Goal: Communication & Community: Answer question/provide support

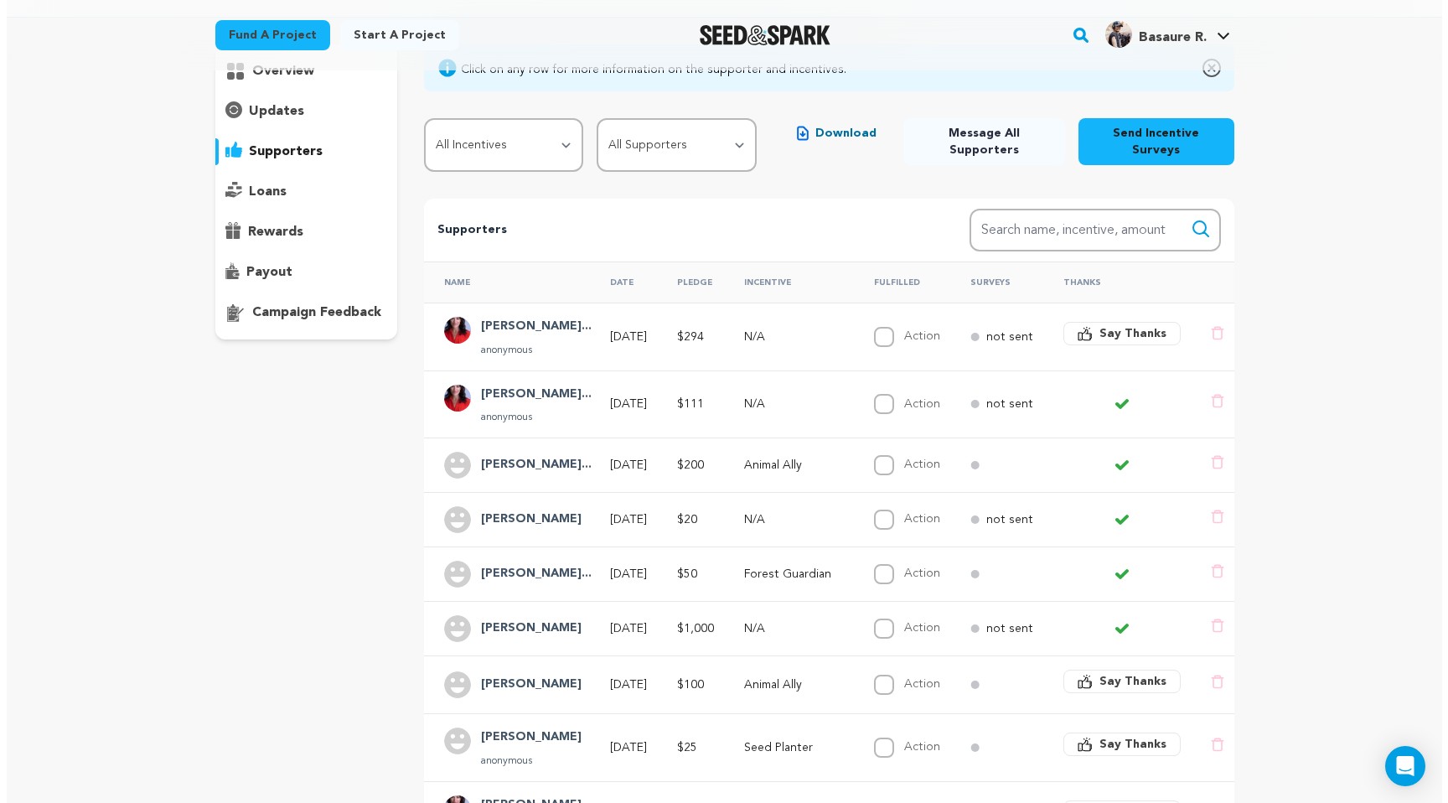
scroll to position [393, 0]
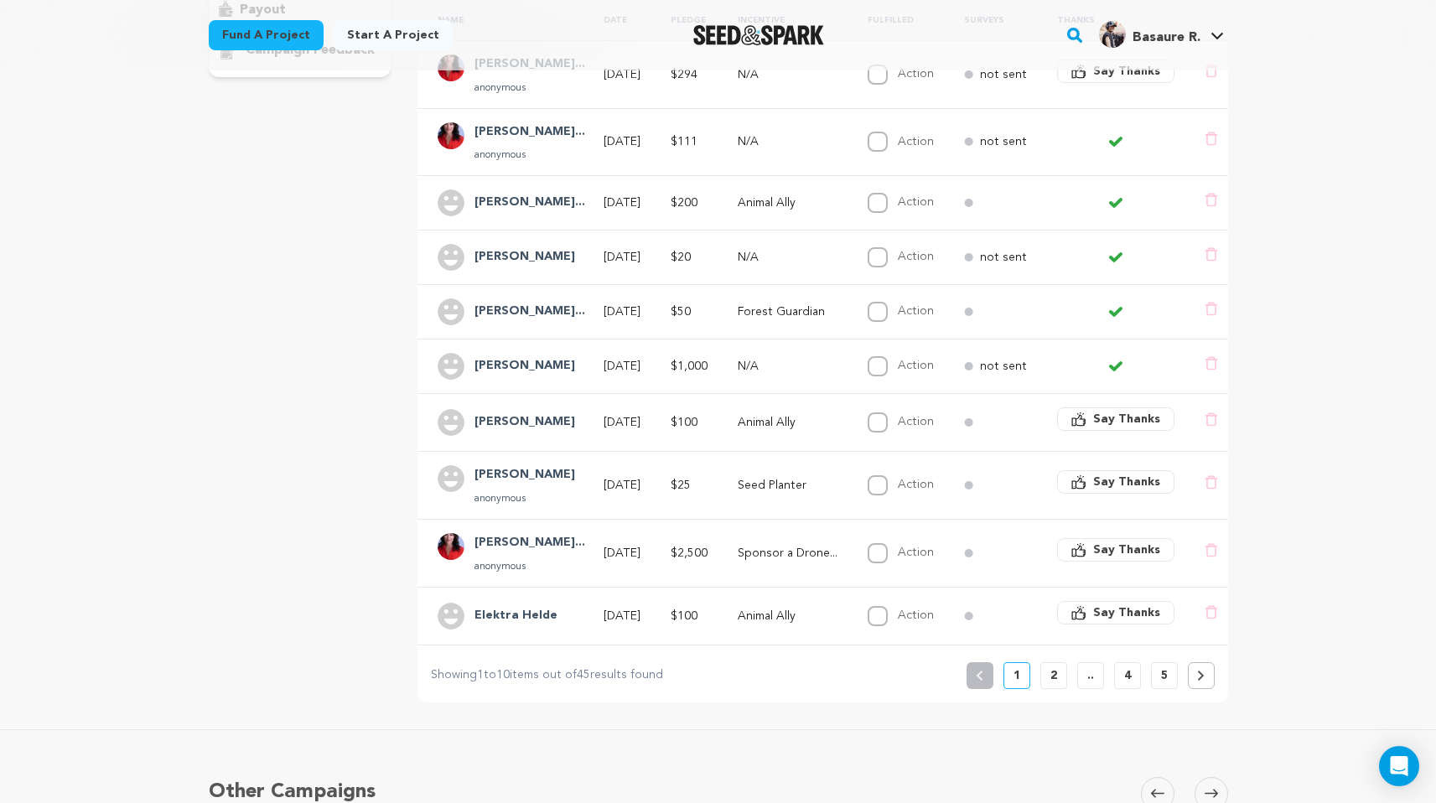
click at [1056, 190] on td at bounding box center [1110, 203] width 147 height 54
click at [535, 193] on h4 "[PERSON_NAME]..." at bounding box center [529, 203] width 111 height 20
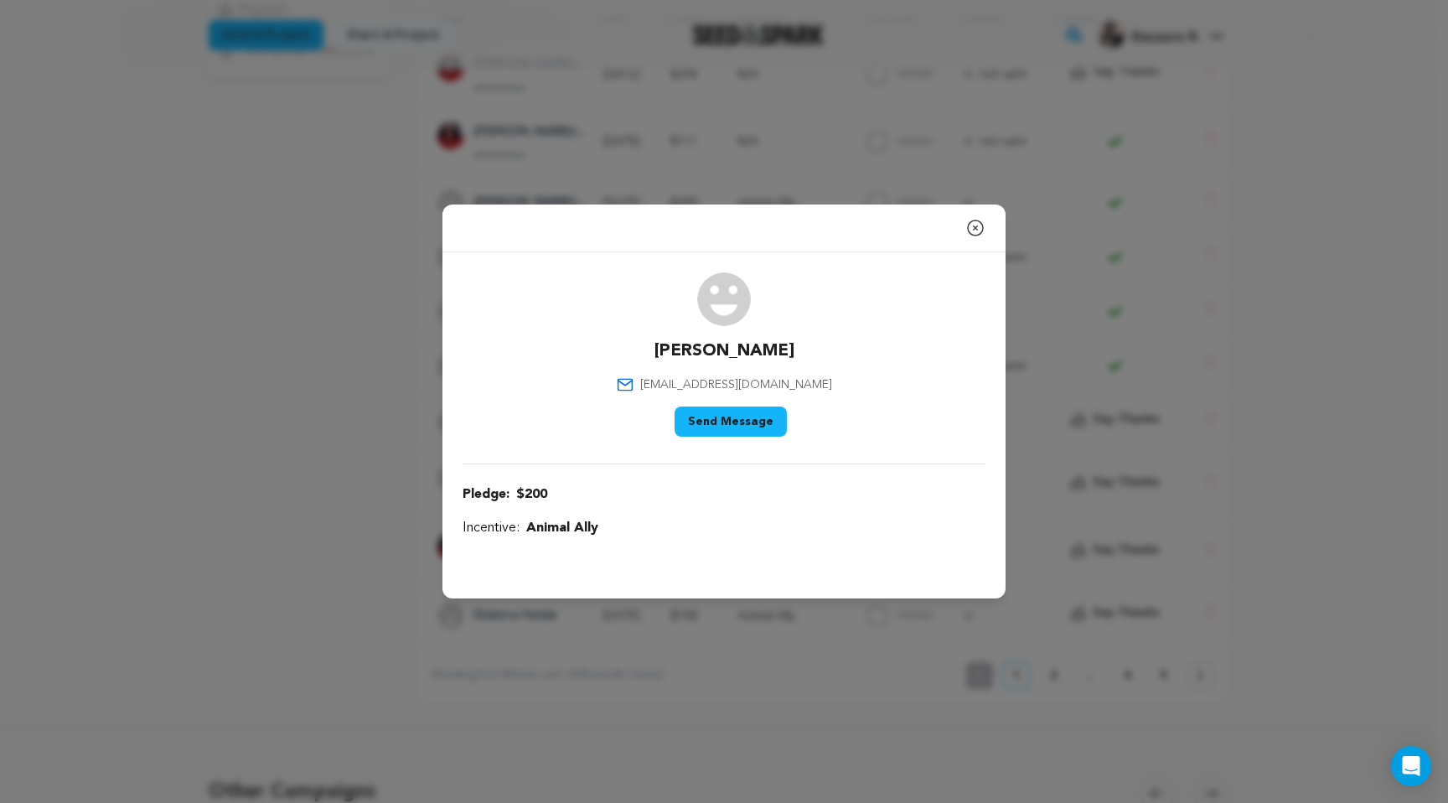
click at [975, 228] on icon "button" at bounding box center [975, 227] width 15 height 15
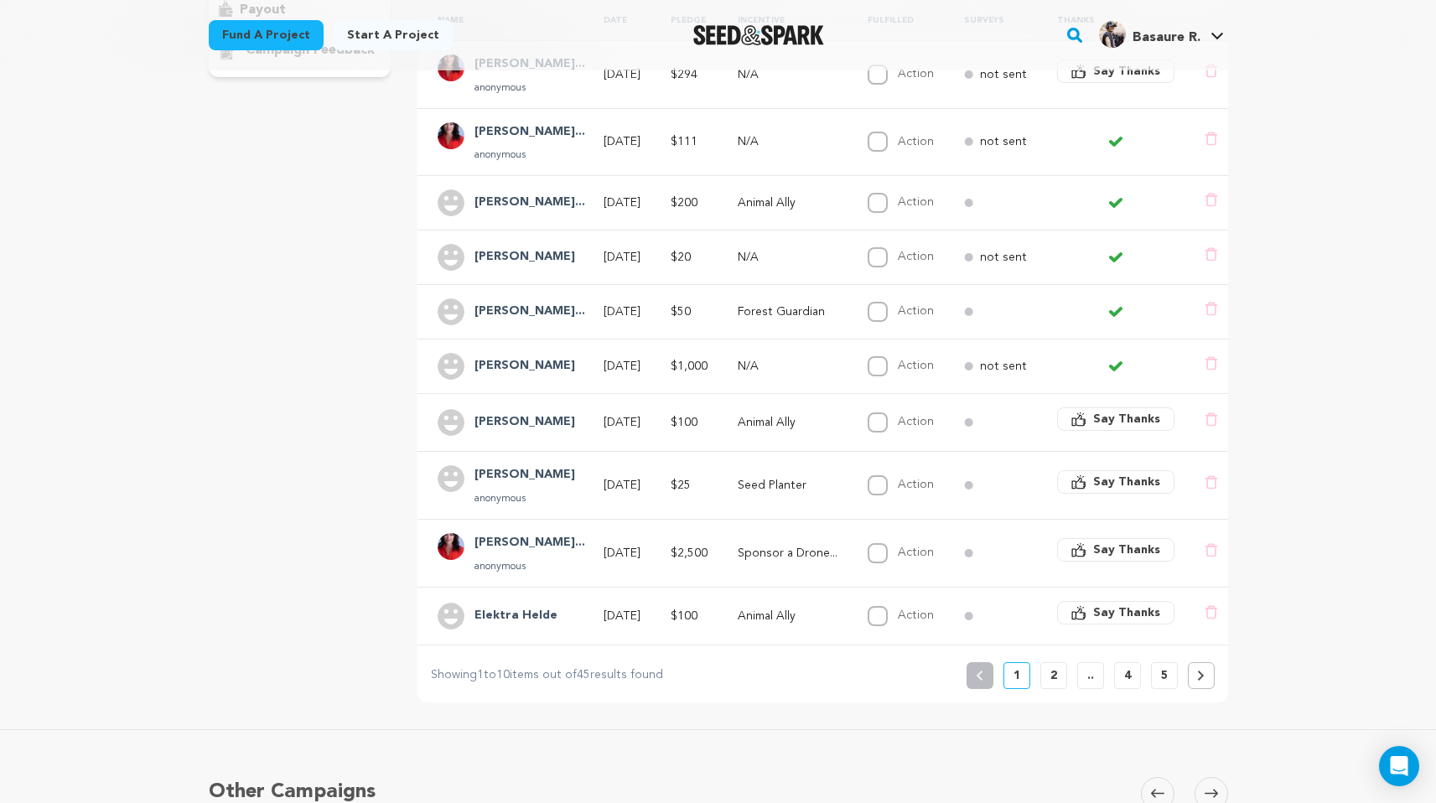
click at [527, 193] on h4 "Jessica de Jarn..." at bounding box center [529, 203] width 111 height 20
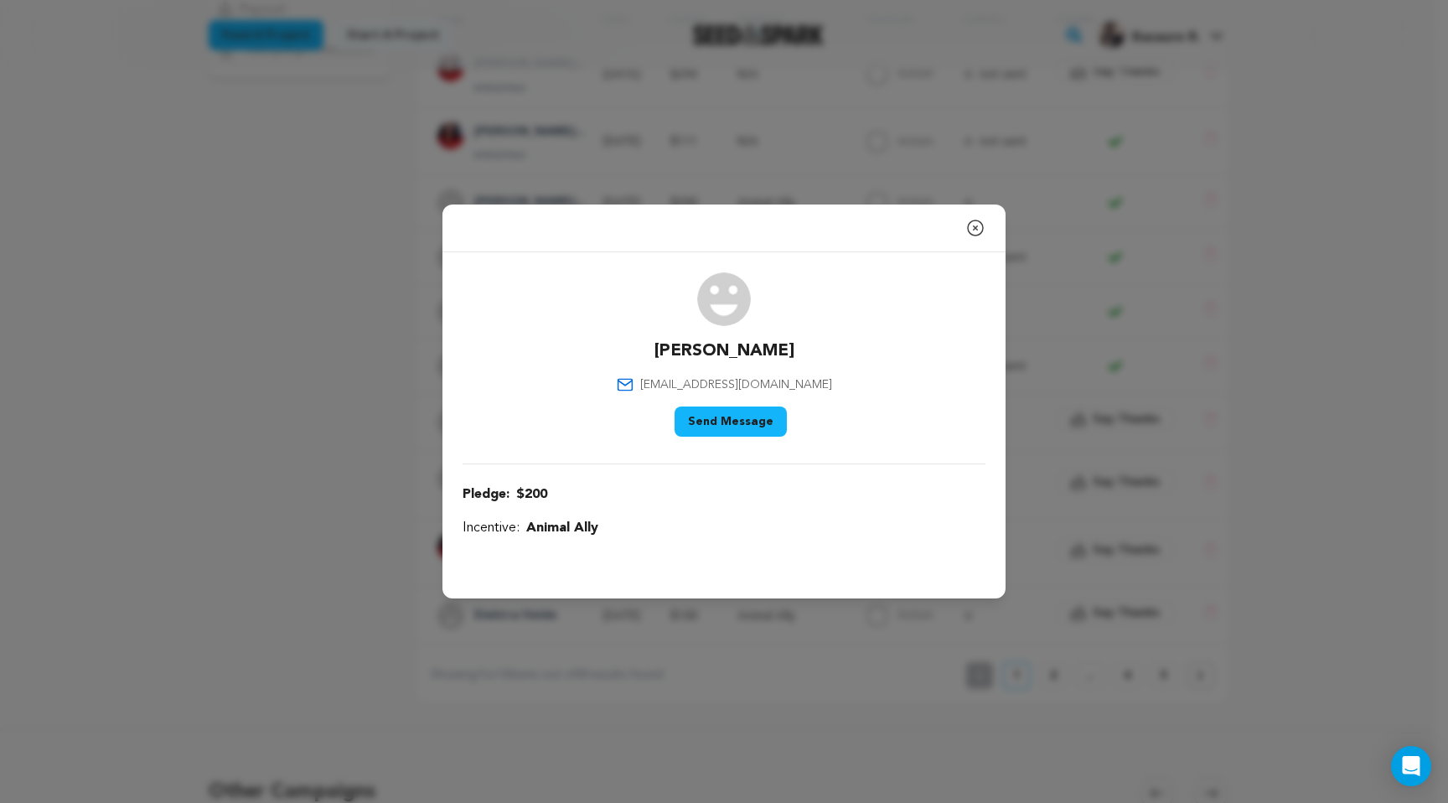
click at [975, 231] on icon "button" at bounding box center [975, 228] width 20 height 20
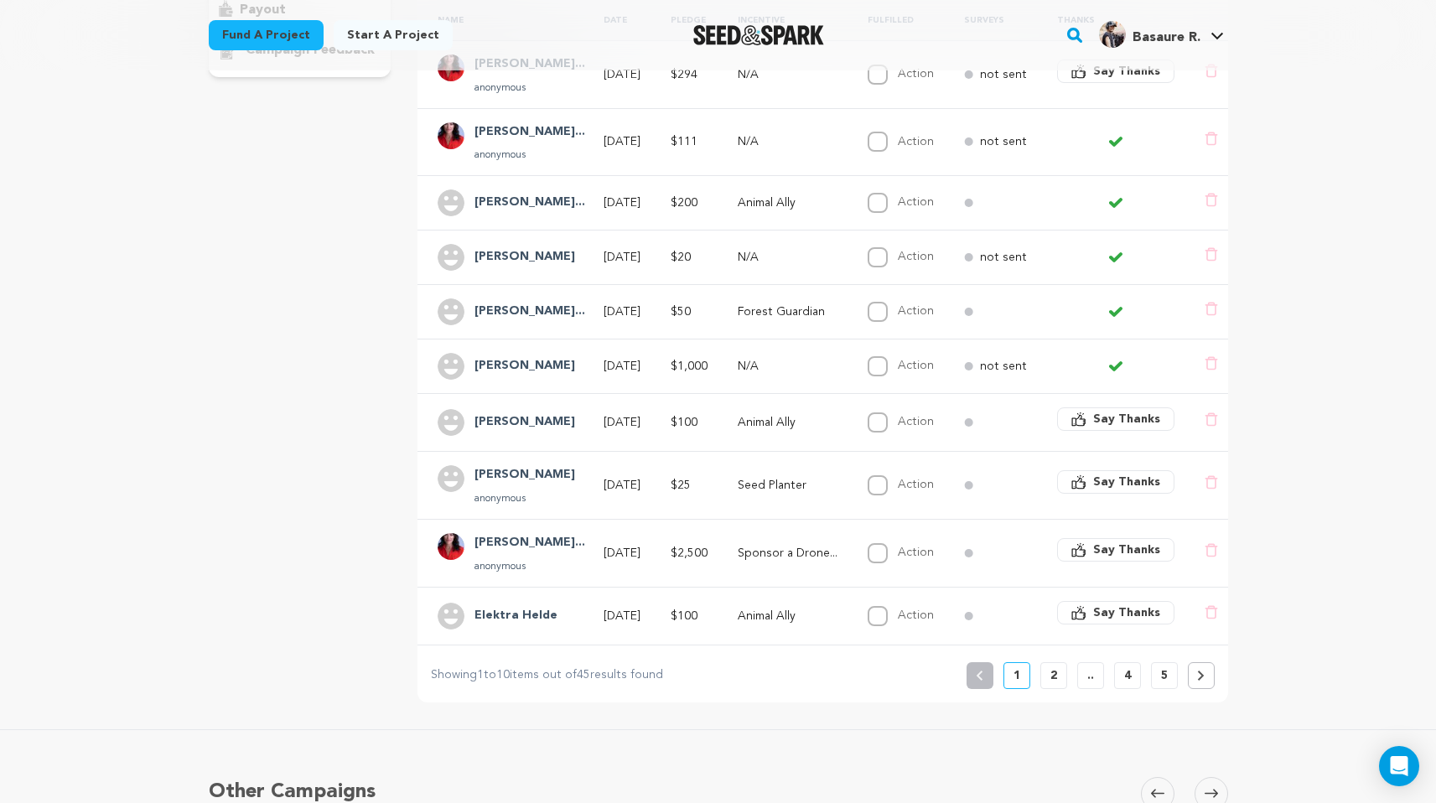
click at [1109, 411] on span "Say Thanks" at bounding box center [1126, 419] width 67 height 17
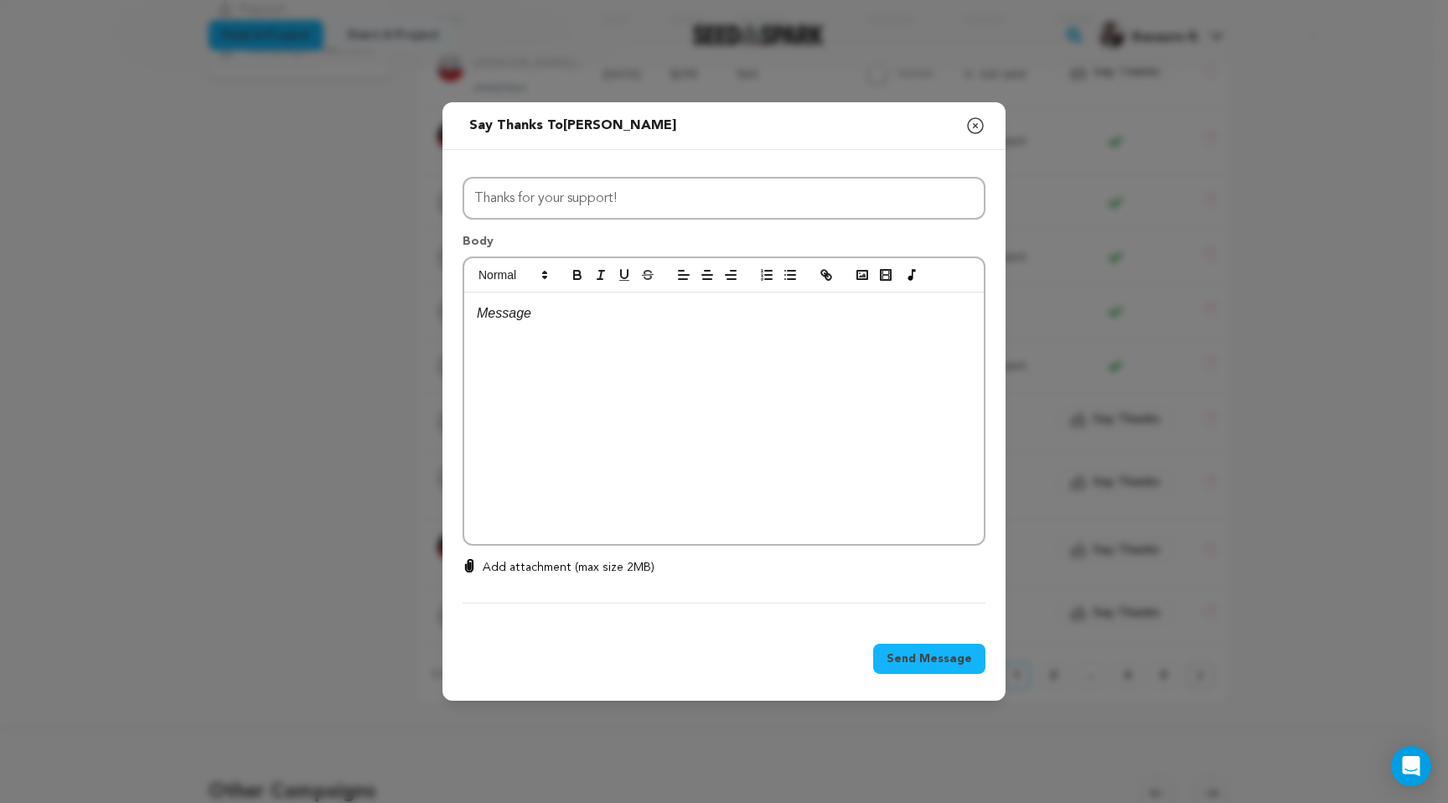
click at [674, 360] on div at bounding box center [724, 417] width 520 height 251
drag, startPoint x: 747, startPoint y: 311, endPoint x: 344, endPoint y: 298, distance: 403.3
click at [363, 303] on div "Send message to [PERSON_NAME] Say thanks to [PERSON_NAME] Compose New Message C…" at bounding box center [724, 401] width 1448 height 803
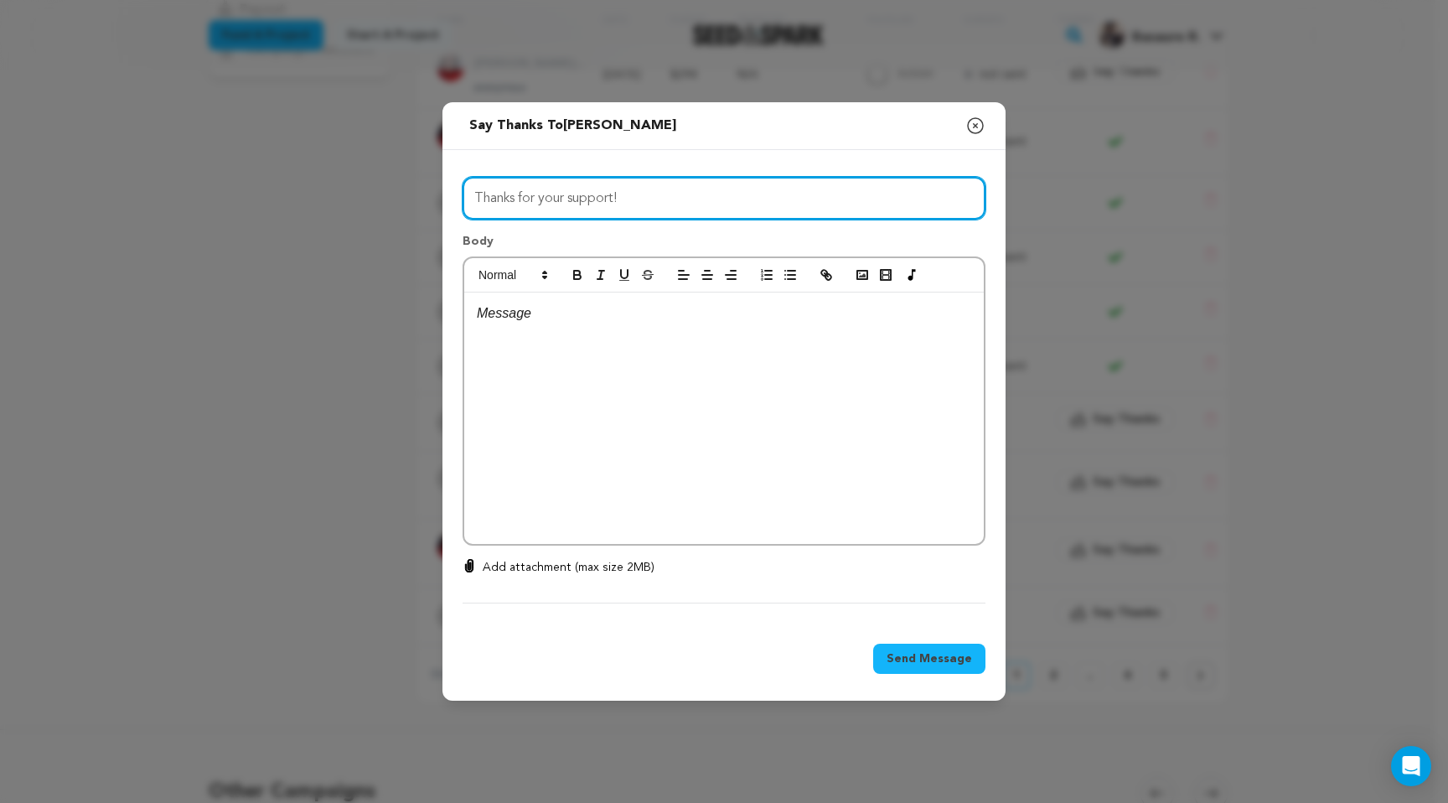
click at [535, 194] on input "Thanks for your support!" at bounding box center [724, 198] width 523 height 43
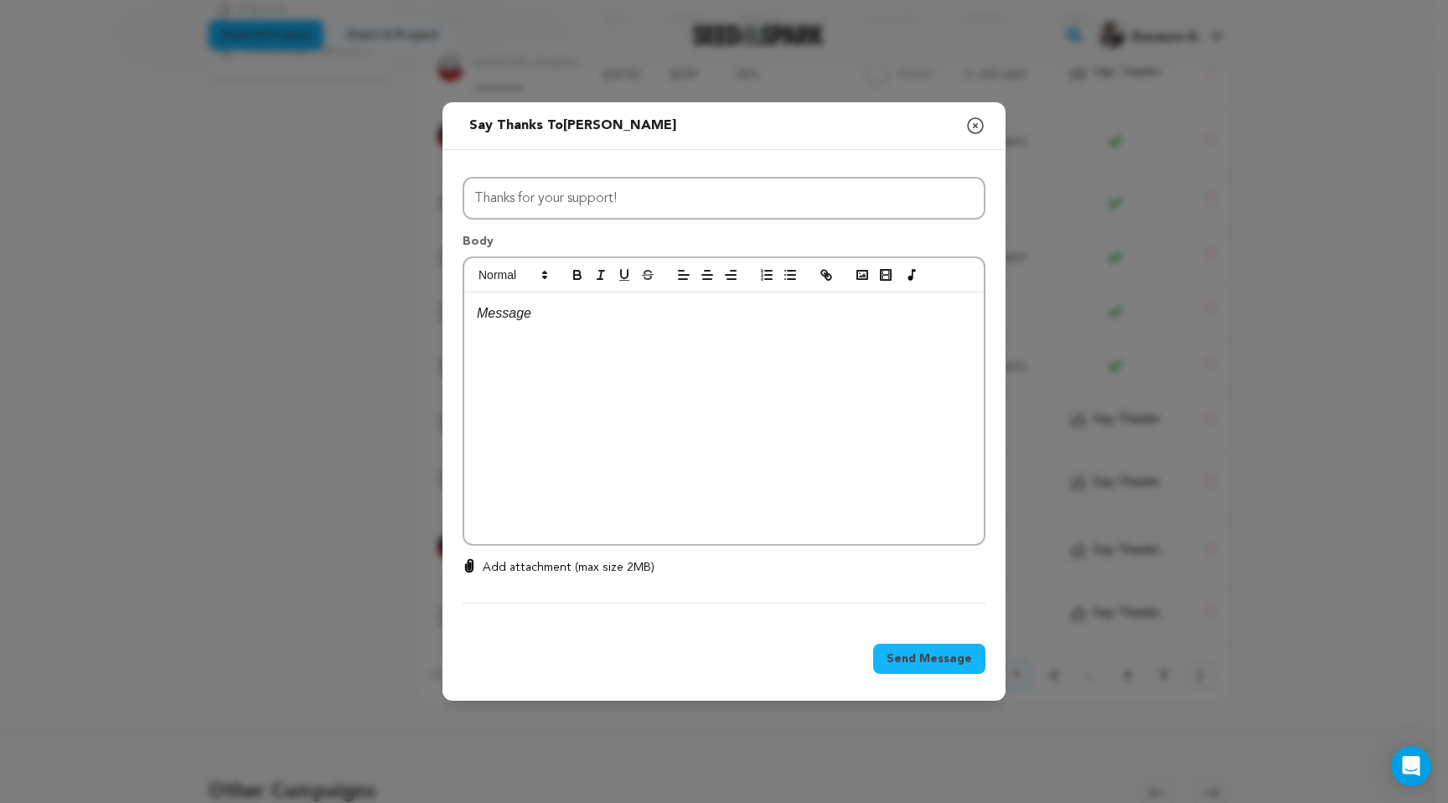
click at [977, 124] on icon "button" at bounding box center [975, 126] width 20 height 20
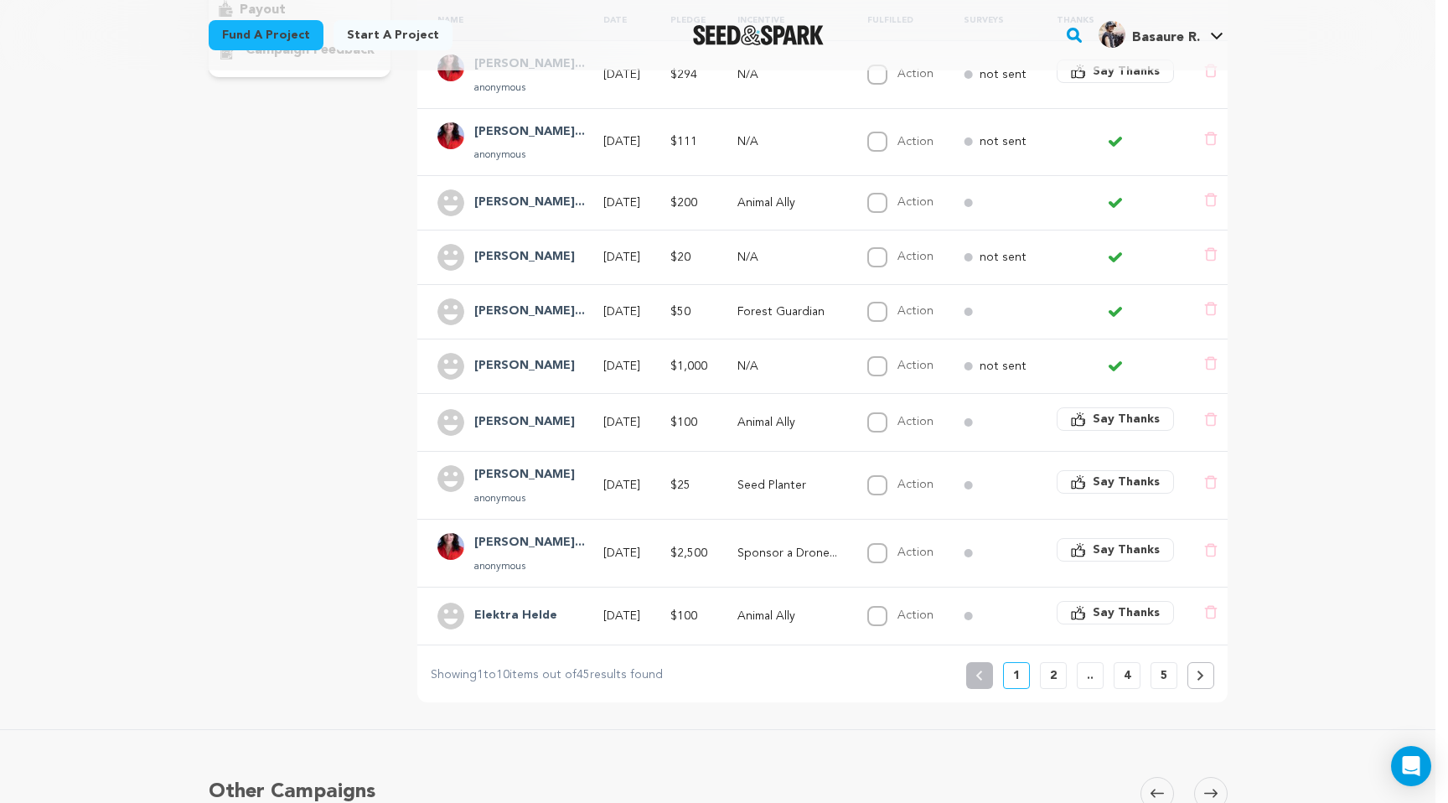
click at [1372, 195] on div "Rewilders Copy public preview link View project Edit Project View more option V…" at bounding box center [718, 290] width 1436 height 1227
click at [258, 314] on div "overview updates" at bounding box center [300, 242] width 183 height 920
click at [1432, 265] on div "Rewilders Copy public preview link View project Edit Project View more option V…" at bounding box center [718, 290] width 1436 height 1227
click at [1334, 261] on div "Rewilders Copy public preview link View project Edit Project View more option V…" at bounding box center [718, 290] width 1436 height 1227
click at [388, 172] on div "overview updates" at bounding box center [300, 242] width 183 height 920
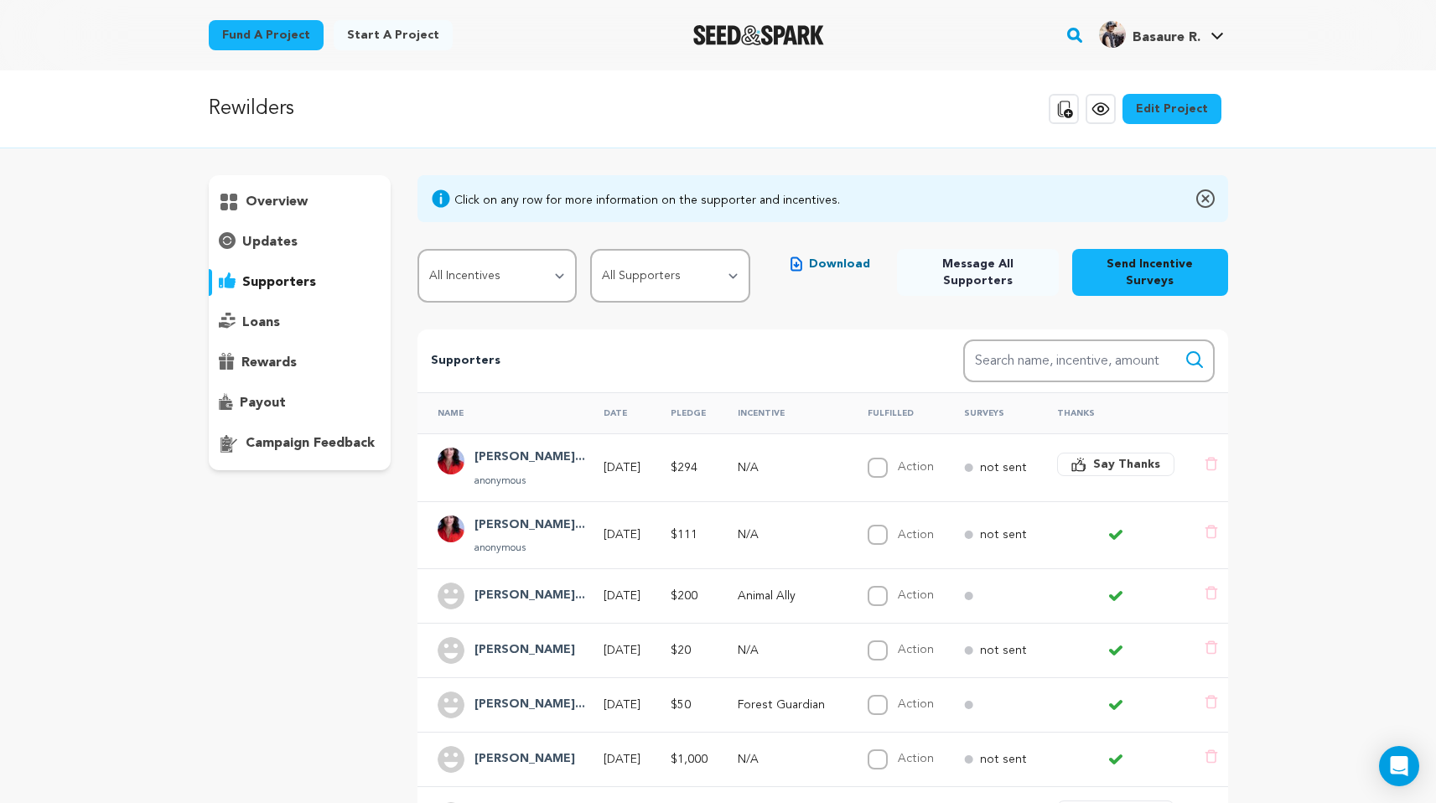
click at [496, 515] on h4 "Natalie Conneel..." at bounding box center [529, 525] width 111 height 20
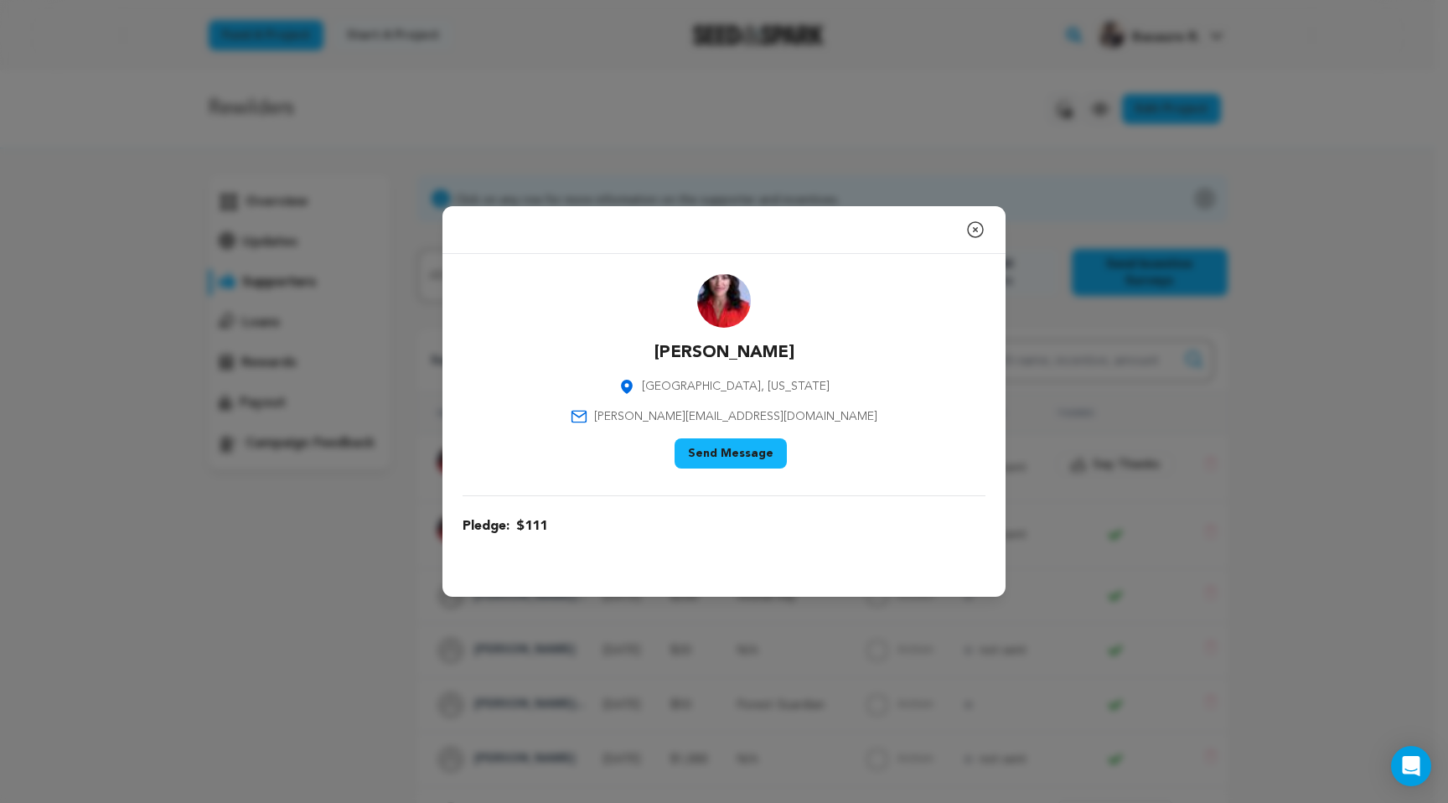
click at [980, 228] on icon "button" at bounding box center [975, 230] width 20 height 20
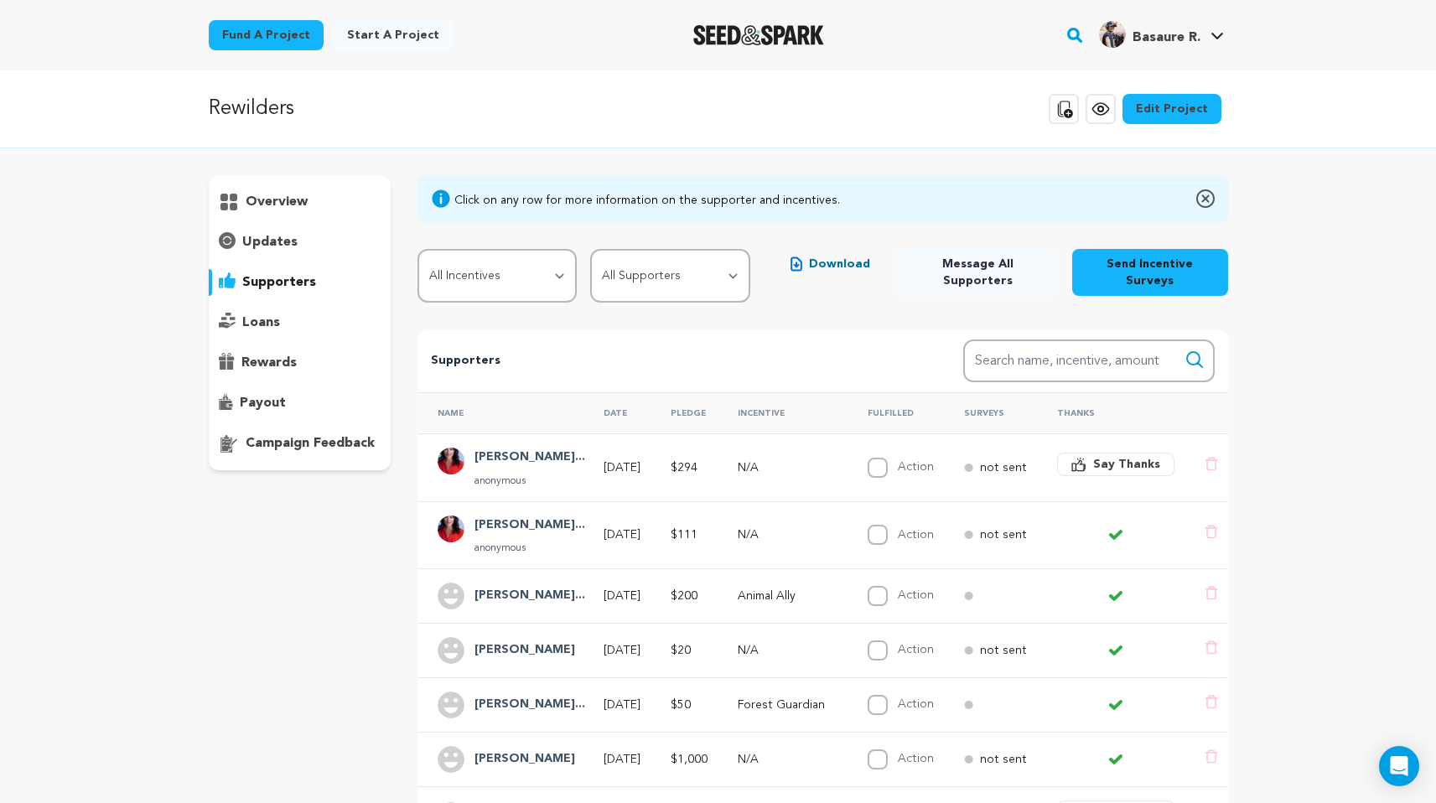
click at [278, 203] on p "overview" at bounding box center [277, 202] width 62 height 20
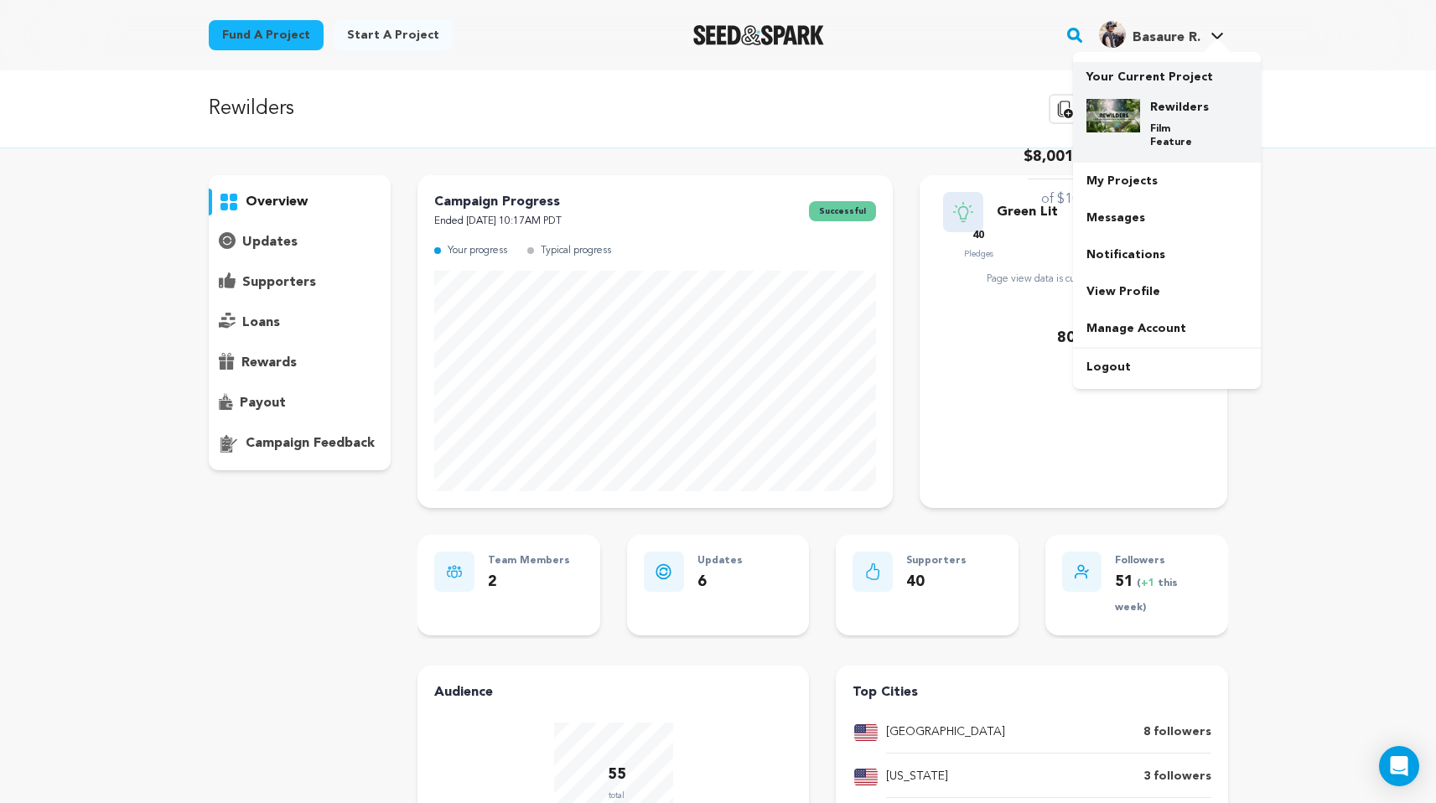
click at [1166, 129] on p "Film Feature" at bounding box center [1180, 135] width 60 height 27
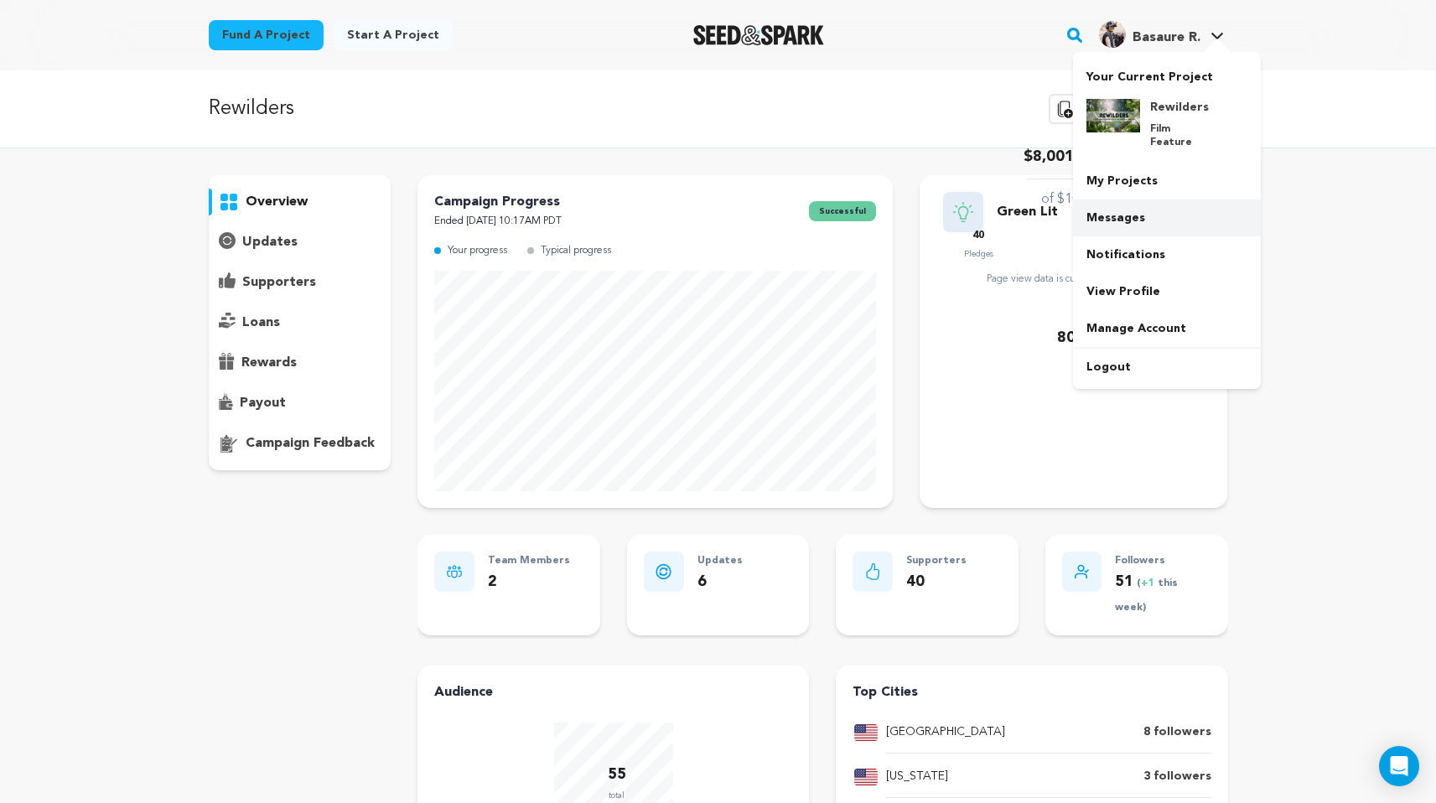
click at [1145, 199] on link "Messages" at bounding box center [1167, 217] width 188 height 37
click at [1136, 204] on link "Messages" at bounding box center [1167, 217] width 188 height 37
click at [1122, 202] on link "Messages" at bounding box center [1167, 217] width 188 height 37
click at [1097, 205] on link "Messages" at bounding box center [1167, 217] width 188 height 37
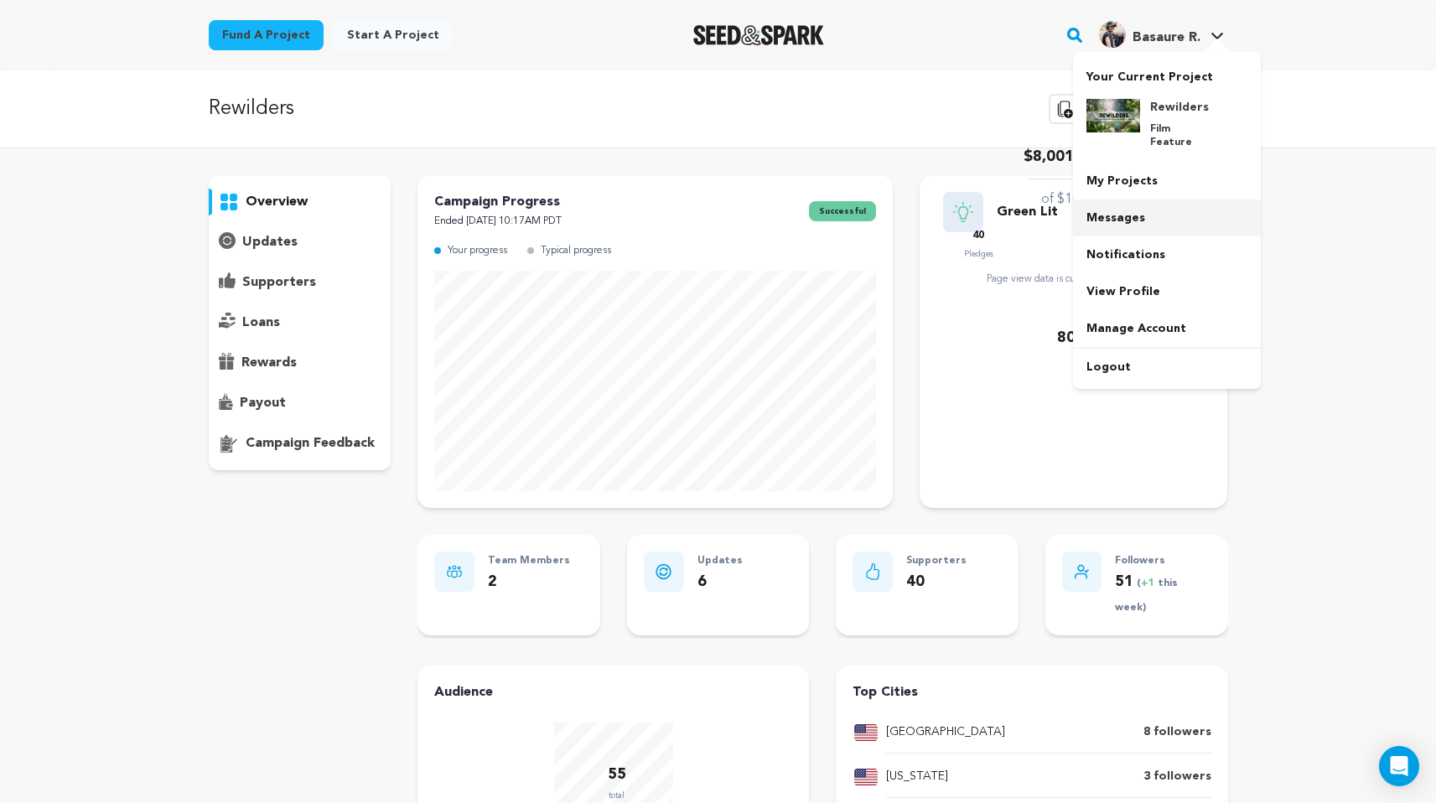
click at [1097, 205] on link "Messages" at bounding box center [1167, 217] width 188 height 37
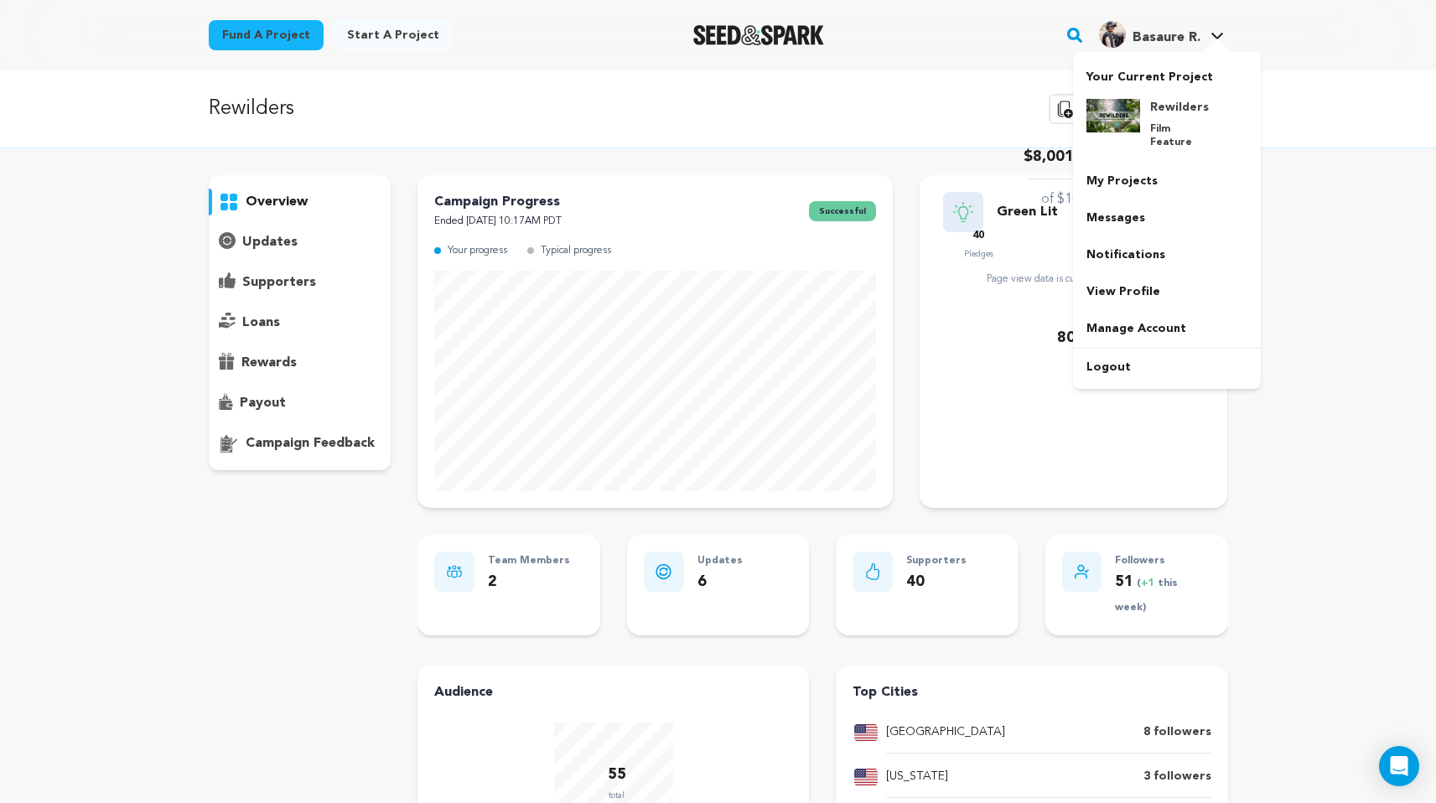
click at [1218, 37] on icon at bounding box center [1217, 36] width 12 height 7
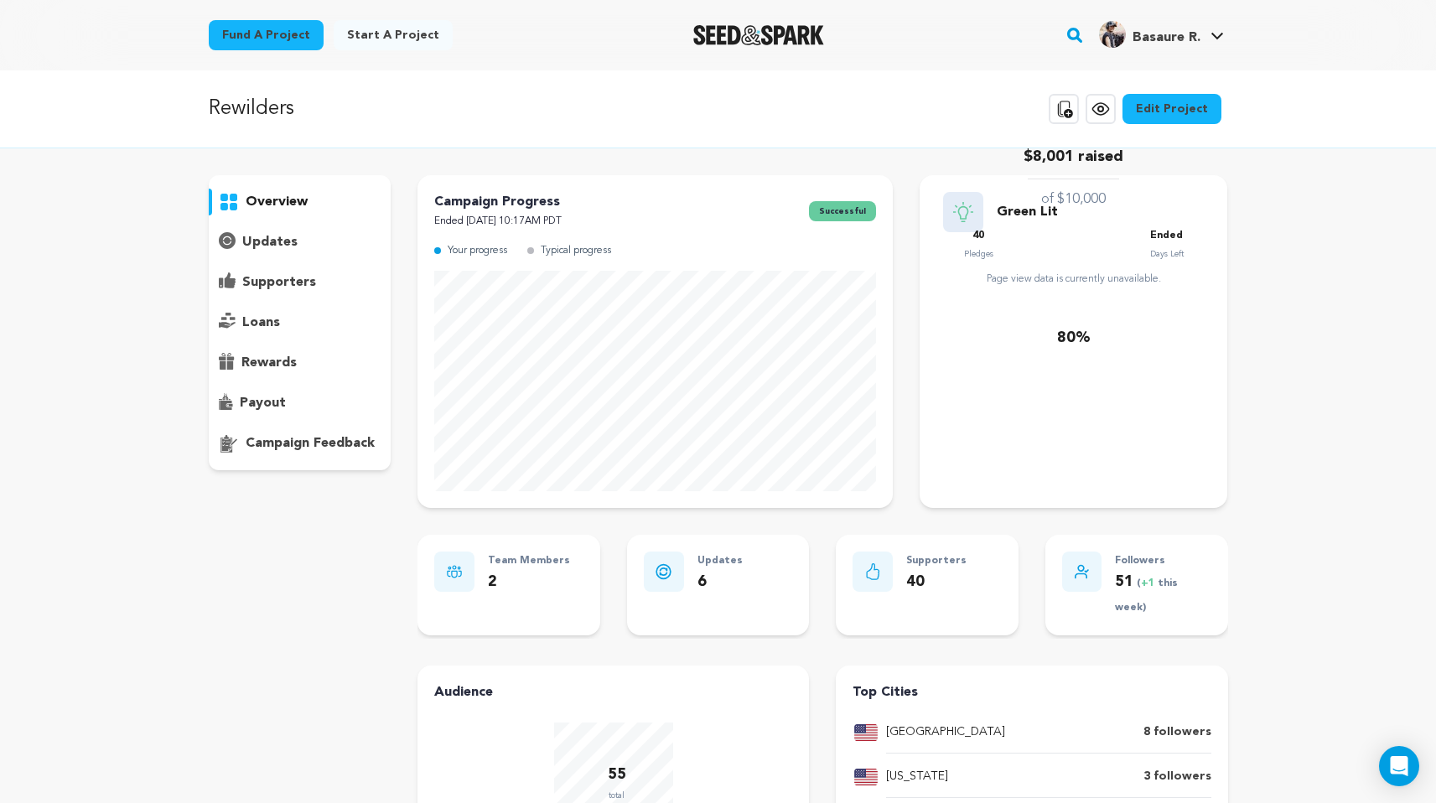
click at [1218, 37] on icon at bounding box center [1217, 36] width 12 height 7
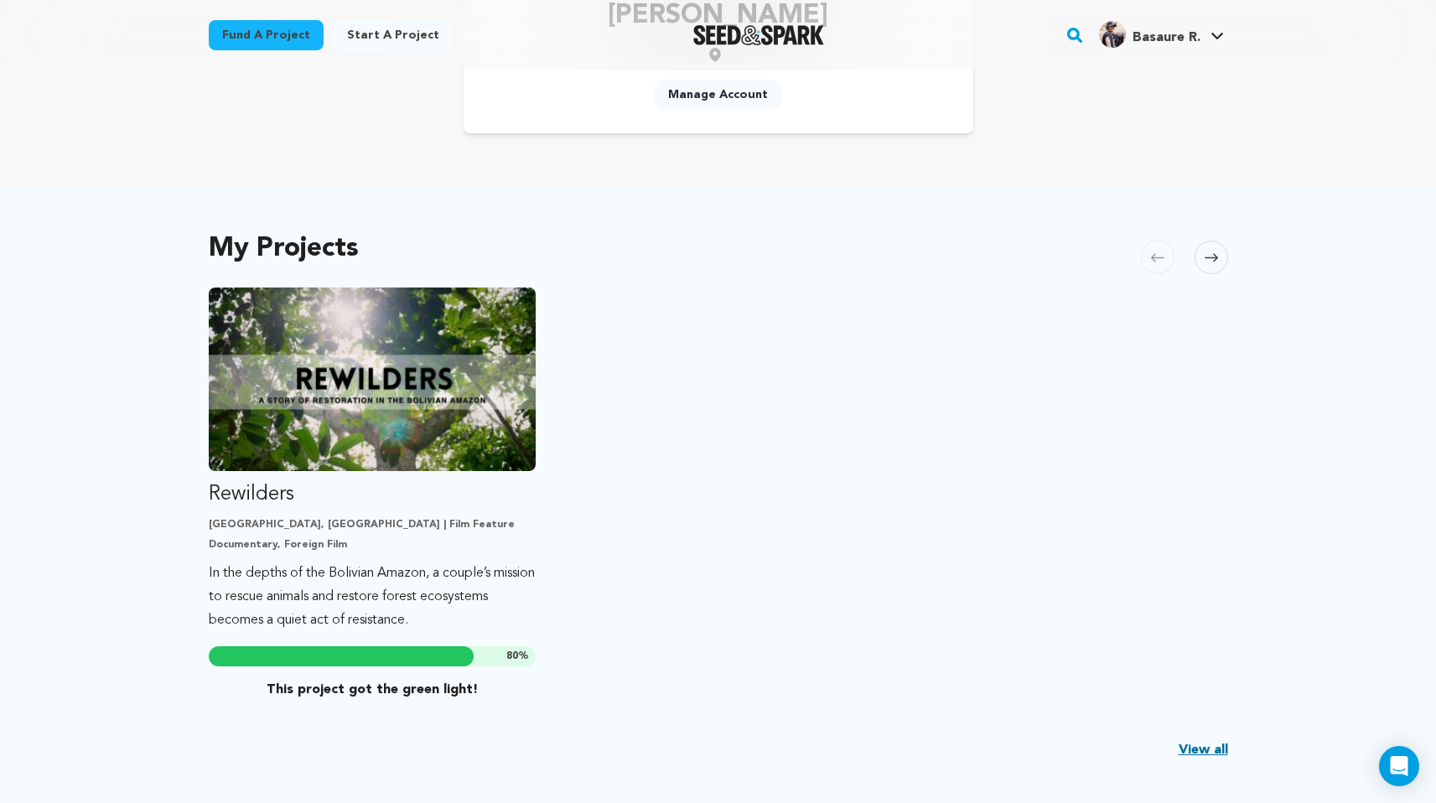
scroll to position [201, 0]
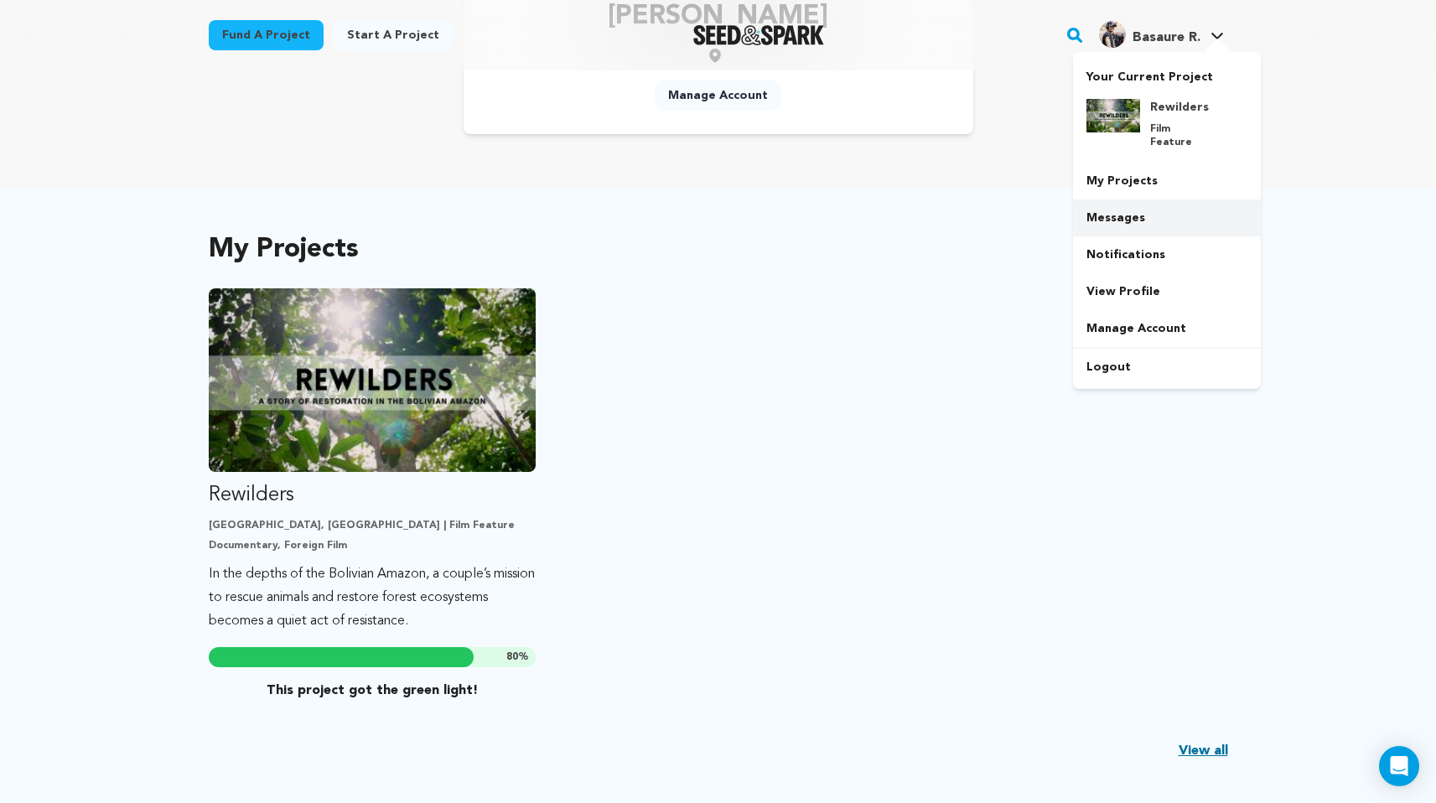
click at [1128, 204] on link "Messages" at bounding box center [1167, 217] width 188 height 37
click at [1090, 203] on link "Messages" at bounding box center [1167, 217] width 188 height 37
click at [1162, 210] on link "Messages" at bounding box center [1167, 217] width 188 height 37
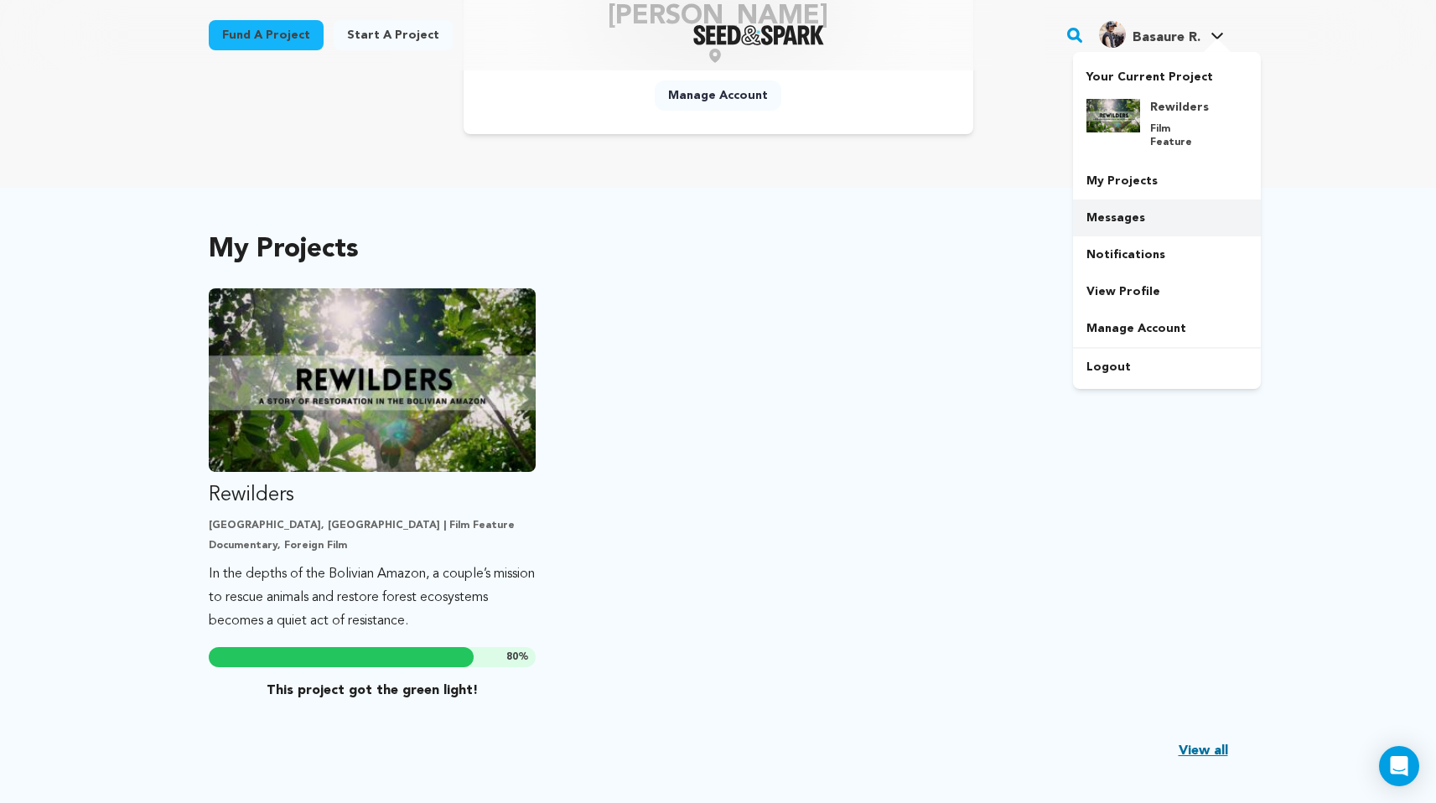
click at [1162, 210] on link "Messages" at bounding box center [1167, 217] width 188 height 37
click at [1161, 210] on link "Messages" at bounding box center [1167, 217] width 188 height 37
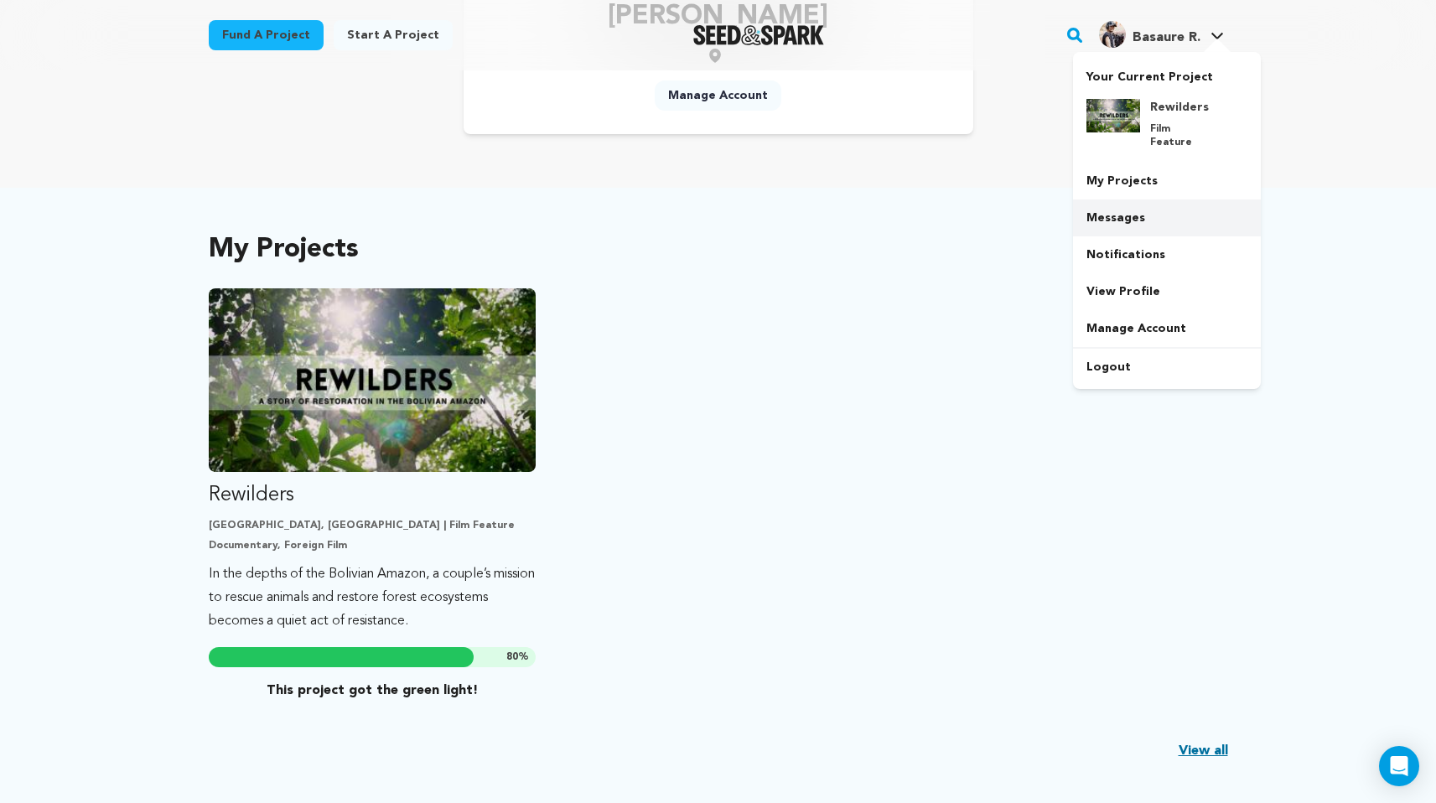
click at [1161, 209] on link "Messages" at bounding box center [1167, 217] width 188 height 37
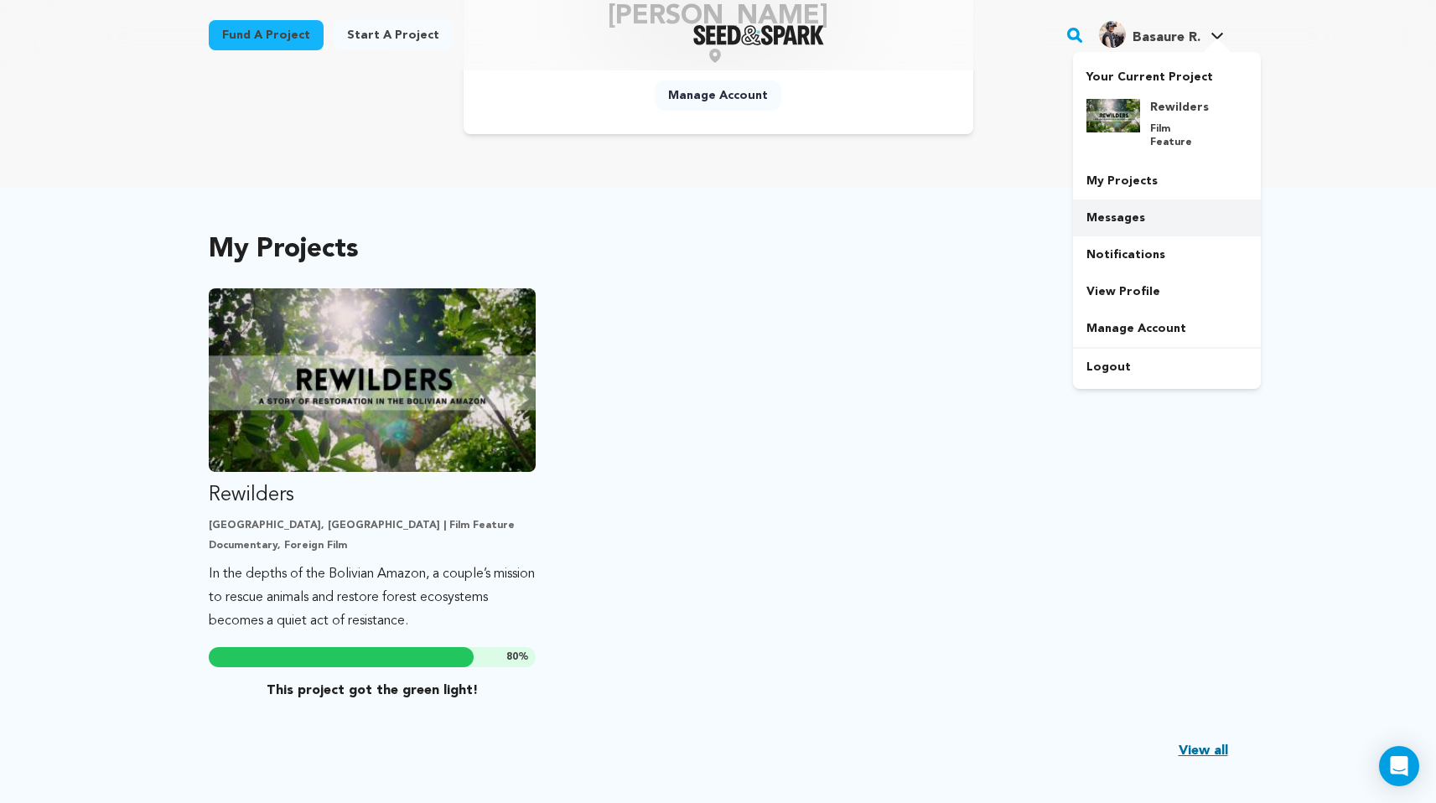
click at [1161, 209] on link "Messages" at bounding box center [1167, 217] width 188 height 37
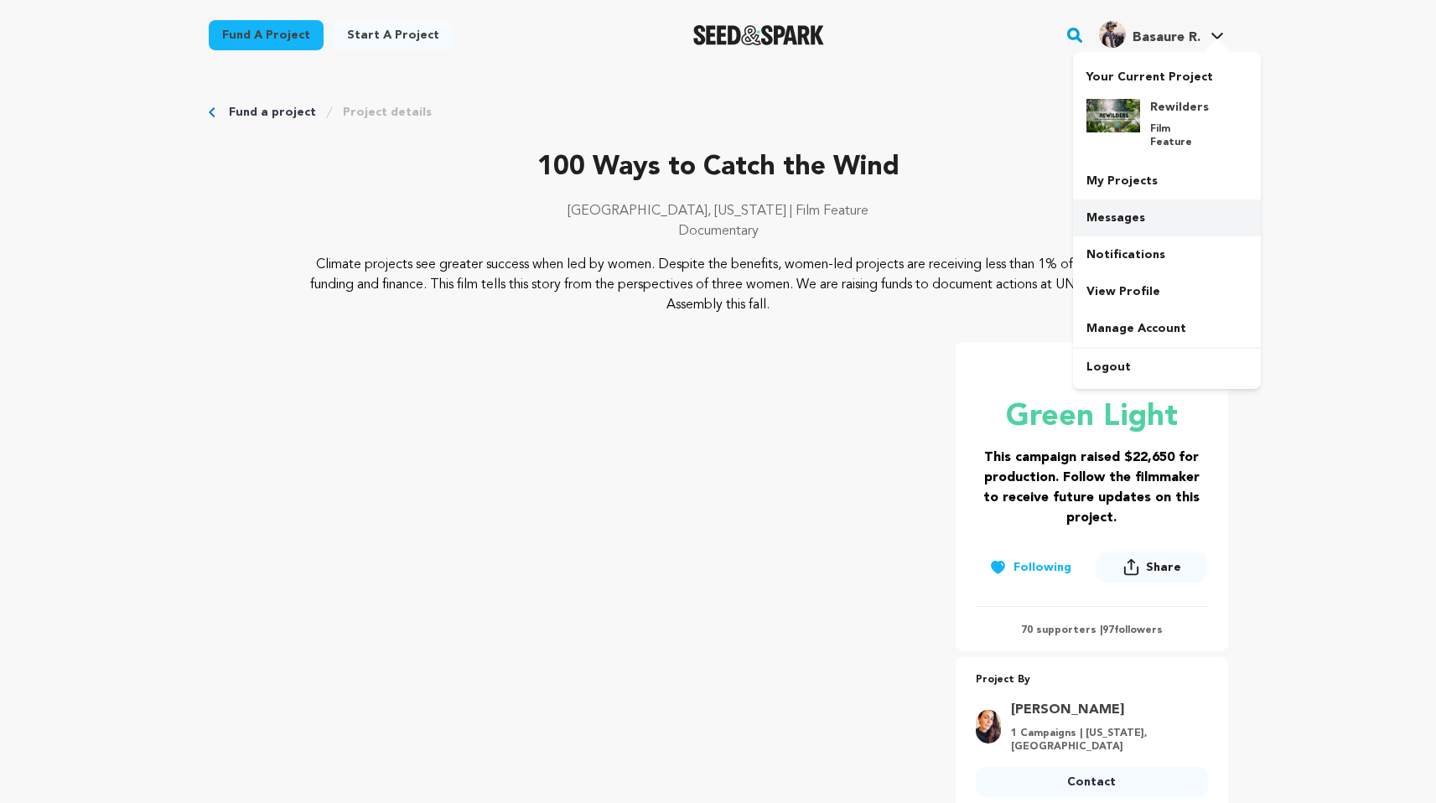
click at [1137, 200] on link "Messages" at bounding box center [1167, 217] width 188 height 37
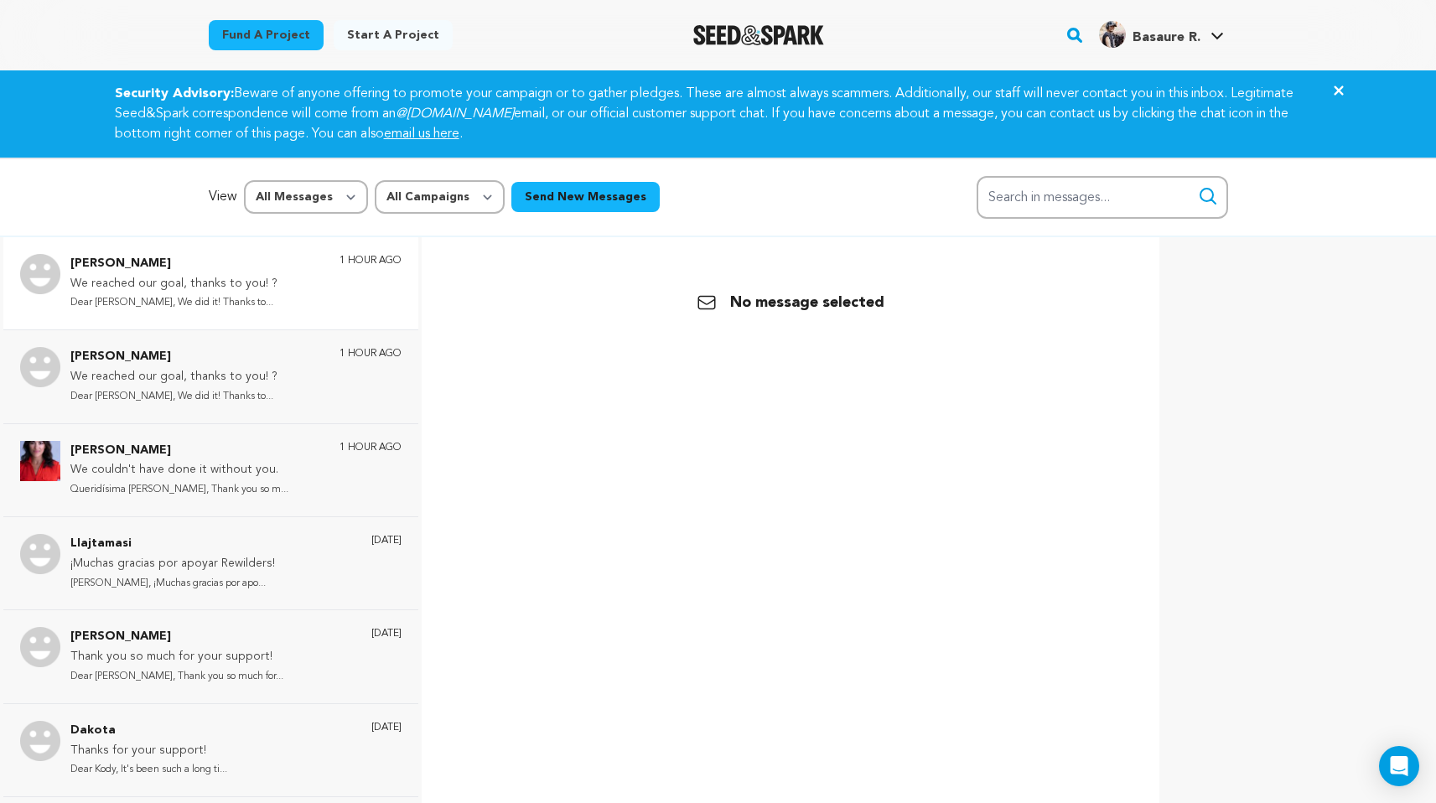
click at [237, 283] on p "We reached our goal, thanks to you! ?" at bounding box center [173, 284] width 207 height 20
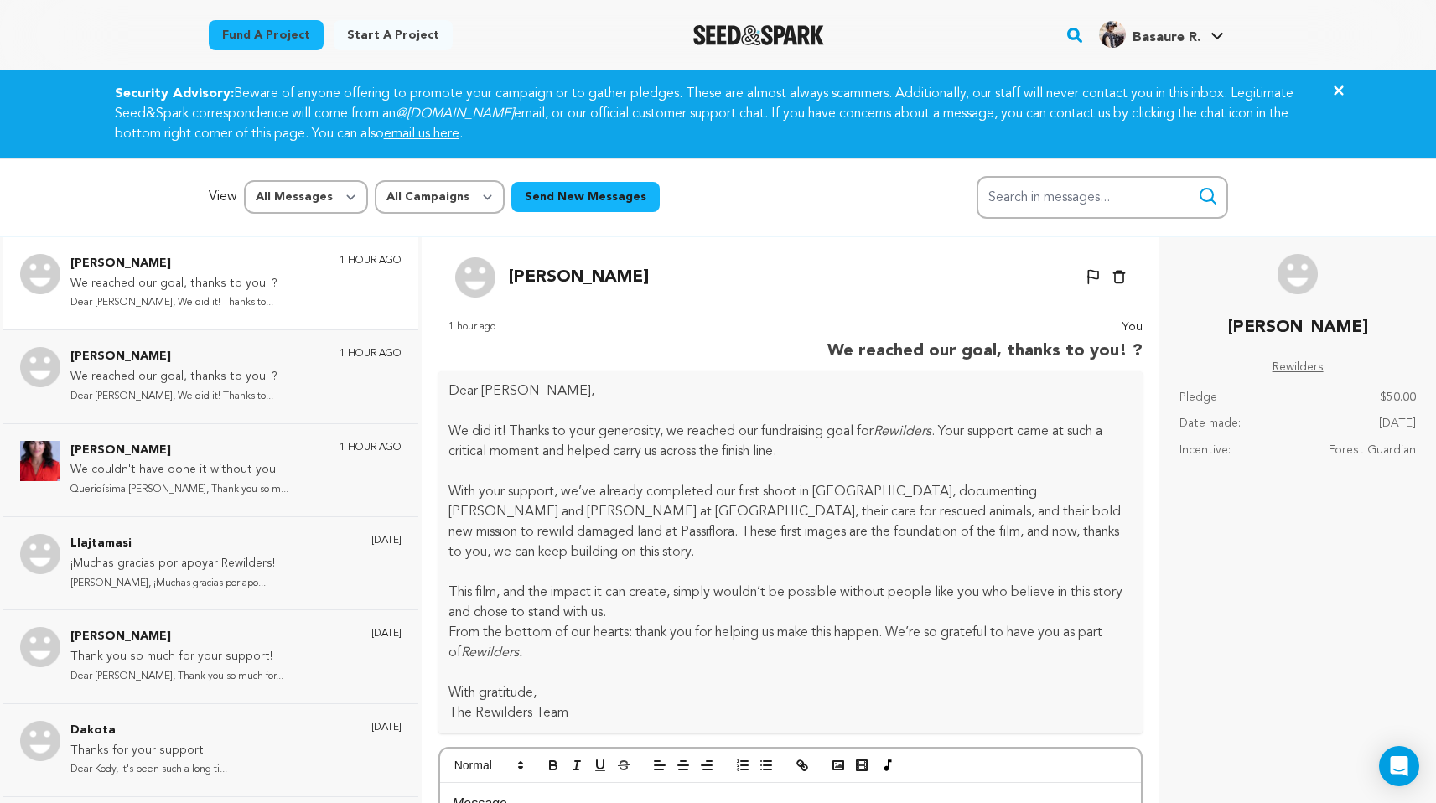
click at [1130, 344] on div "Back Emilien Marchand Un-block Block user Delete conversation" at bounding box center [791, 638] width 712 height 803
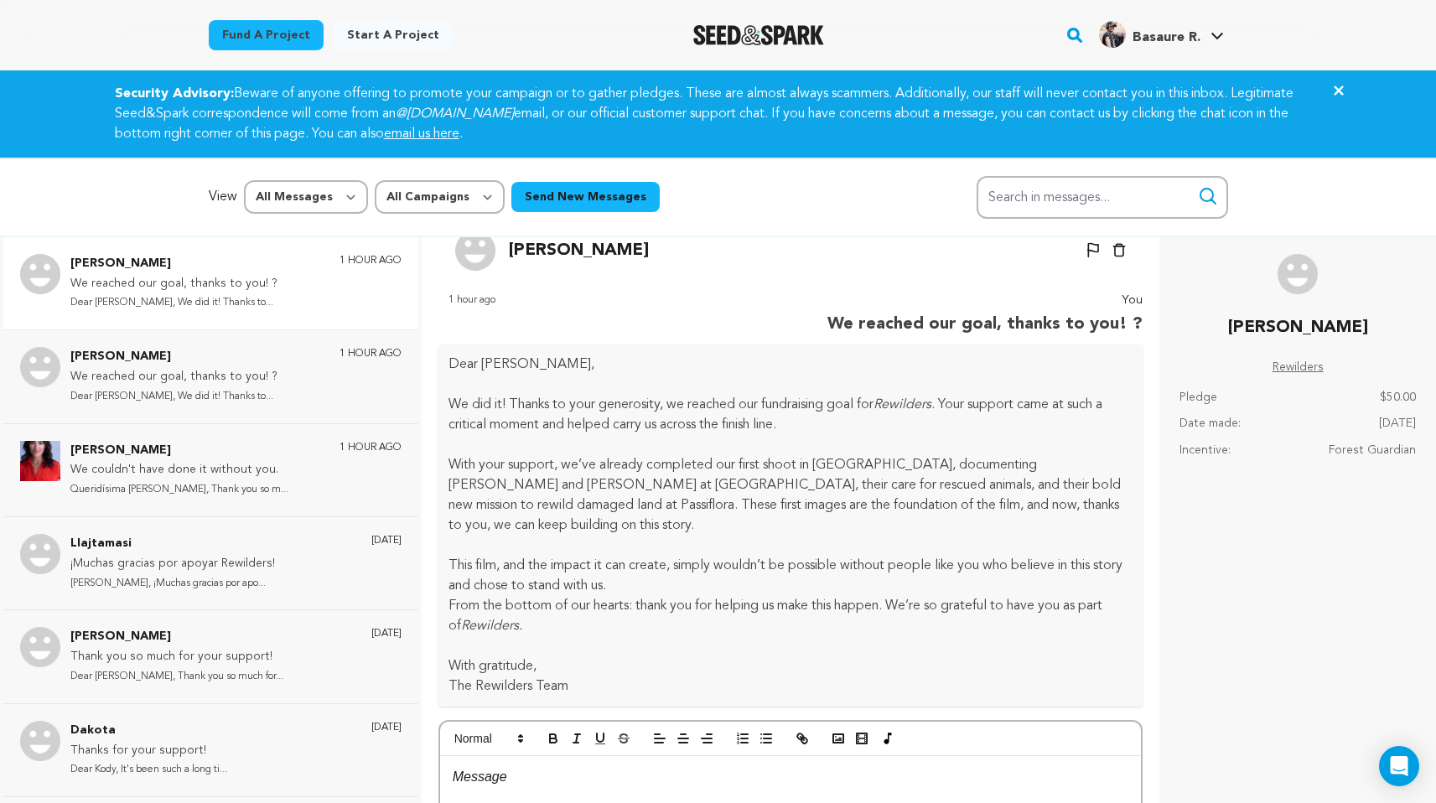
scroll to position [74, 0]
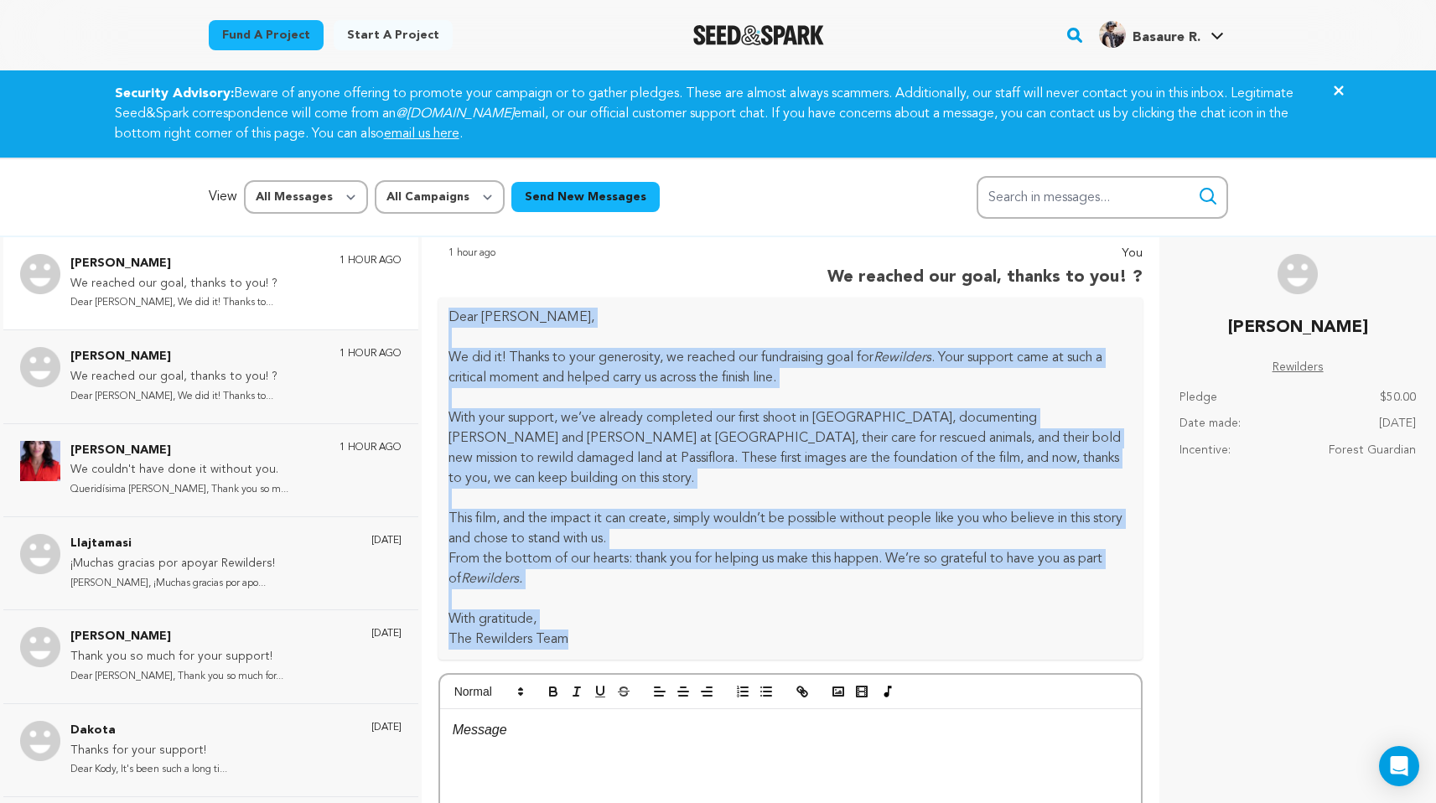
drag, startPoint x: 448, startPoint y: 315, endPoint x: 685, endPoint y: 603, distance: 373.3
click at [711, 642] on div "You We reached our goal, thanks to you! ? 1 hour ago Dear Emilien, We did it! T…" at bounding box center [790, 652] width 705 height 816
copy div "Dear Emilien, We did it! Thanks to your generosity, we reached our fundraising …"
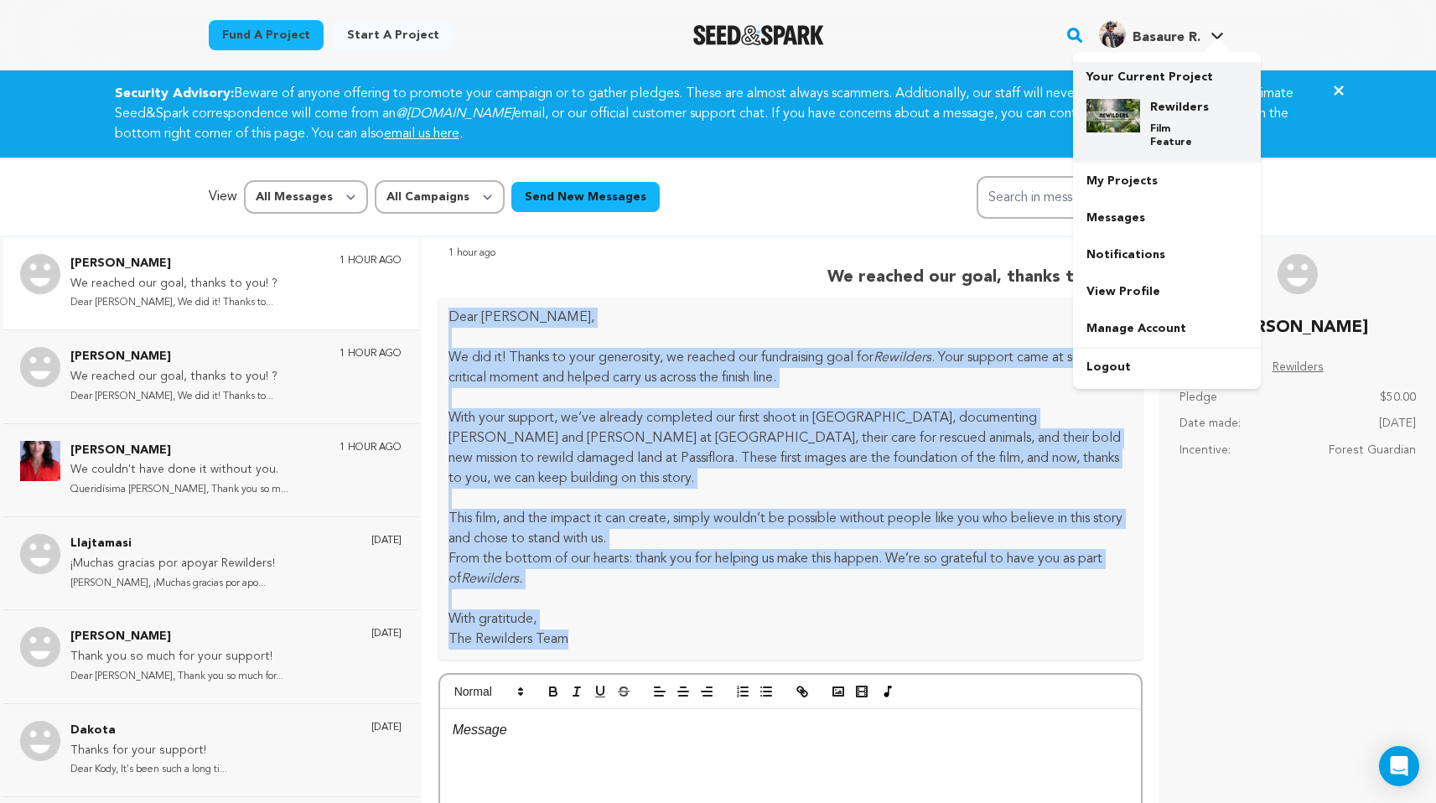
click at [1173, 121] on div "Rewilders Film Feature" at bounding box center [1180, 124] width 80 height 50
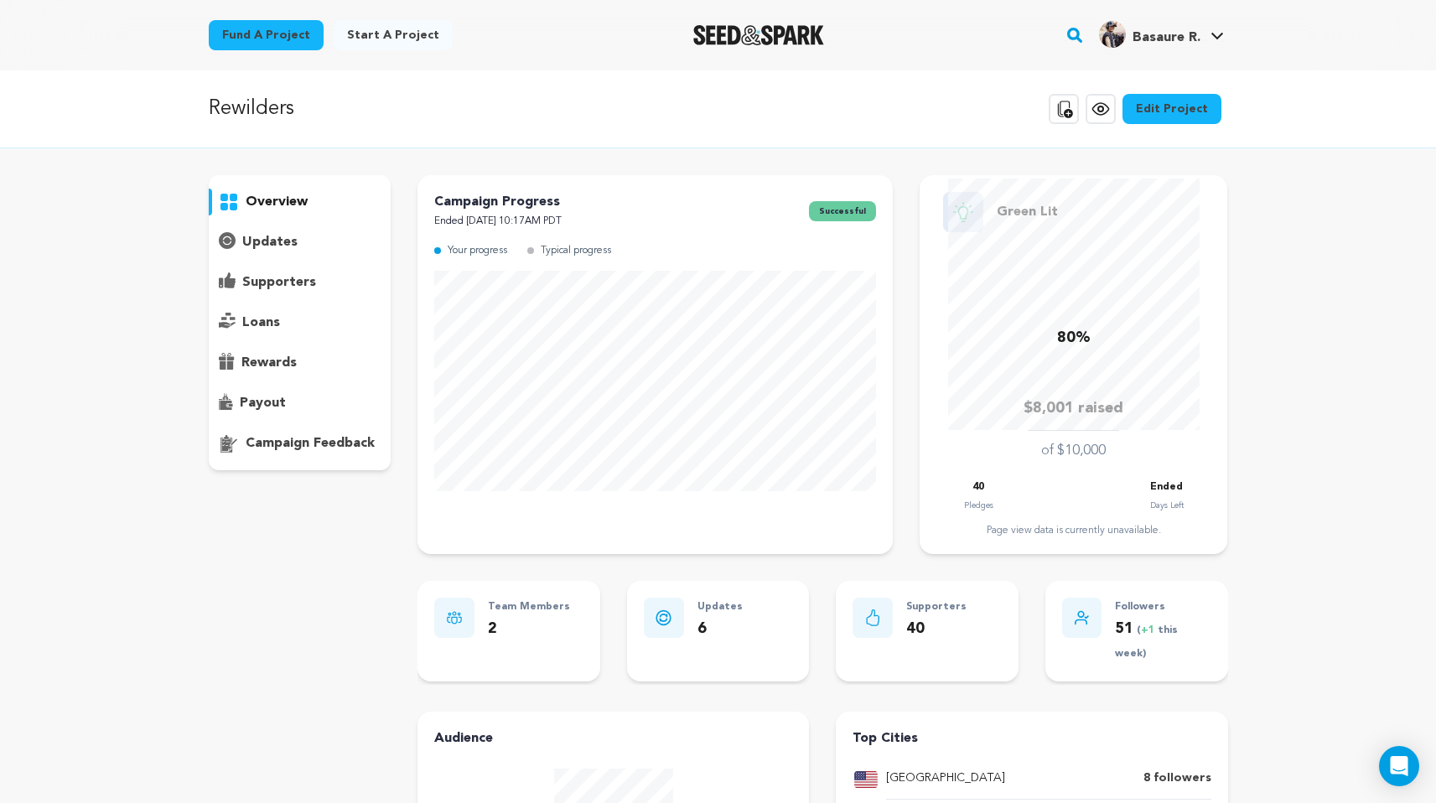
click at [303, 282] on p "supporters" at bounding box center [279, 282] width 74 height 20
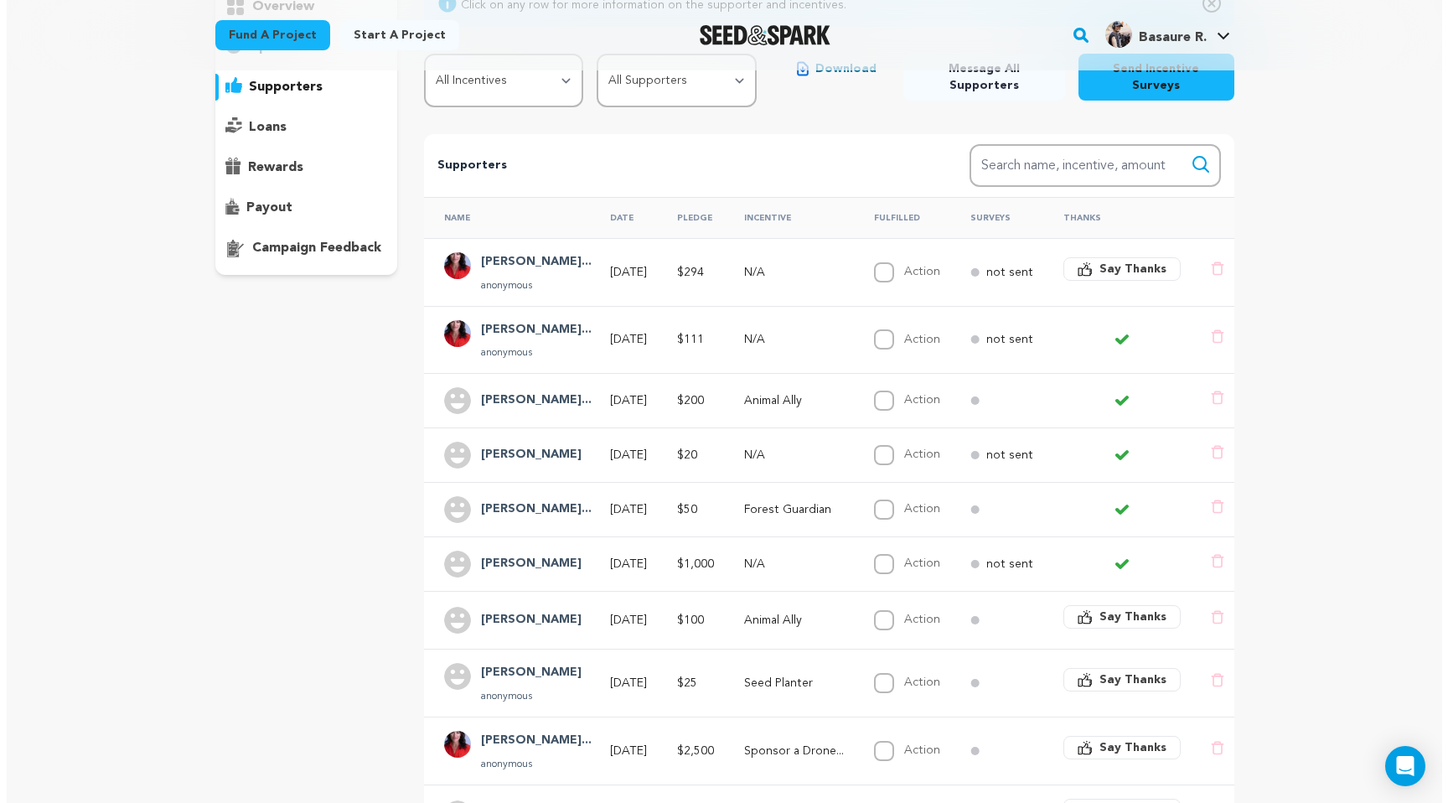
scroll to position [200, 0]
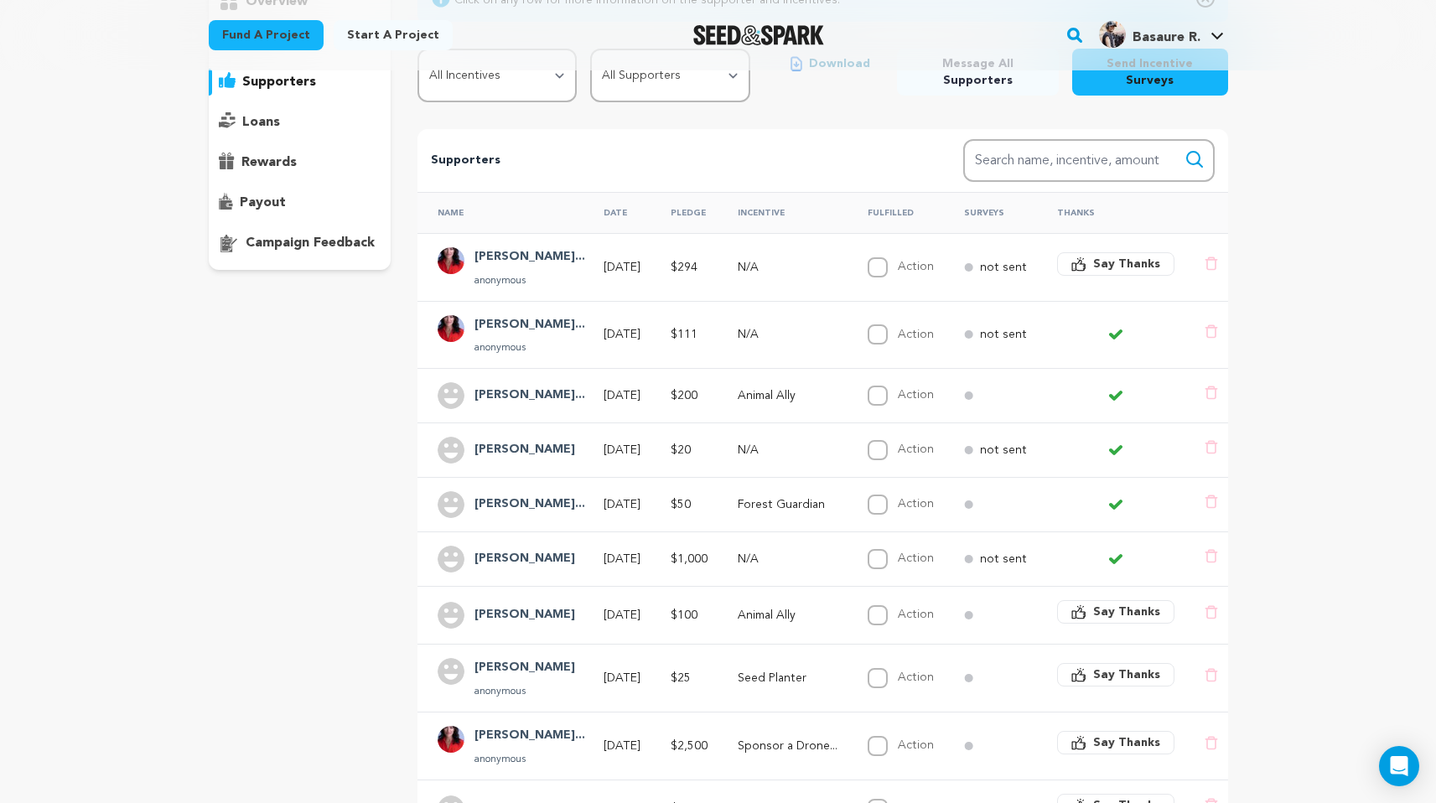
click at [1133, 603] on span "Say Thanks" at bounding box center [1126, 611] width 67 height 17
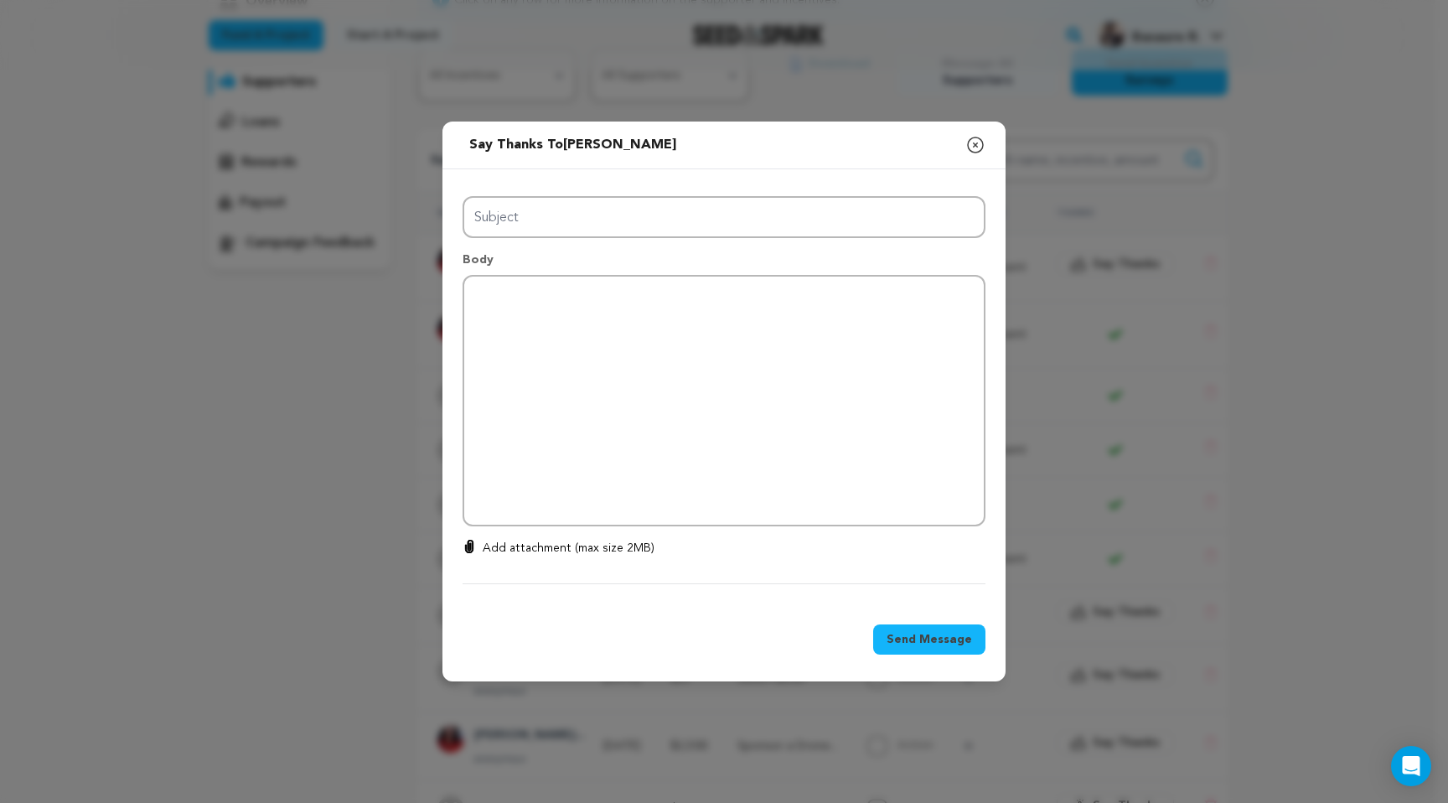
type input "Thanks for your support!"
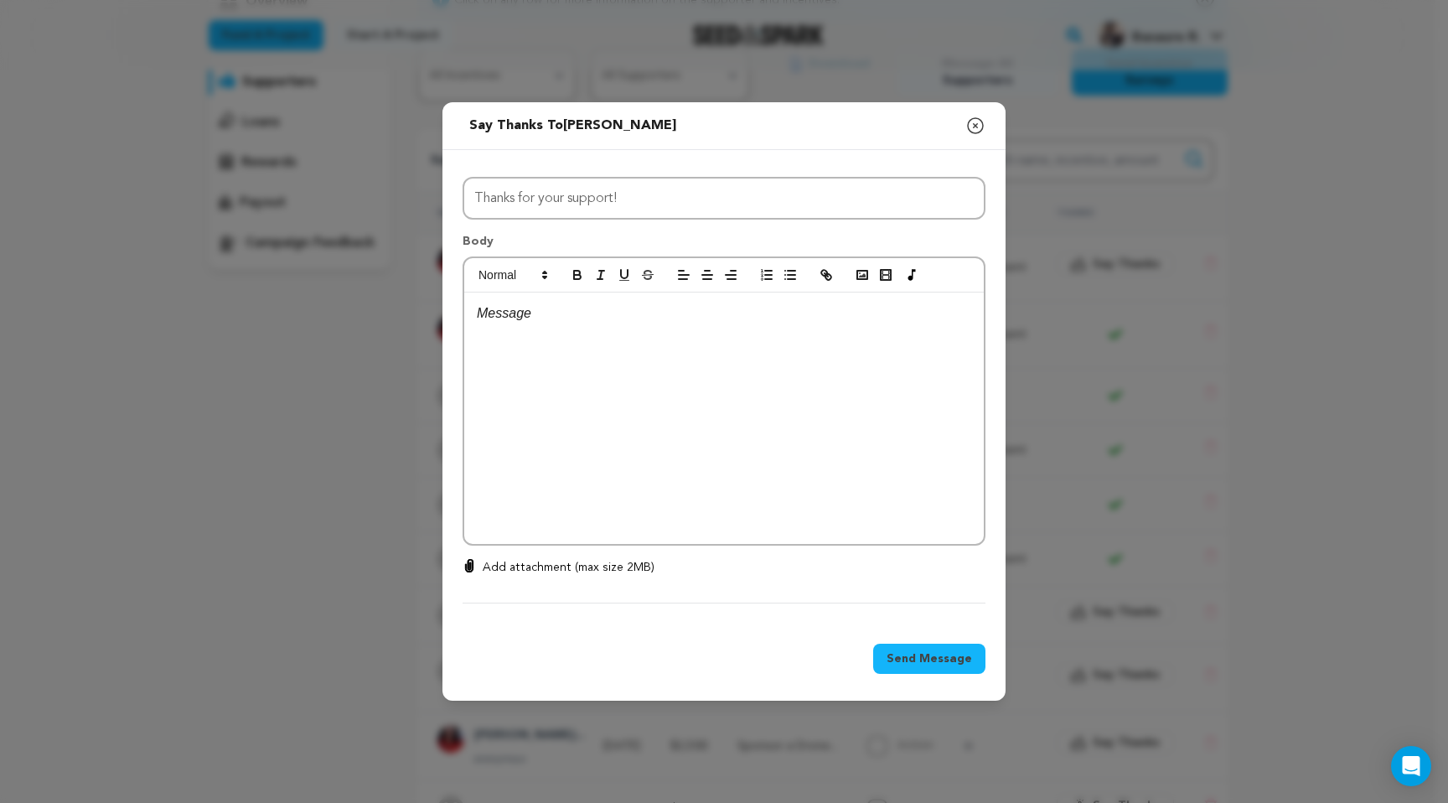
scroll to position [0, 0]
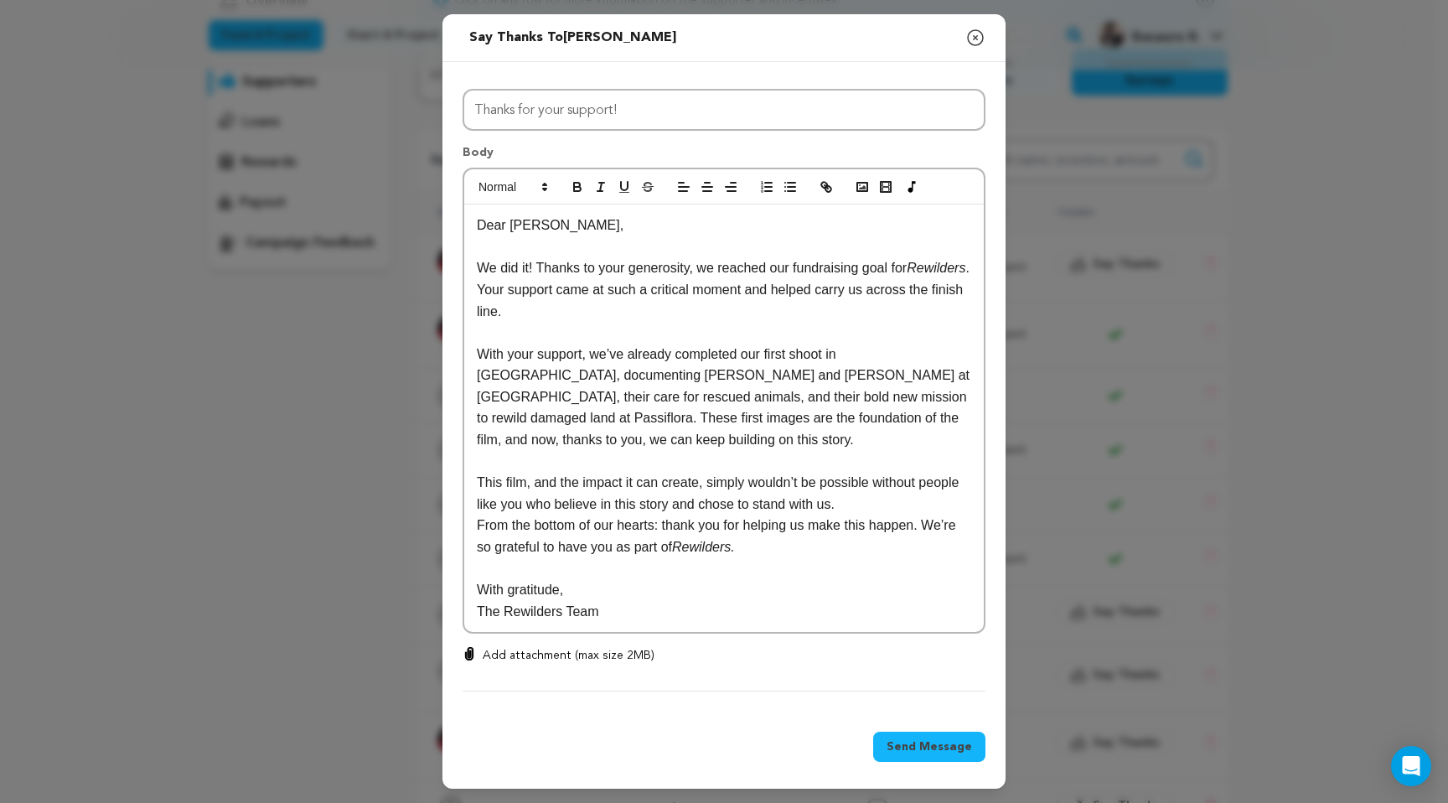
click at [551, 229] on p "Dear [PERSON_NAME]," at bounding box center [724, 226] width 494 height 22
drag, startPoint x: 538, startPoint y: 268, endPoint x: 430, endPoint y: 267, distance: 108.1
click at [440, 267] on div "Send message to [PERSON_NAME] Say thanks to [PERSON_NAME] Compose New Message C…" at bounding box center [724, 401] width 1448 height 803
click at [892, 295] on p "Thank you so much for your support! Thanks to your generosity, we reached our f…" at bounding box center [724, 289] width 494 height 65
drag, startPoint x: 574, startPoint y: 287, endPoint x: 617, endPoint y: 290, distance: 42.8
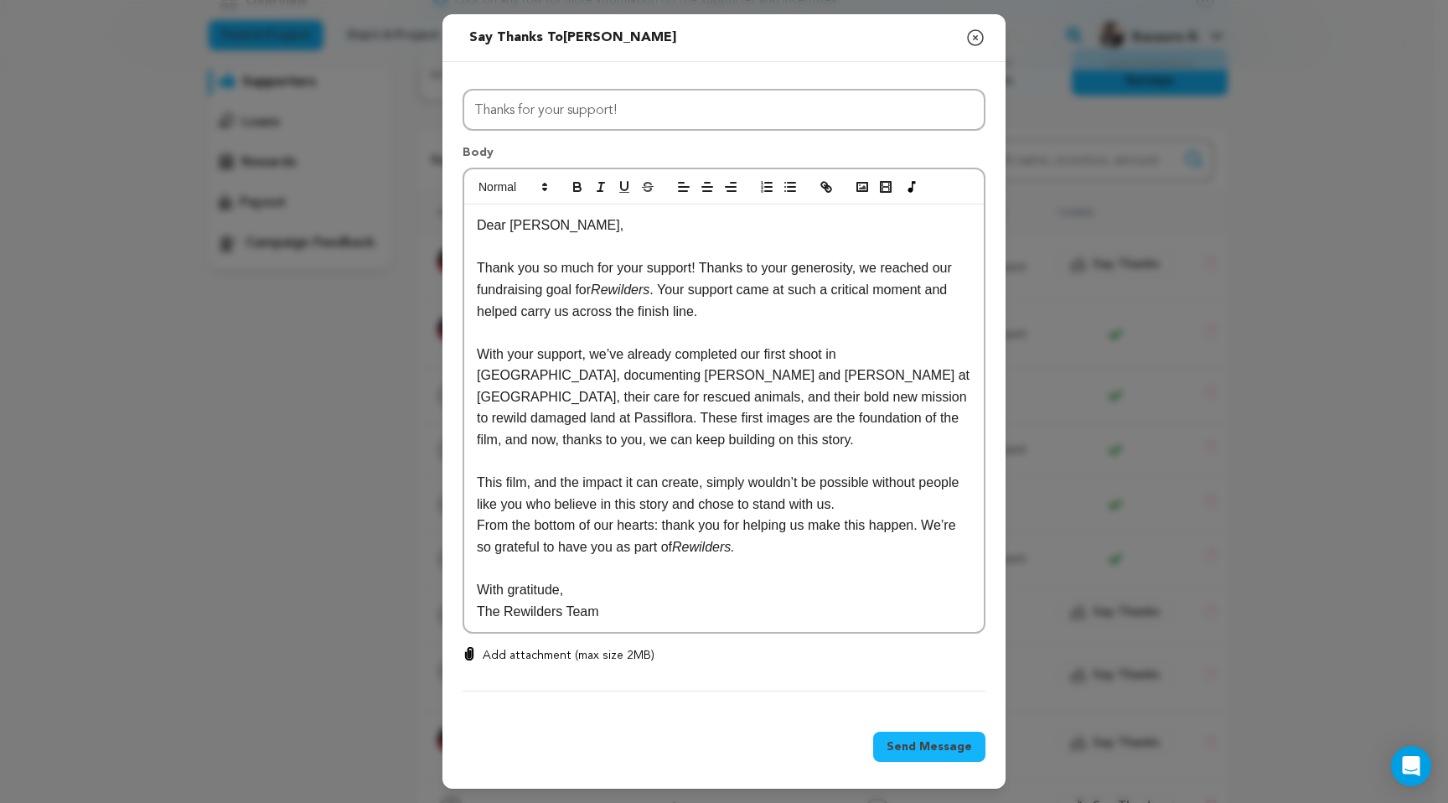
click at [574, 287] on p "Thank you so much for your support! Thanks to your generosity, we reached our f…" at bounding box center [724, 289] width 494 height 65
click at [944, 272] on p "Thank you so much for your support! Thanks to your generosity, we reached our f…" at bounding box center [724, 289] width 494 height 65
click at [673, 290] on em "Rewilders" at bounding box center [643, 289] width 59 height 14
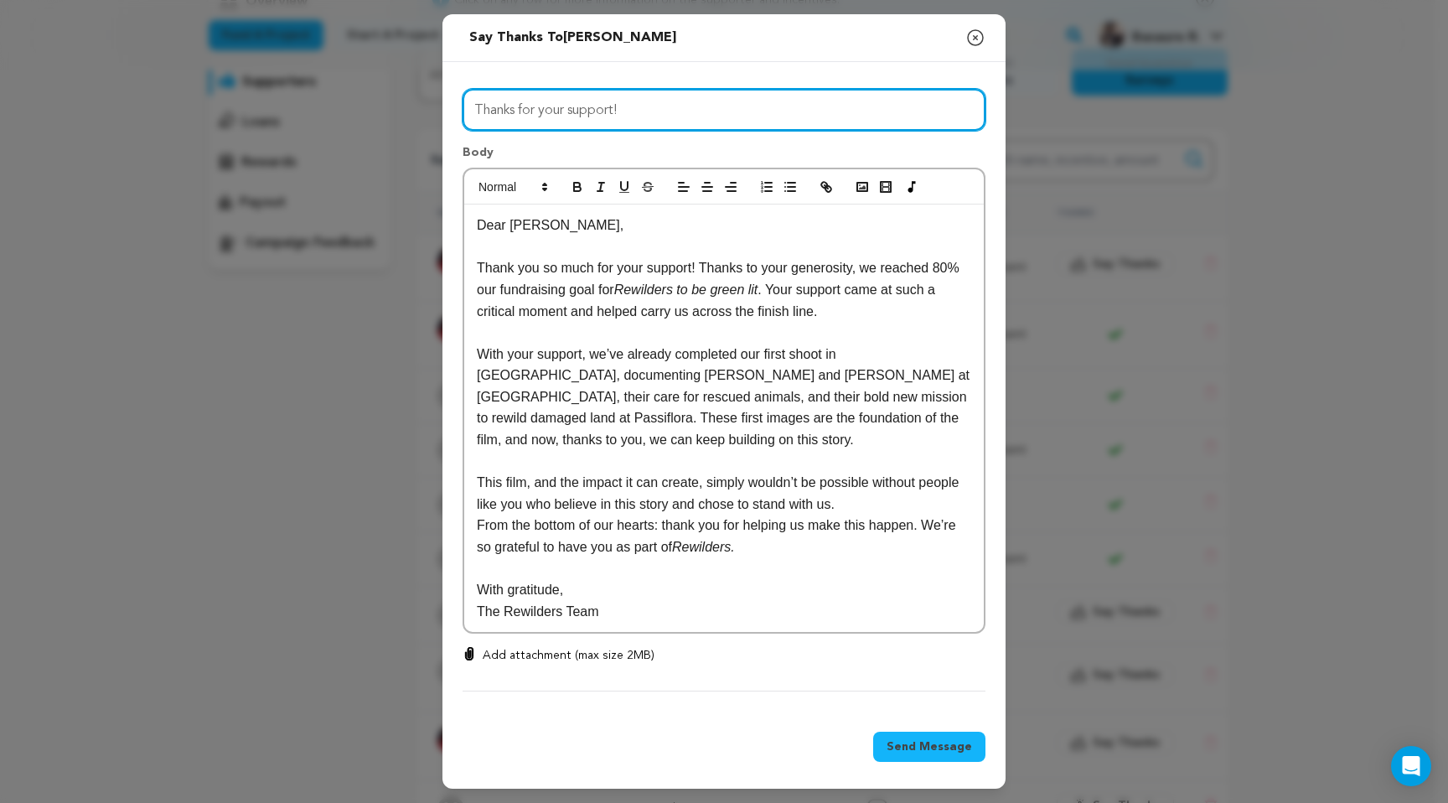
click at [667, 108] on input "Thanks for your support!" at bounding box center [724, 110] width 523 height 43
drag, startPoint x: 701, startPoint y: 110, endPoint x: 428, endPoint y: 108, distance: 272.4
click at [428, 108] on div "Send message to Owen Kincaid Say thanks to Owen Kincaid Compose New Message Clo…" at bounding box center [724, 401] width 1448 height 803
paste input "is wouldn’t have been possible without you"
type input "This wouldn’t have been possible without you!"
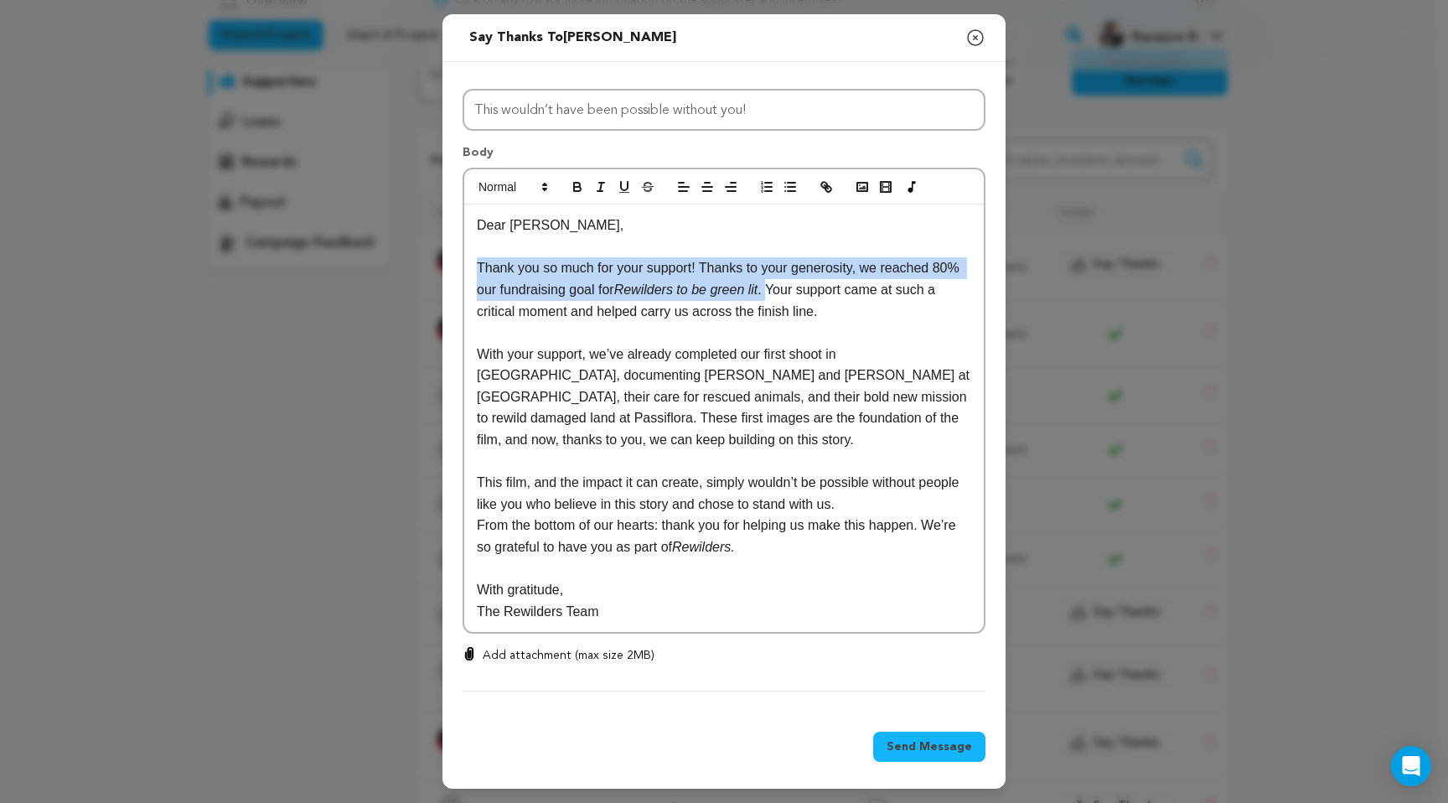
drag, startPoint x: 774, startPoint y: 292, endPoint x: 427, endPoint y: 261, distance: 347.5
click at [427, 261] on div "Send message to Owen Kincaid Say thanks to Owen Kincaid Compose New Message Clo…" at bounding box center [724, 401] width 1448 height 803
copy p "Thank you so much for your support! Thanks to your generosity, we reached 80% o…"
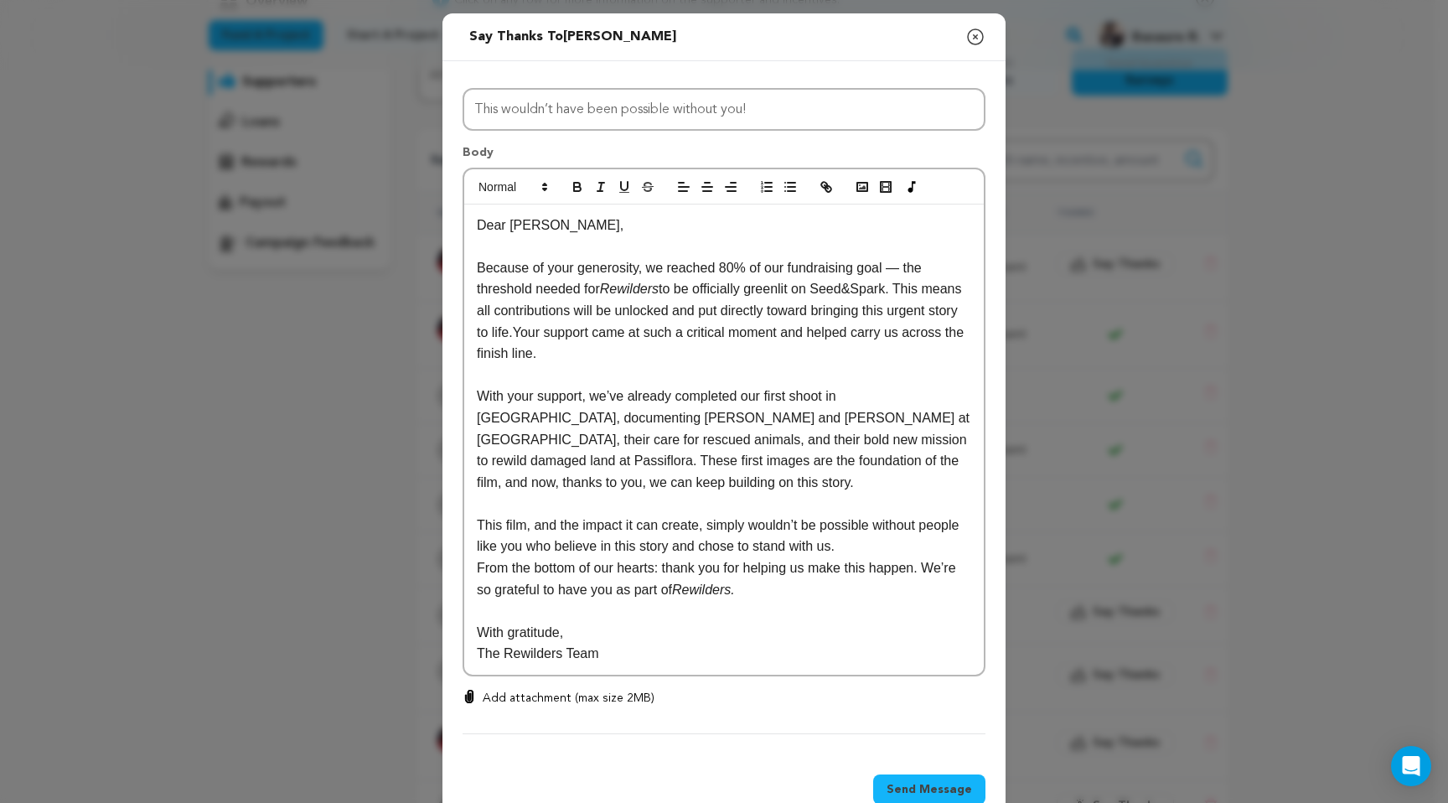
click at [477, 267] on p "Because of your generosity, we reached 80% of our fundraising goal — the thresh…" at bounding box center [724, 310] width 494 height 107
click at [658, 293] on p "Thank you so much for your support! Because of your generosity, we reached 80% …" at bounding box center [724, 310] width 494 height 107
click at [758, 332] on p "Thank you so much for your support! Because of your generosity, we reached 80% …" at bounding box center [724, 310] width 494 height 107
click at [838, 330] on p "Thank you so much for your support! Because of your generosity, we reached 80% …" at bounding box center [724, 310] width 494 height 107
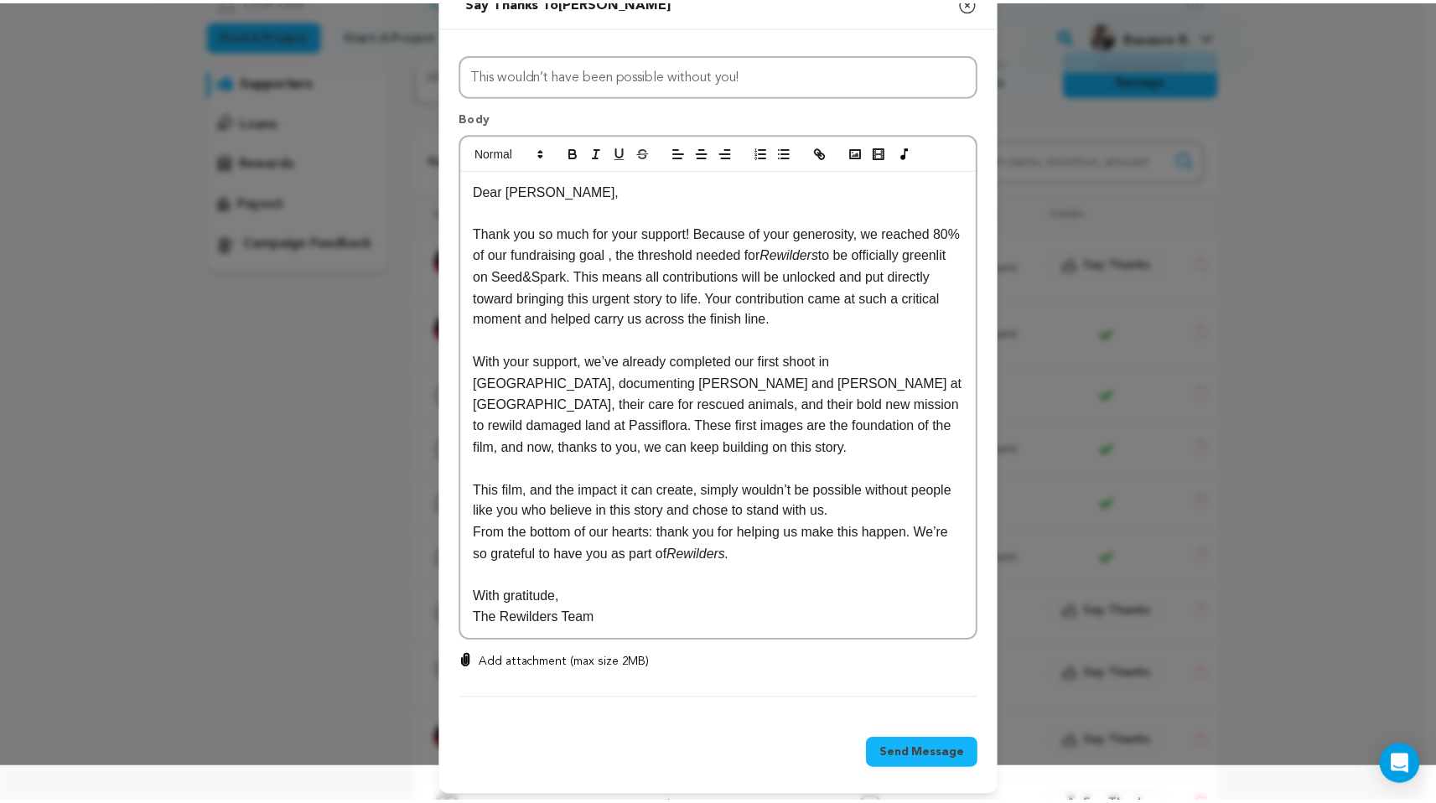
scroll to position [42, 0]
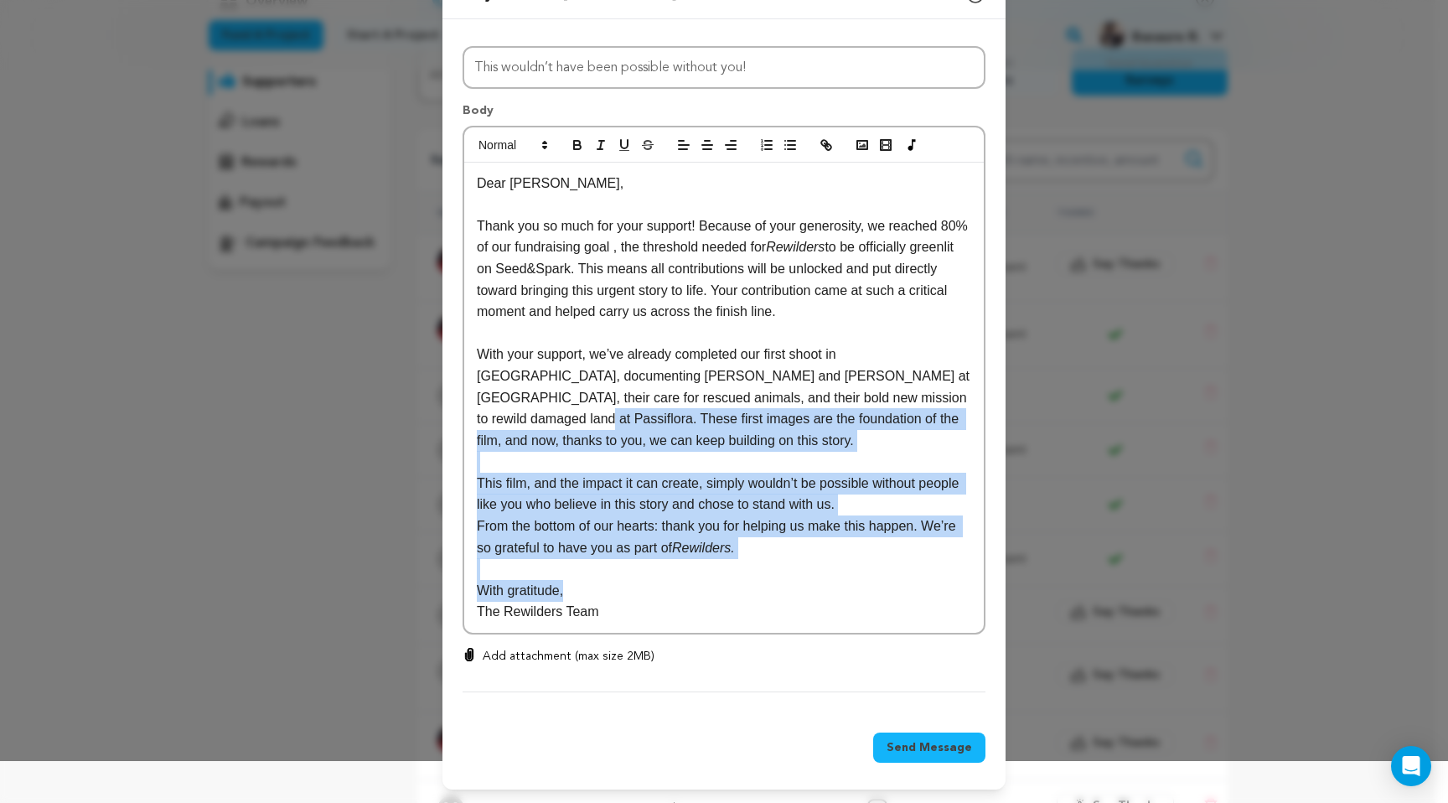
drag, startPoint x: 787, startPoint y: 601, endPoint x: 499, endPoint y: 490, distance: 308.8
click at [484, 408] on div "Dear Owen, Thank you so much for your support! Because of your generosity, we r…" at bounding box center [724, 398] width 520 height 470
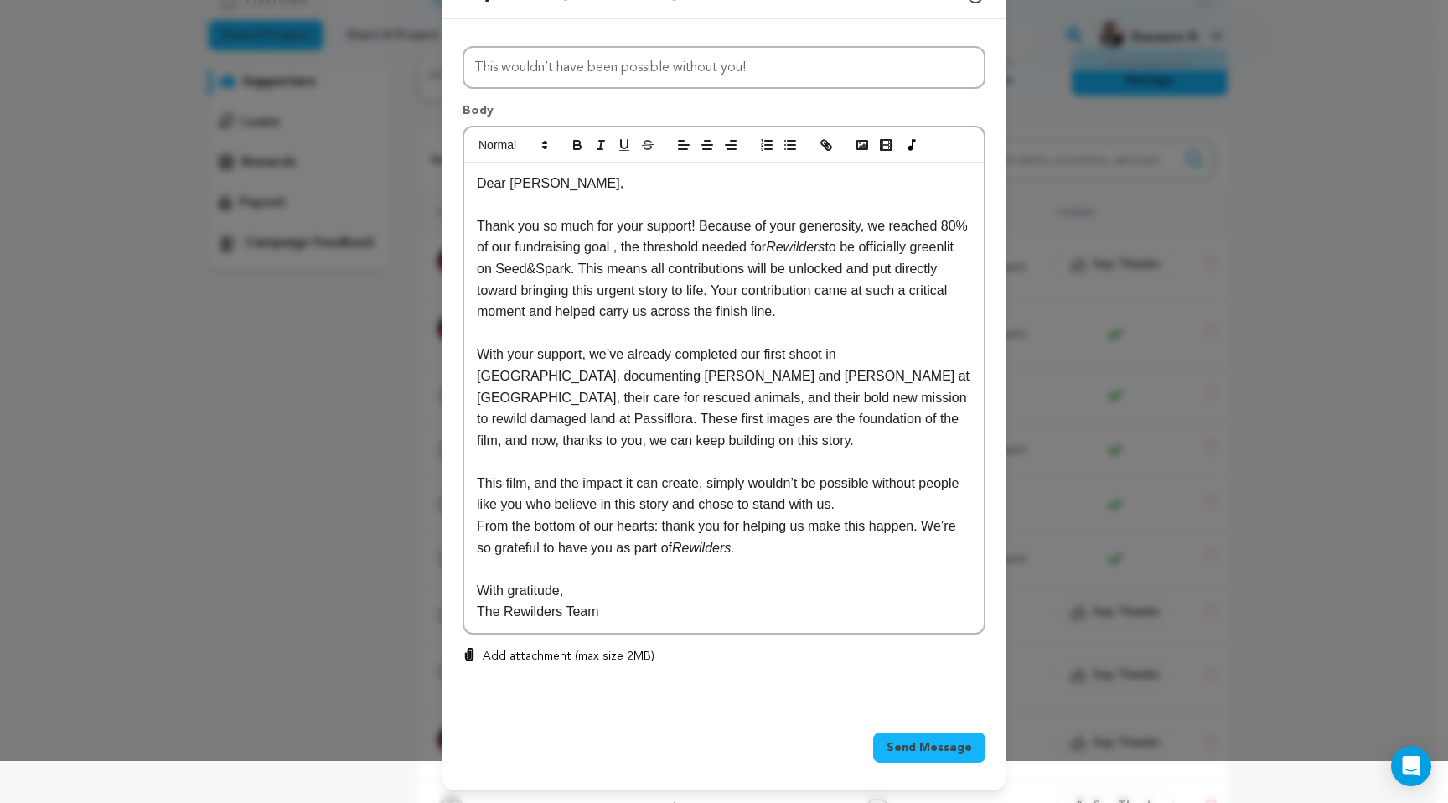
click at [647, 643] on div "All Incentives Seed Planter Forest Guardian Animal Ally Story Steward Rewilding…" at bounding box center [724, 369] width 523 height 646
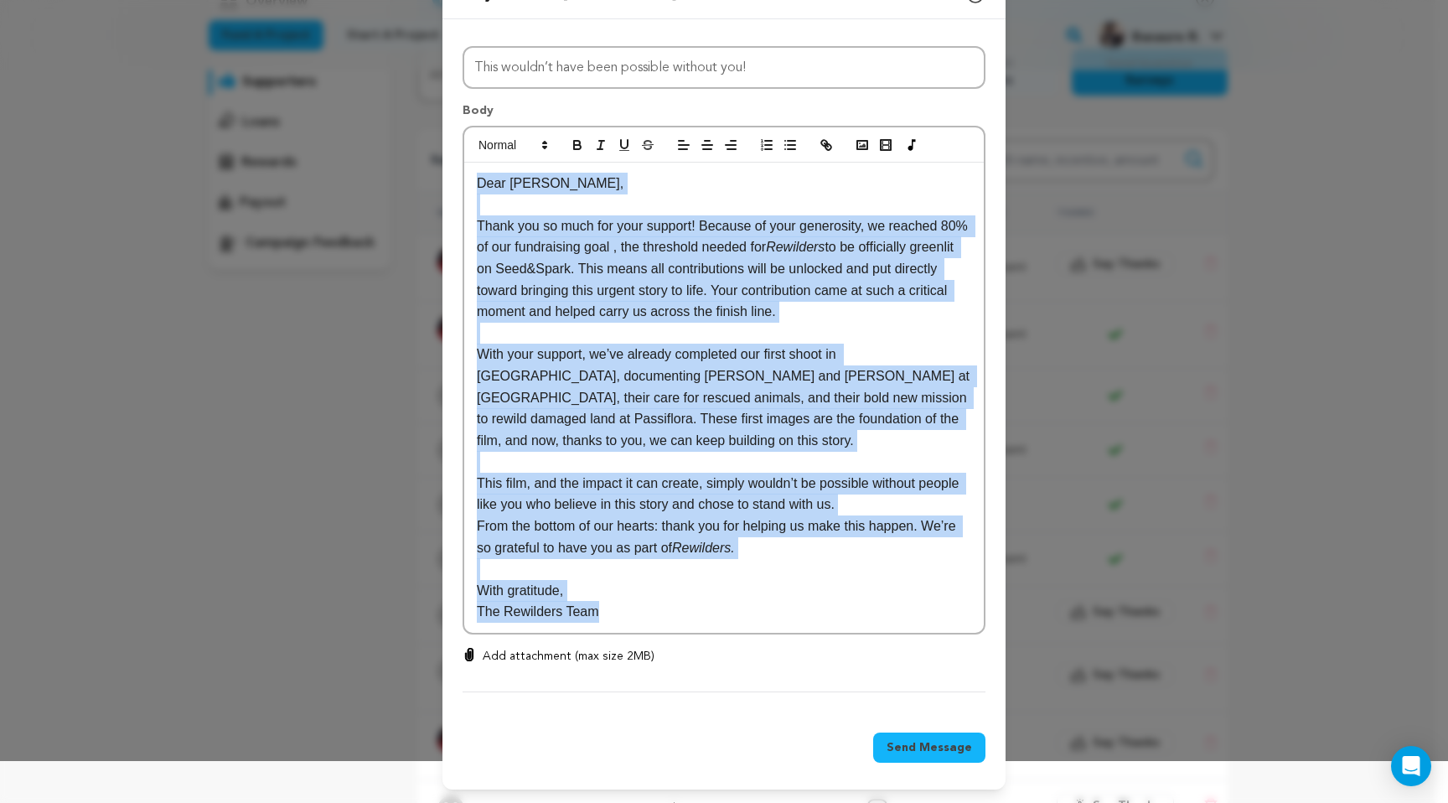
drag, startPoint x: 623, startPoint y: 613, endPoint x: 454, endPoint y: 173, distance: 471.1
click at [454, 173] on div "All Incentives Seed Planter Forest Guardian Animal Ally Story Steward Rewilding…" at bounding box center [723, 365] width 563 height 693
copy div "Dear Owen, Thank you so much for your support! Because of your generosity, we r…"
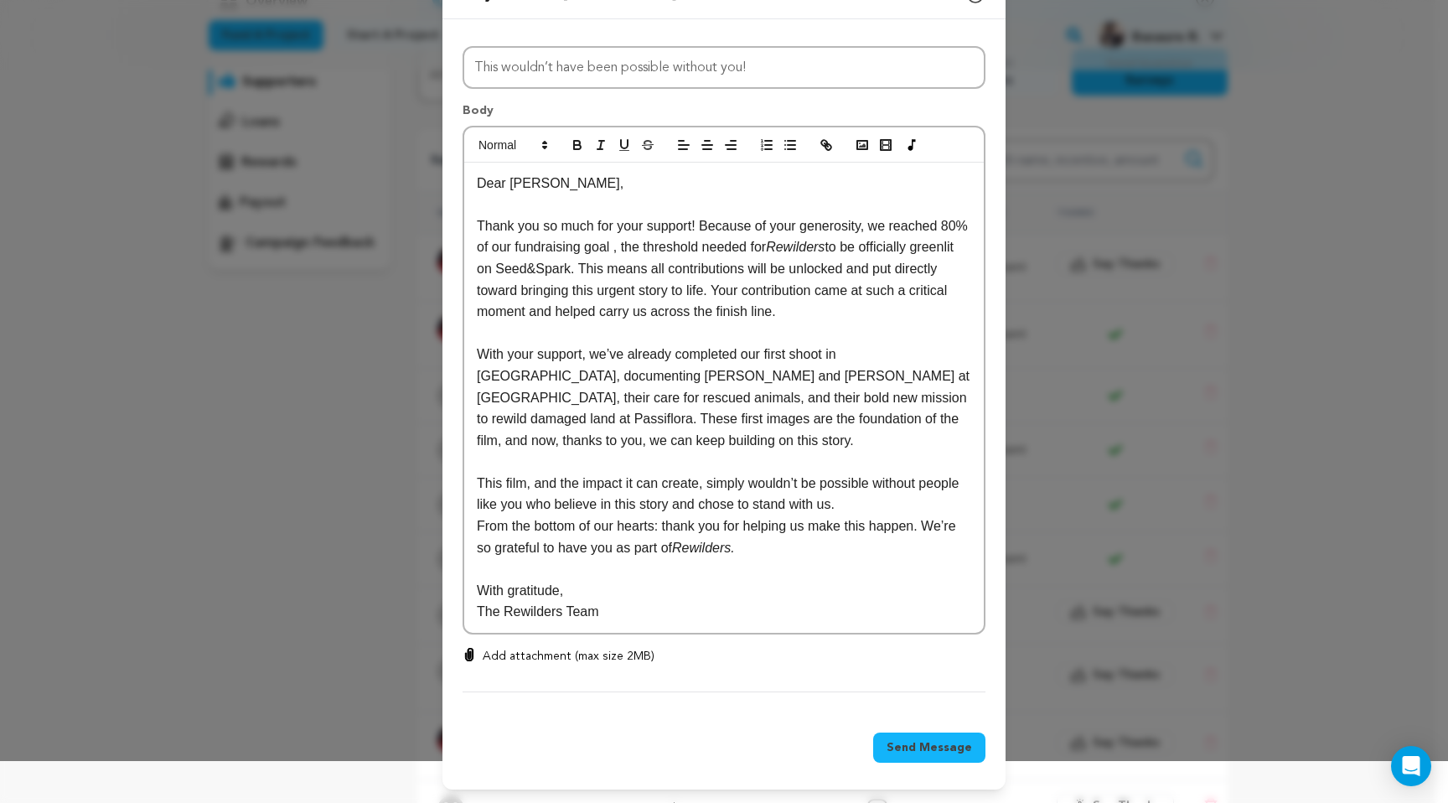
click at [806, 570] on p at bounding box center [724, 569] width 494 height 22
click at [913, 742] on span "Send Message" at bounding box center [929, 747] width 85 height 17
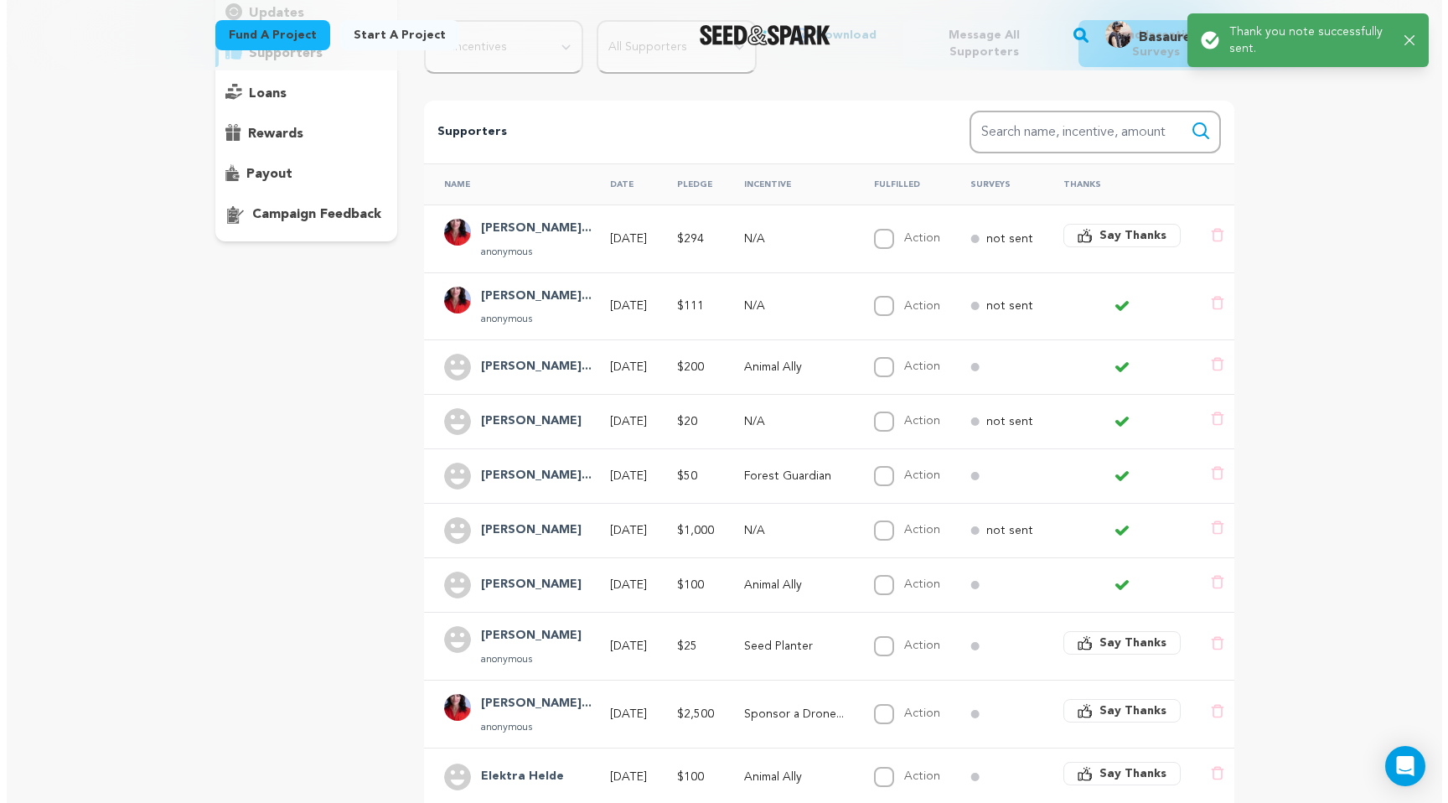
scroll to position [292, 0]
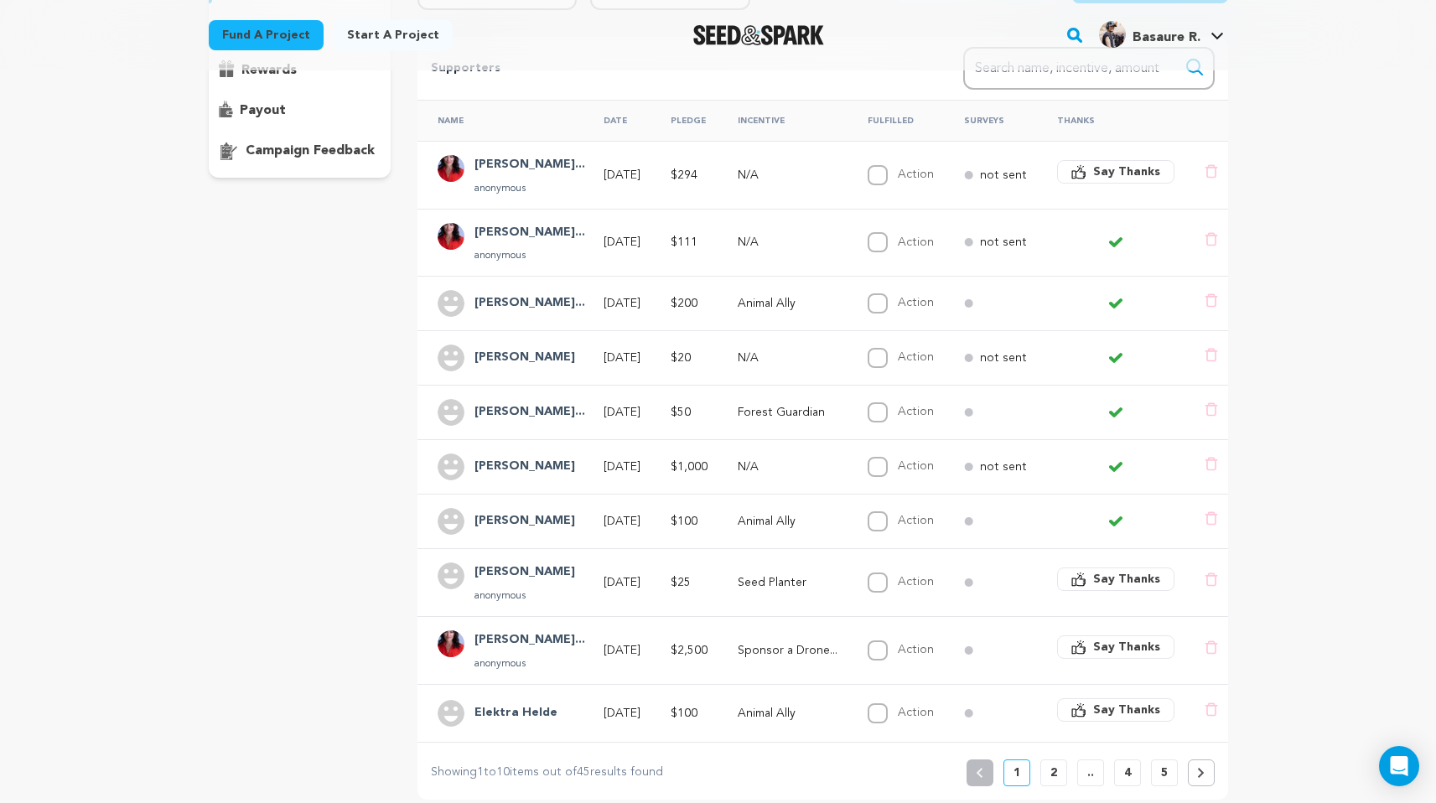
click at [1113, 571] on span "Say Thanks" at bounding box center [1126, 579] width 67 height 17
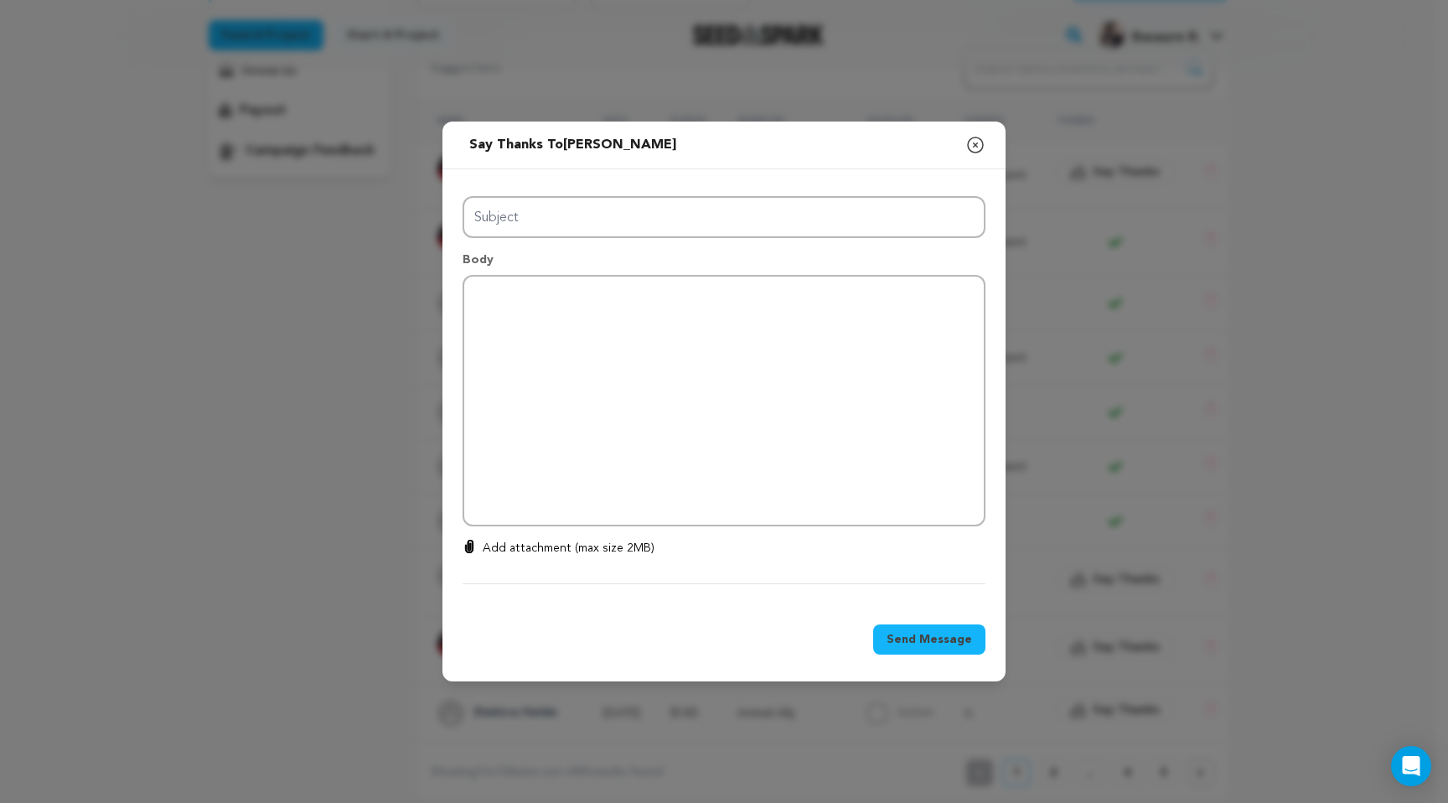
type input "Thanks for your support!"
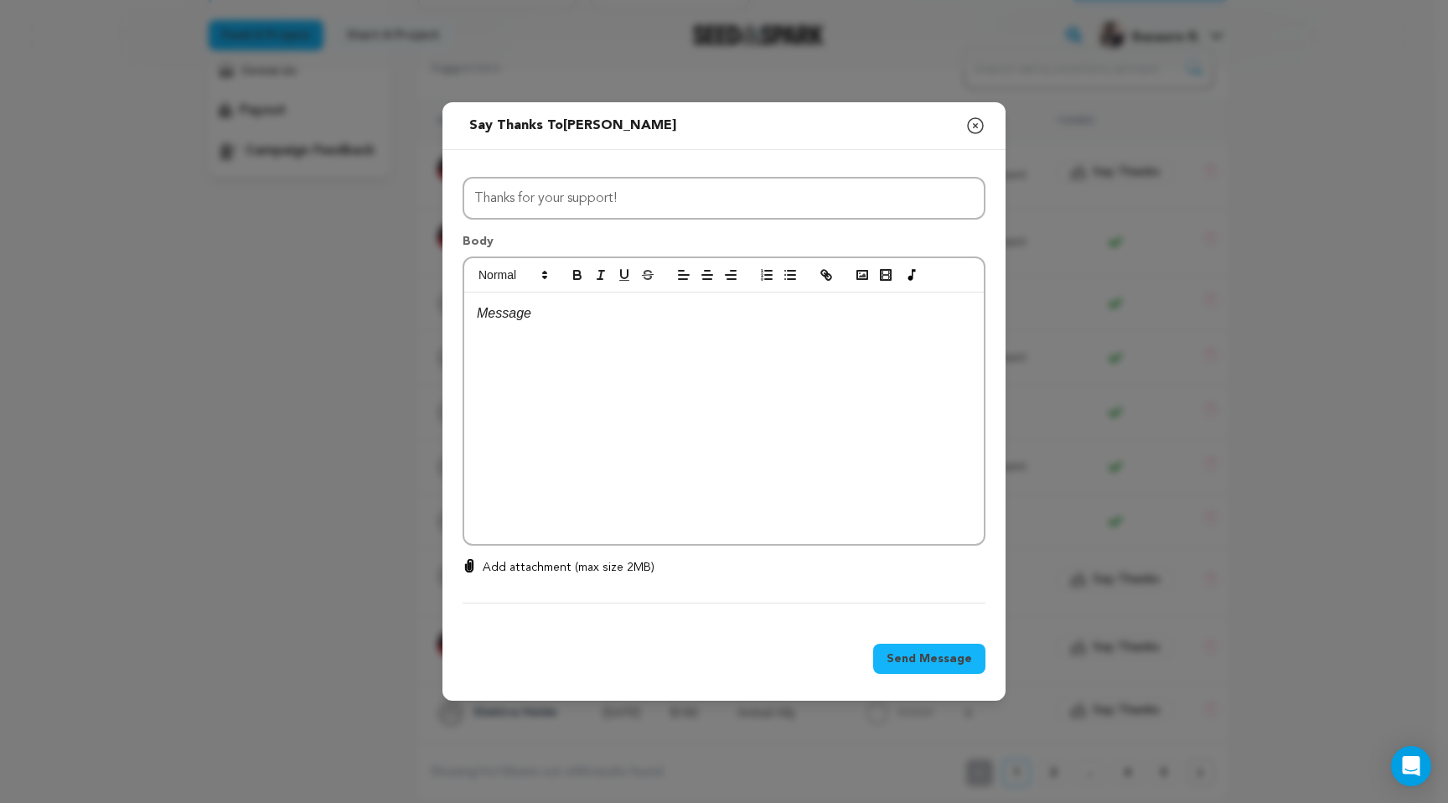
click at [632, 338] on div at bounding box center [724, 417] width 520 height 251
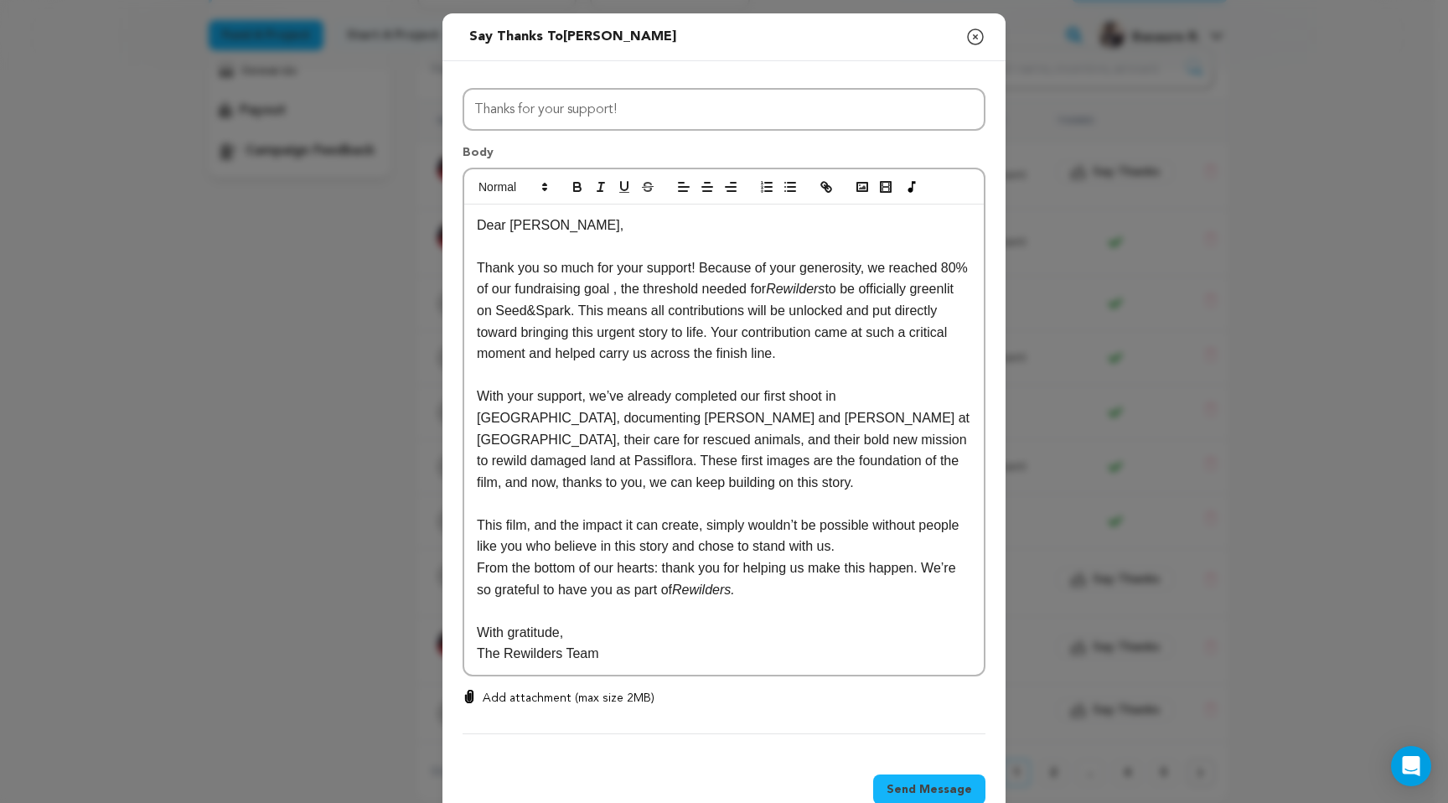
click at [537, 225] on p "Dear Owen," at bounding box center [724, 226] width 494 height 22
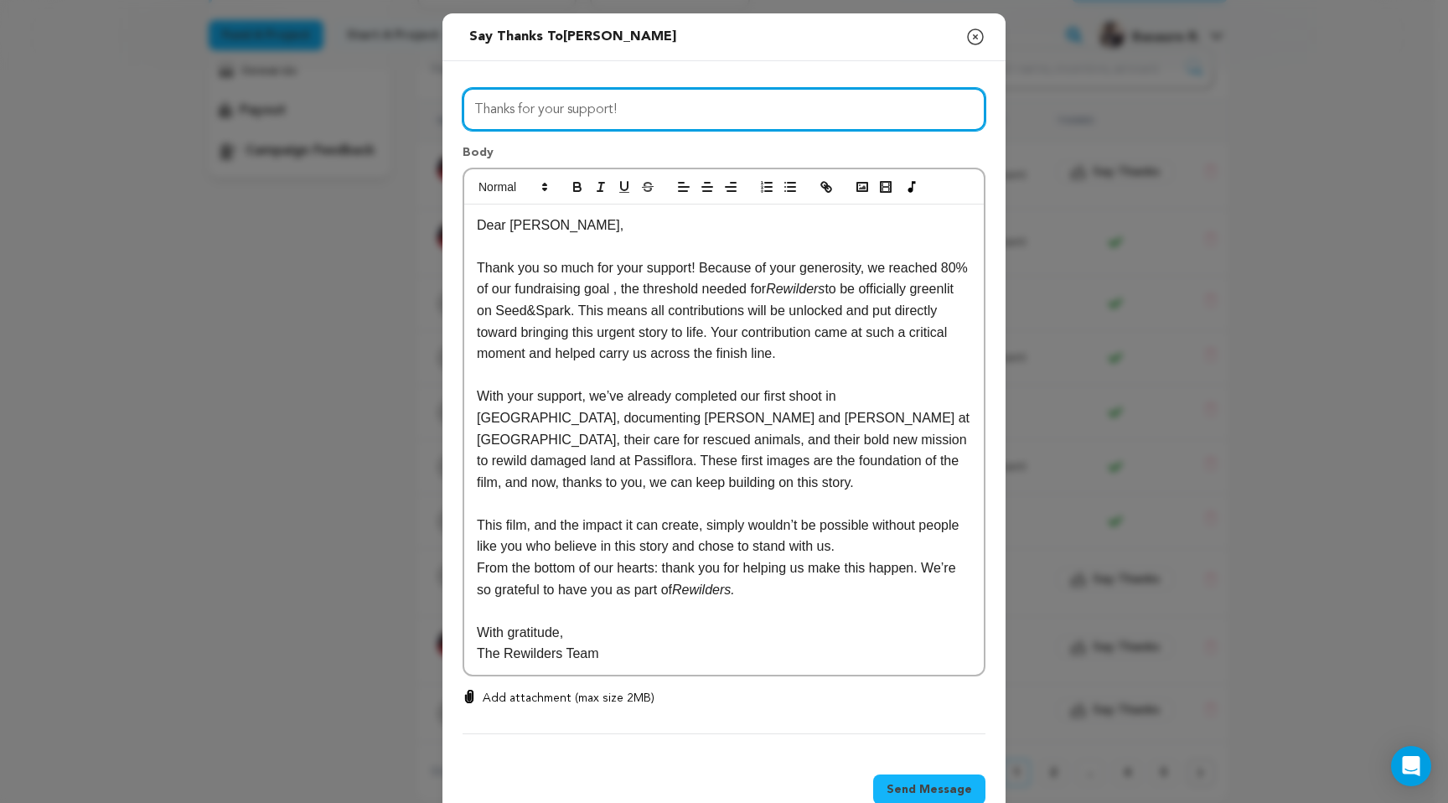
click at [660, 111] on input "Thanks for your support!" at bounding box center [724, 109] width 523 height 43
drag, startPoint x: 581, startPoint y: 112, endPoint x: 303, endPoint y: 114, distance: 277.4
click at [318, 115] on div "Send message to Gina Say thanks to Gina Compose New Message Close modal All Inc…" at bounding box center [724, 422] width 1448 height 845
type input "This wouldn’t have been possible without you!"
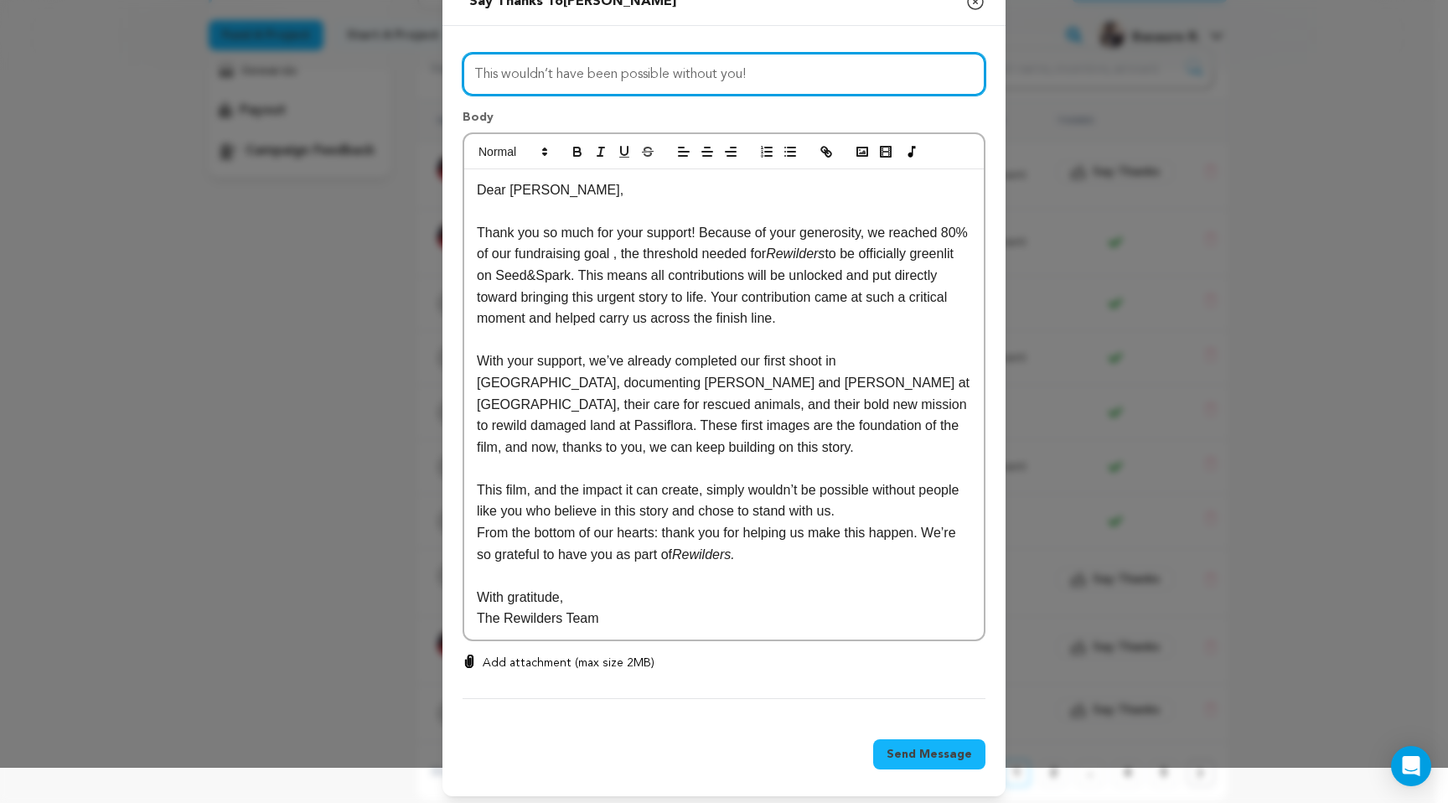
scroll to position [42, 0]
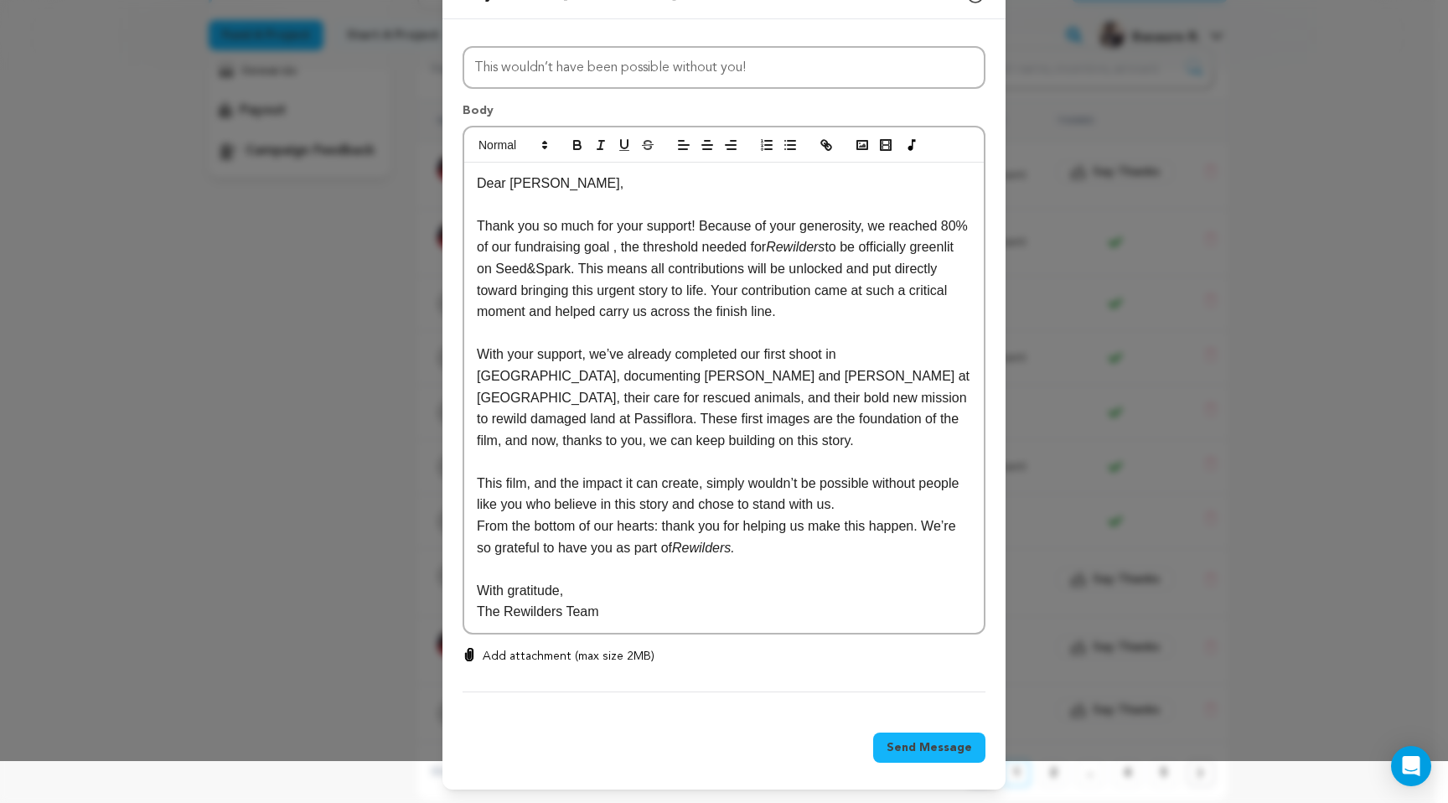
click at [934, 748] on span "Send Message" at bounding box center [929, 747] width 85 height 17
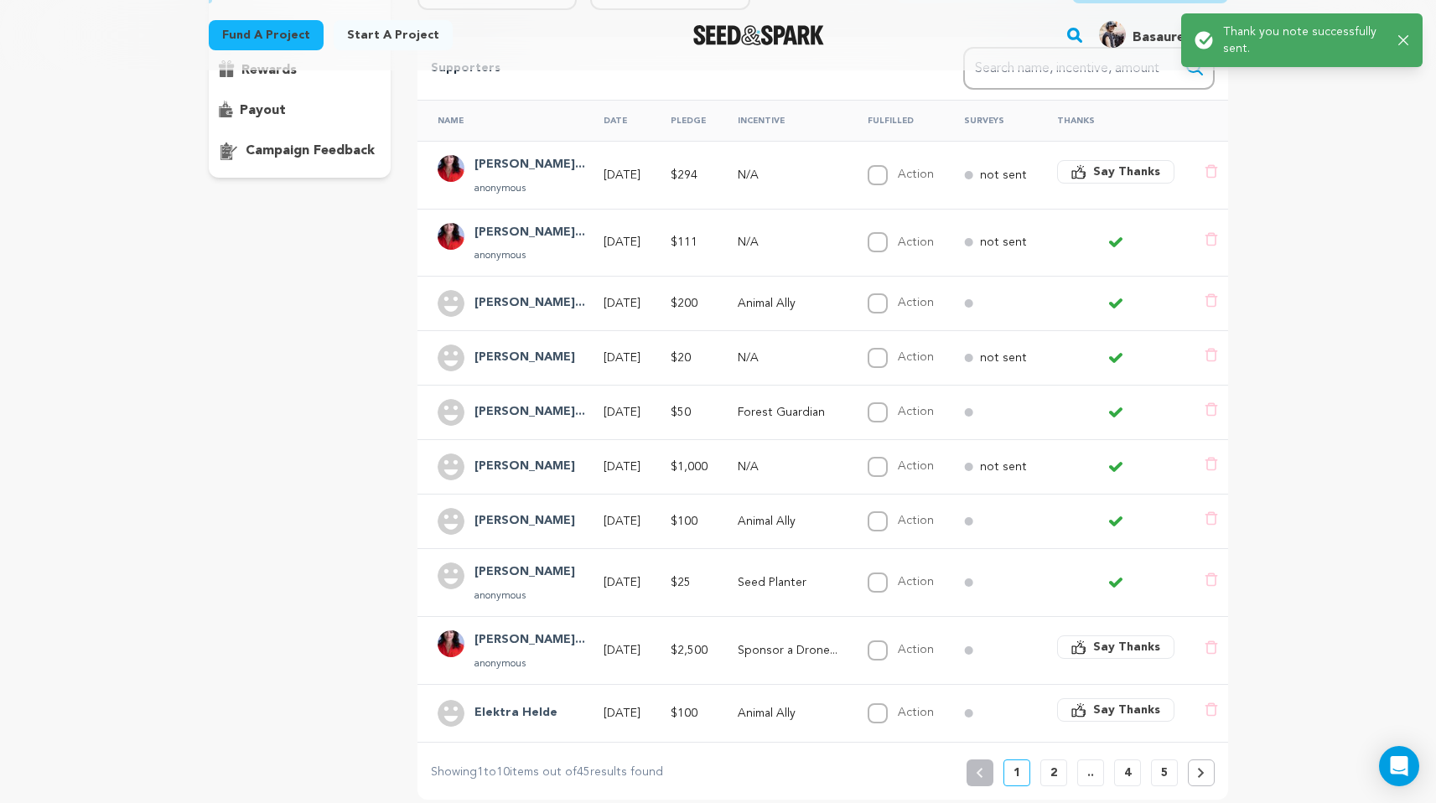
click at [1121, 701] on span "Say Thanks" at bounding box center [1126, 709] width 67 height 17
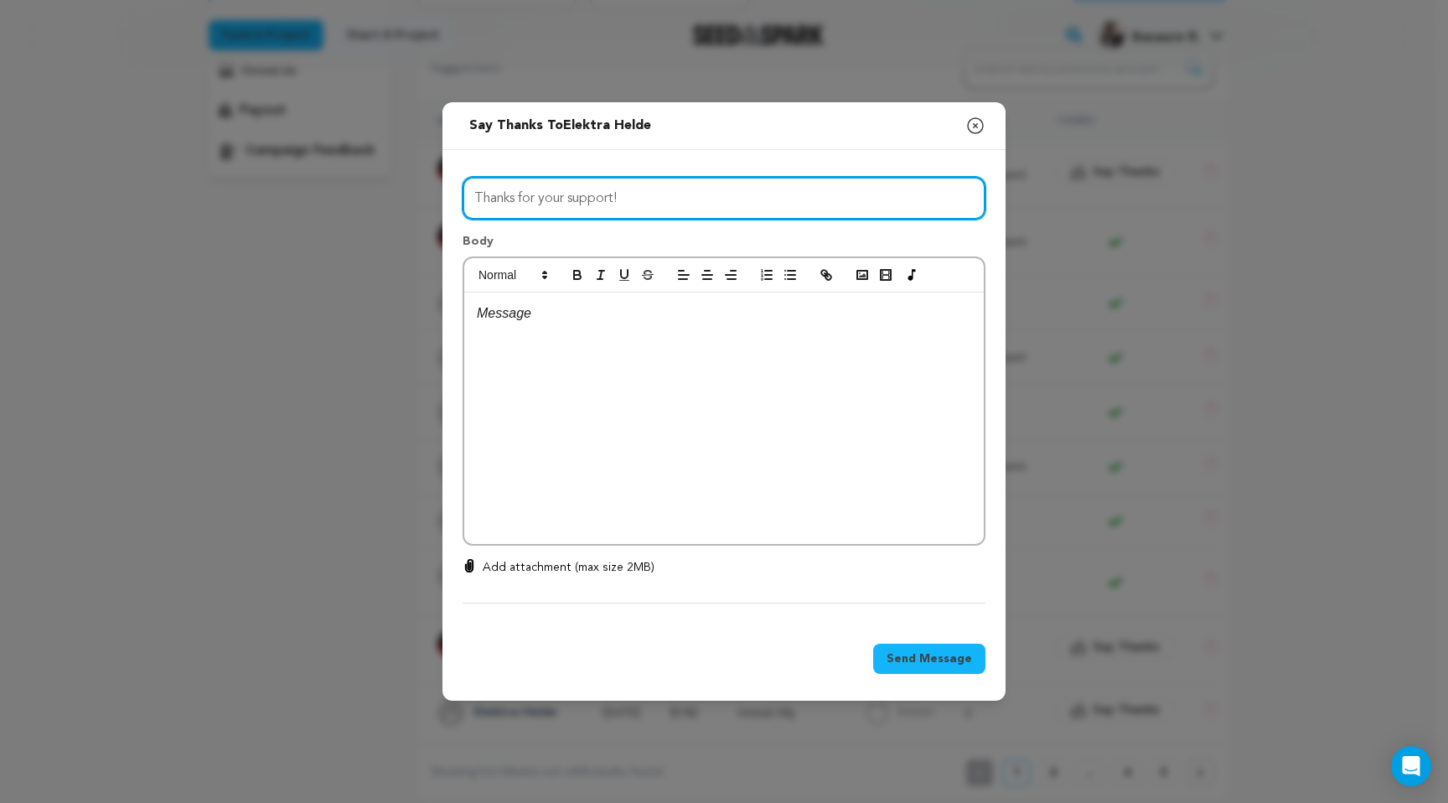
drag, startPoint x: 653, startPoint y: 194, endPoint x: 337, endPoint y: 198, distance: 316.0
click at [355, 196] on div "Send message to Elektra Helde Say thanks to Elektra Helde Compose New Message C…" at bounding box center [724, 401] width 1448 height 803
type input "This wouldn’t have been possible without you!"
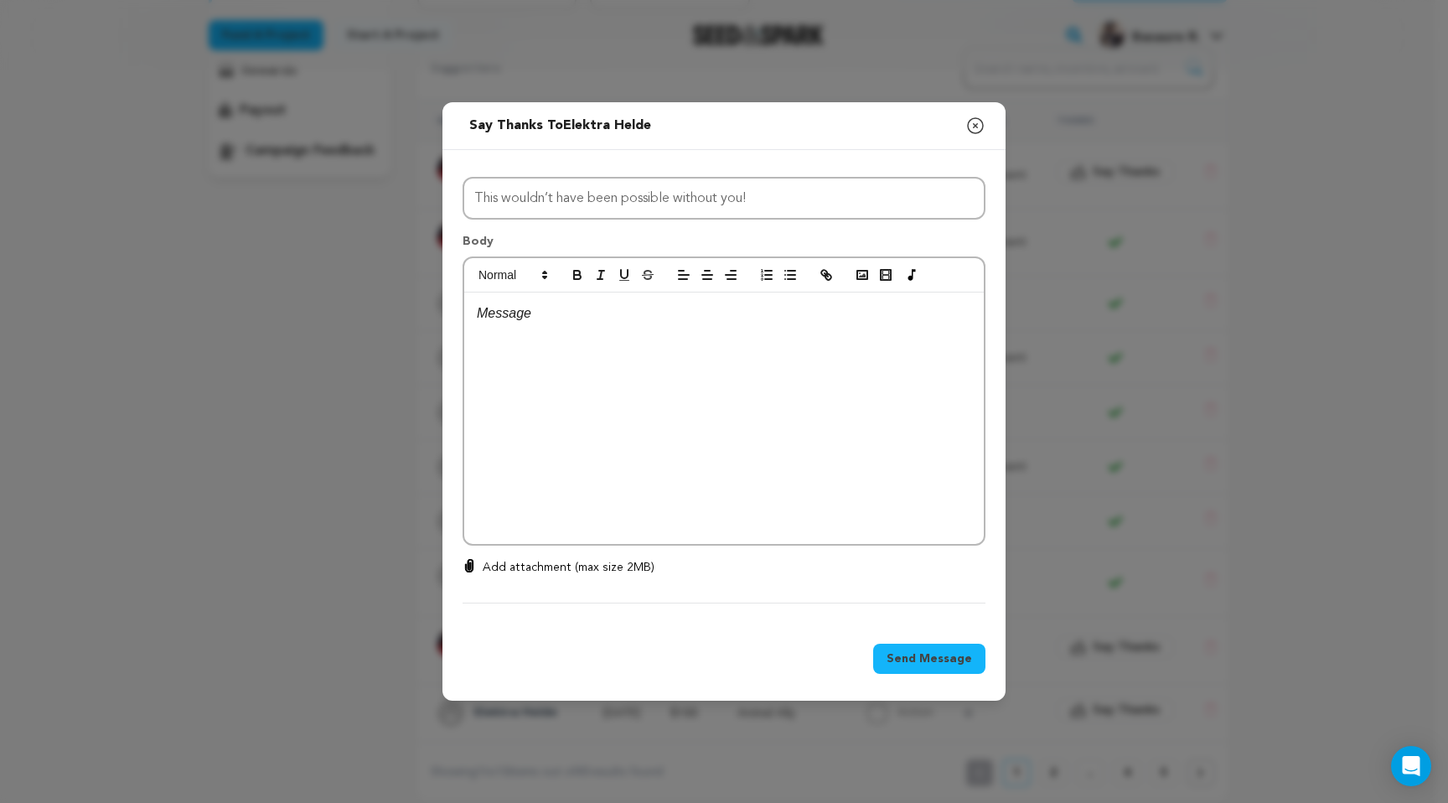
click at [546, 370] on div at bounding box center [724, 417] width 520 height 251
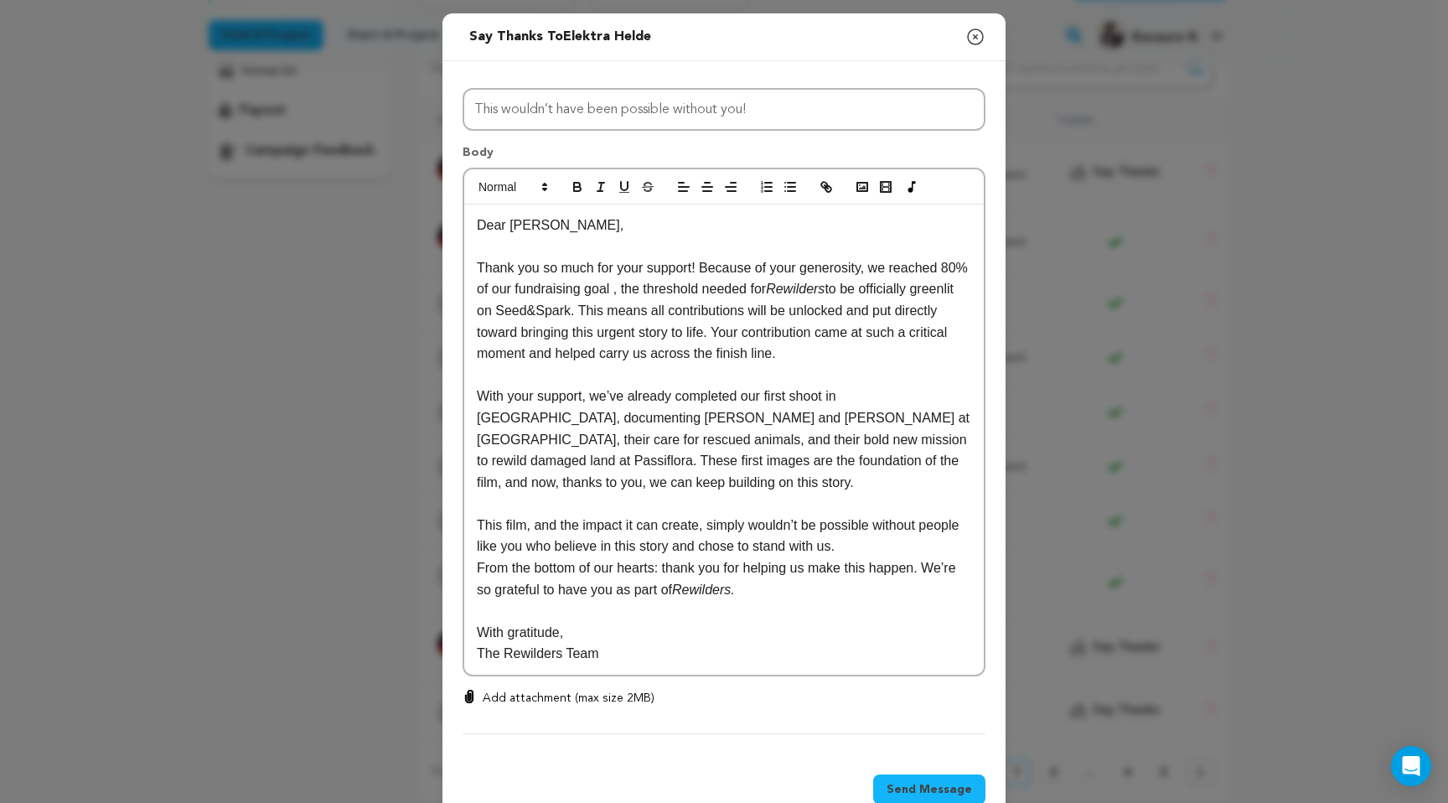
click at [537, 223] on p "Dear Owen," at bounding box center [724, 226] width 494 height 22
click at [924, 791] on span "Send Message" at bounding box center [929, 789] width 85 height 17
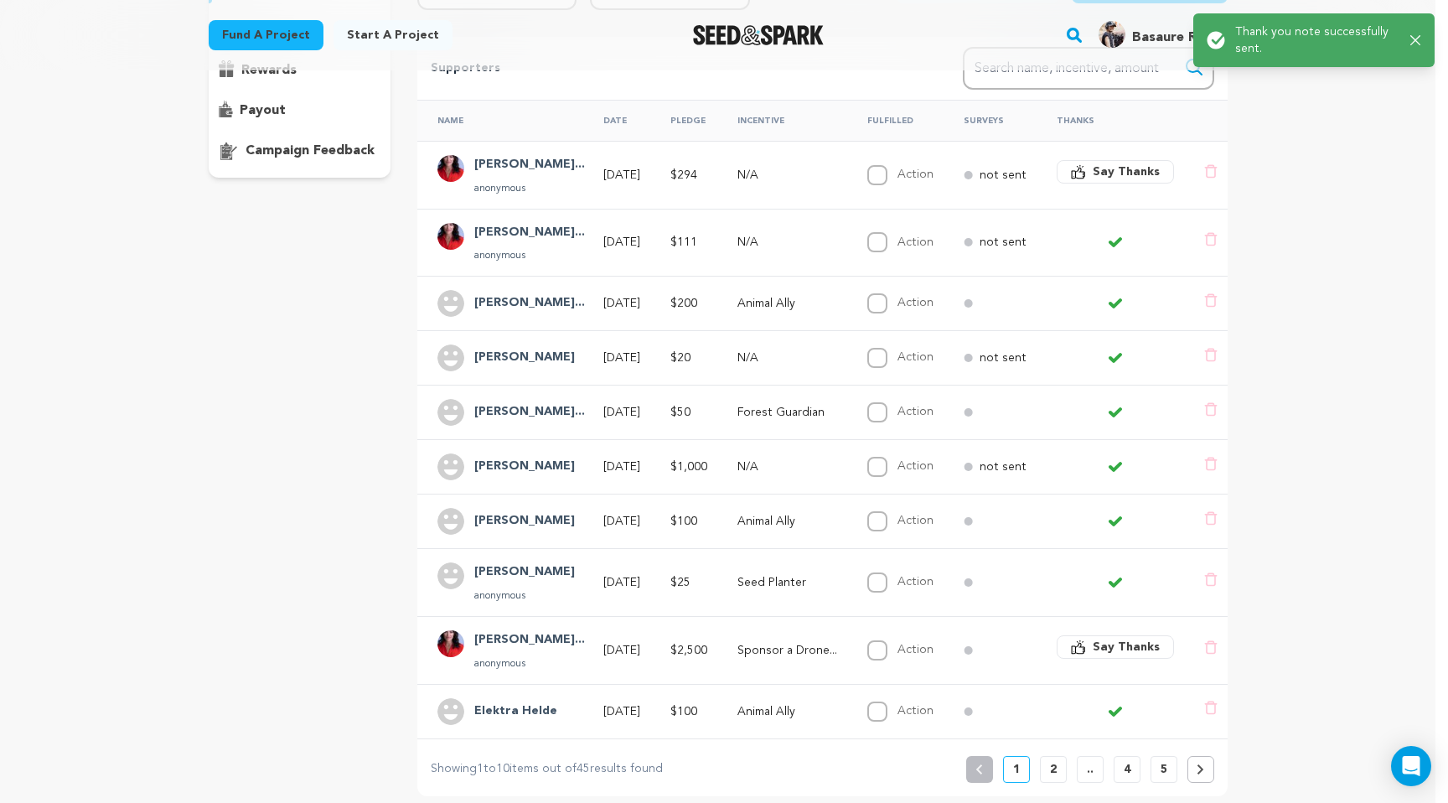
click at [1048, 774] on button "2" at bounding box center [1053, 769] width 27 height 27
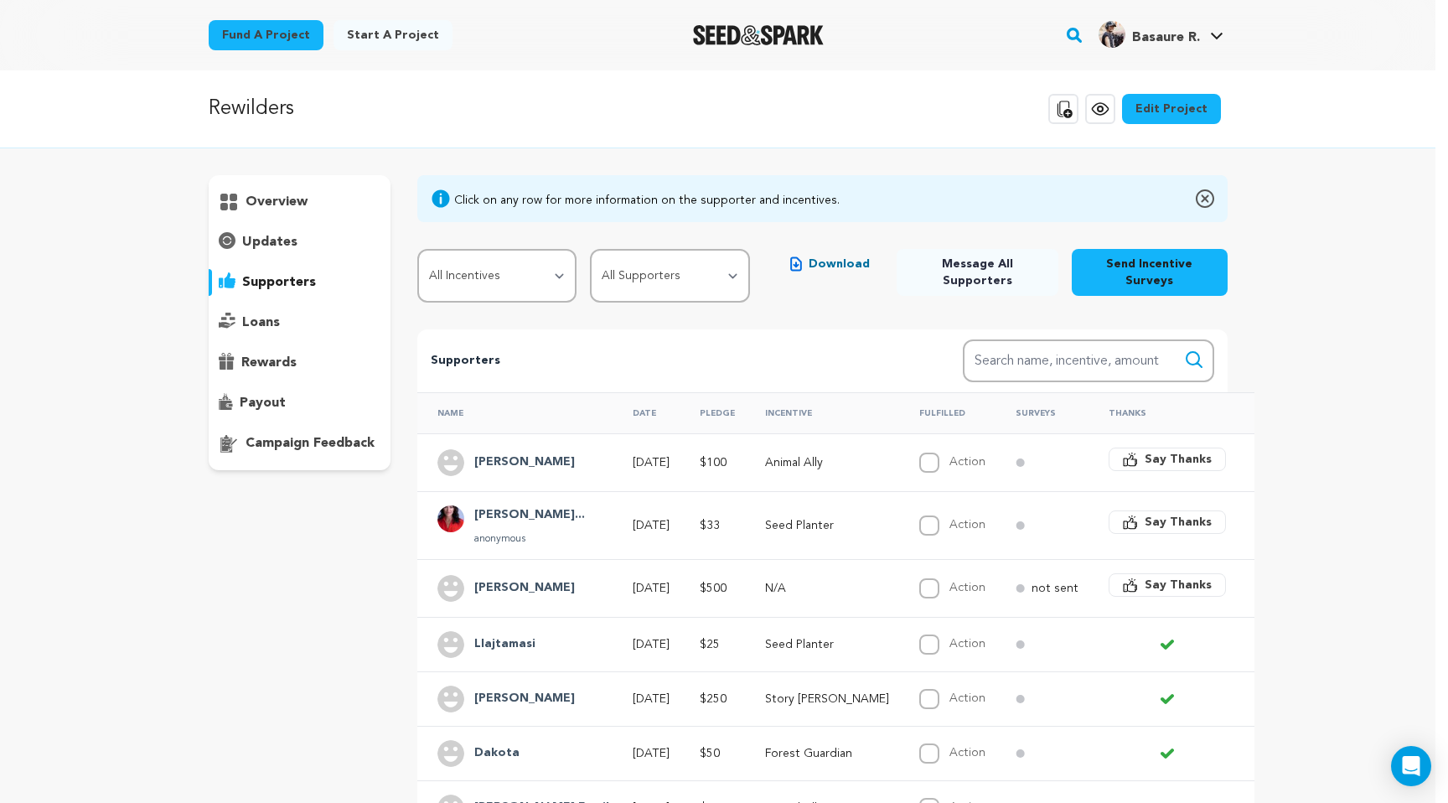
click at [1145, 451] on span "Say Thanks" at bounding box center [1178, 459] width 67 height 17
click at [1109, 448] on button "Say Thanks" at bounding box center [1167, 459] width 117 height 23
click at [1145, 451] on span "Say Thanks" at bounding box center [1178, 459] width 67 height 17
click at [1208, 196] on img at bounding box center [1205, 199] width 18 height 20
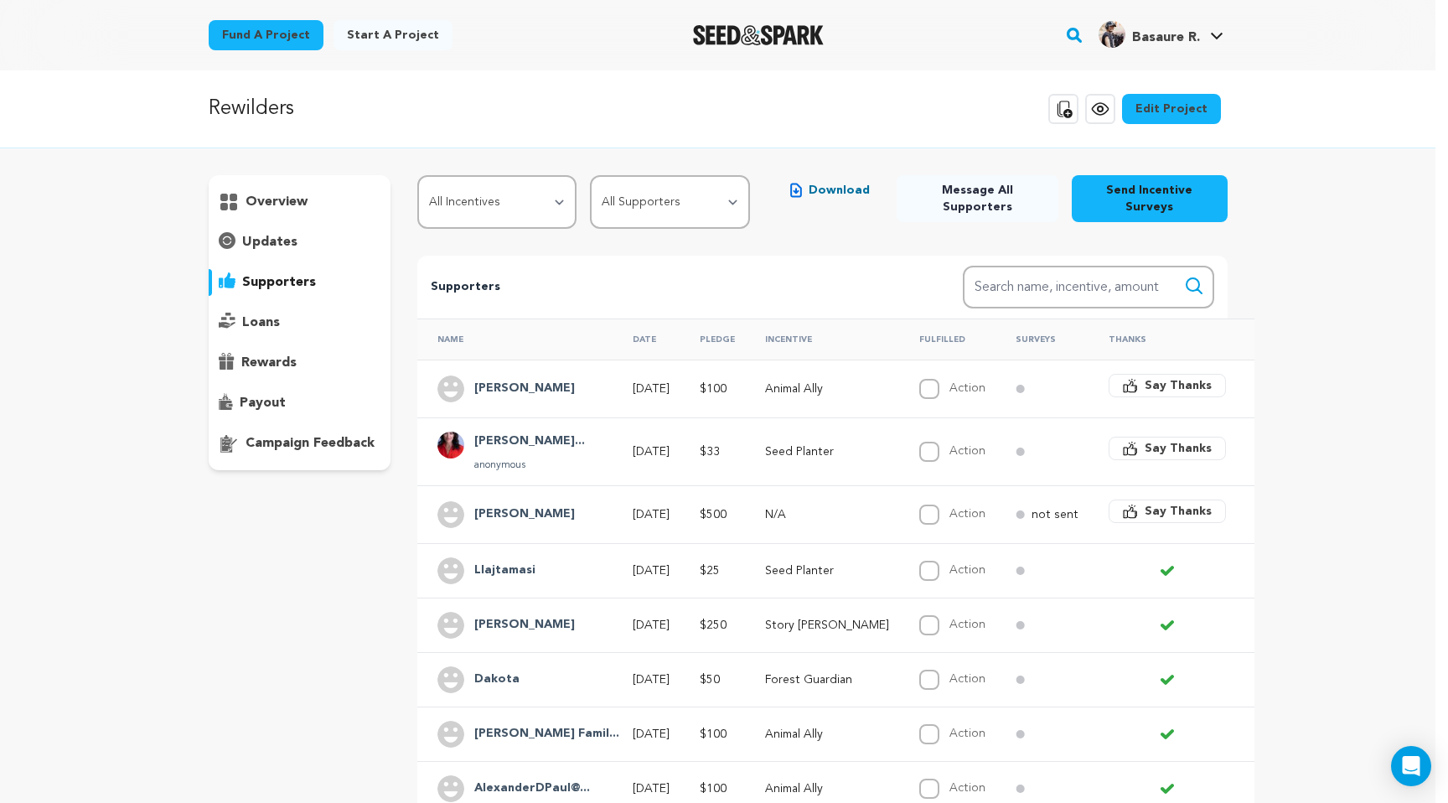
click at [1145, 377] on span "Say Thanks" at bounding box center [1178, 385] width 67 height 17
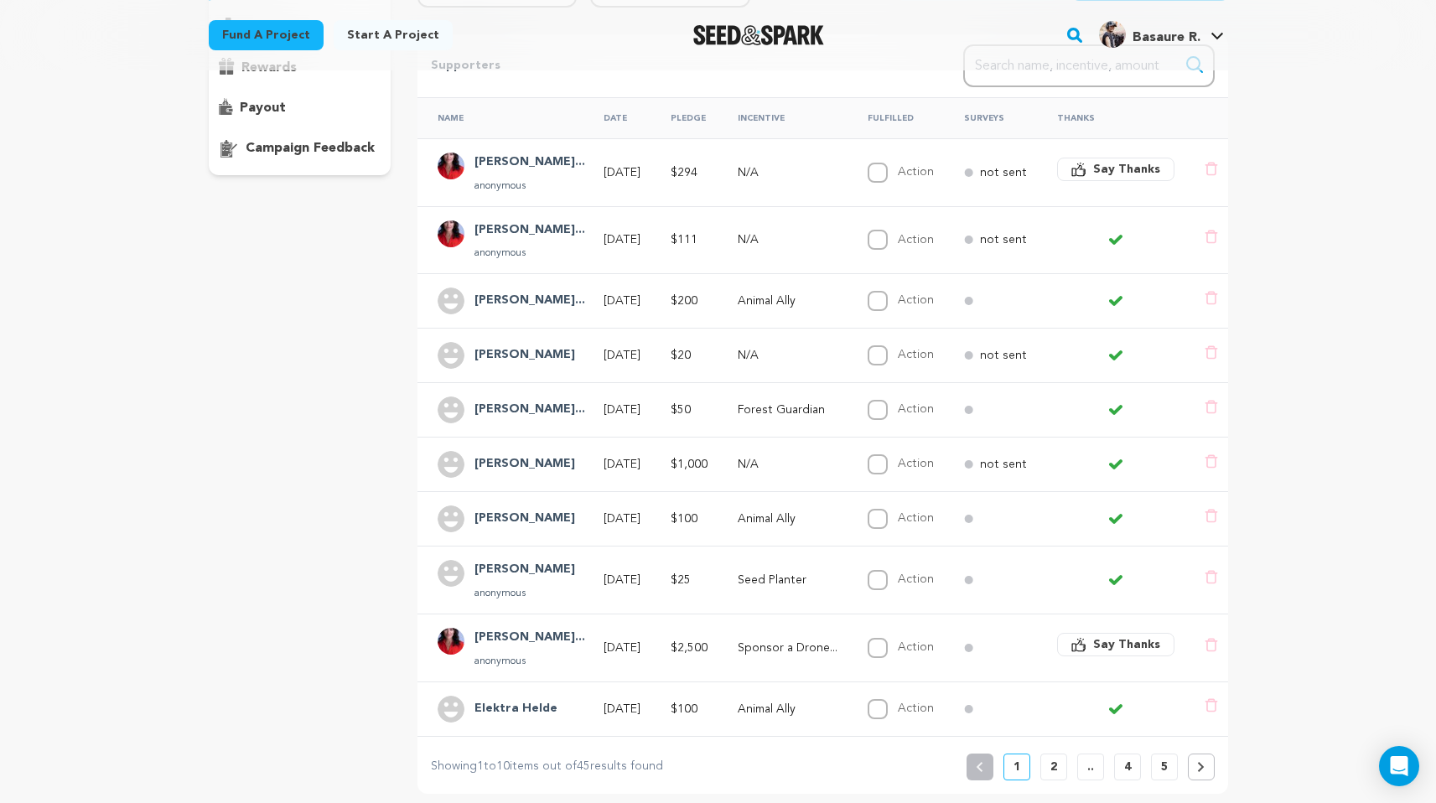
scroll to position [727, 0]
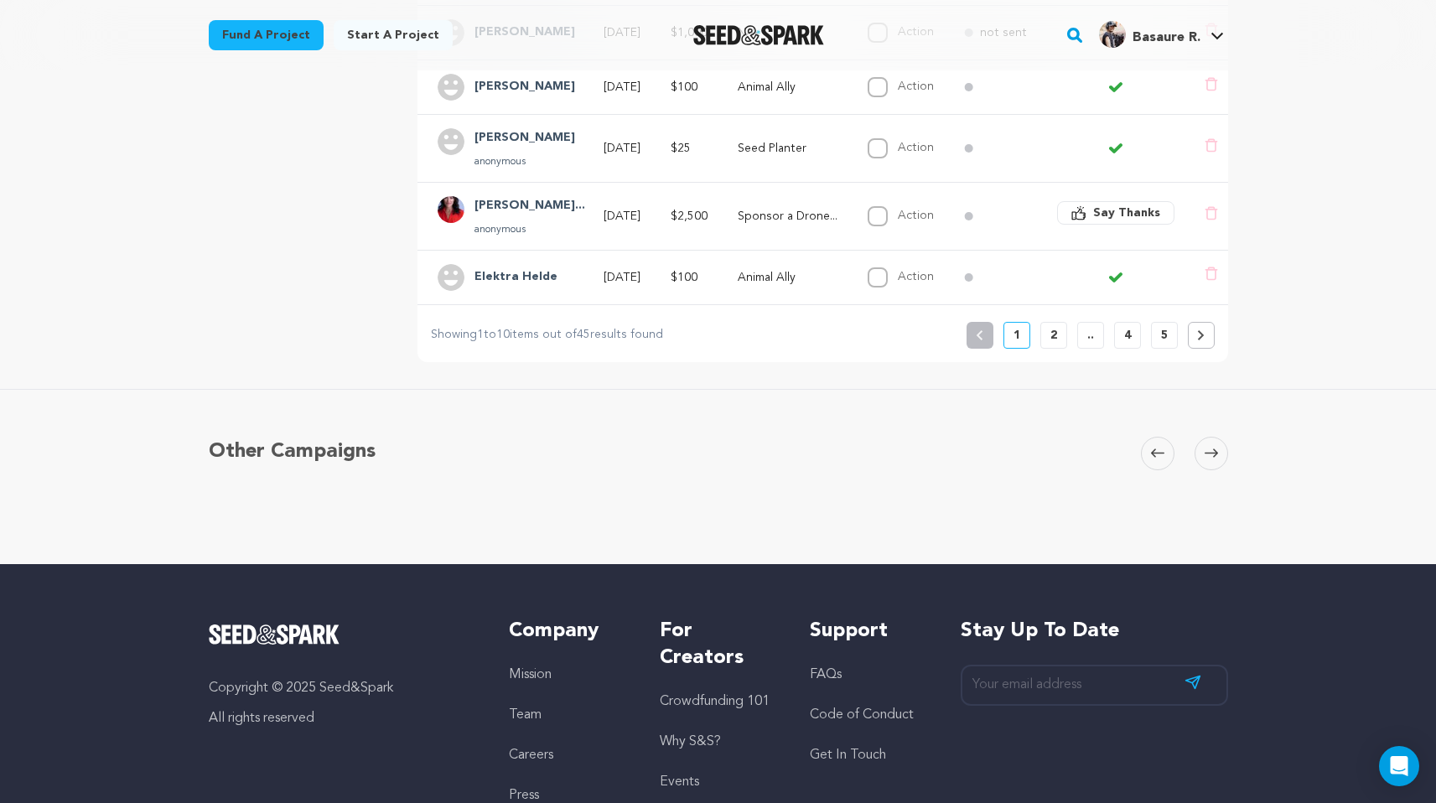
click at [1054, 338] on p "2" at bounding box center [1053, 335] width 7 height 17
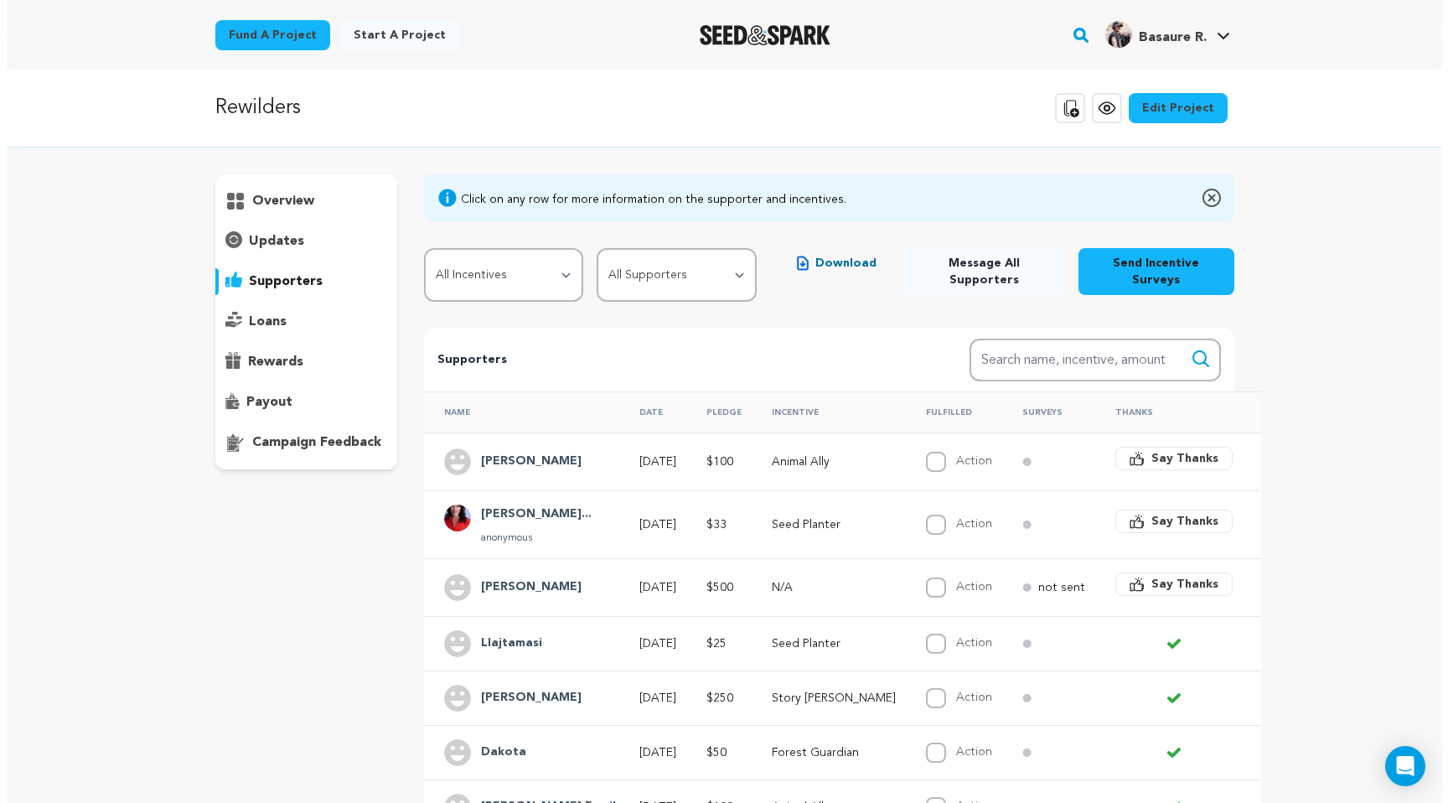
scroll to position [0, 0]
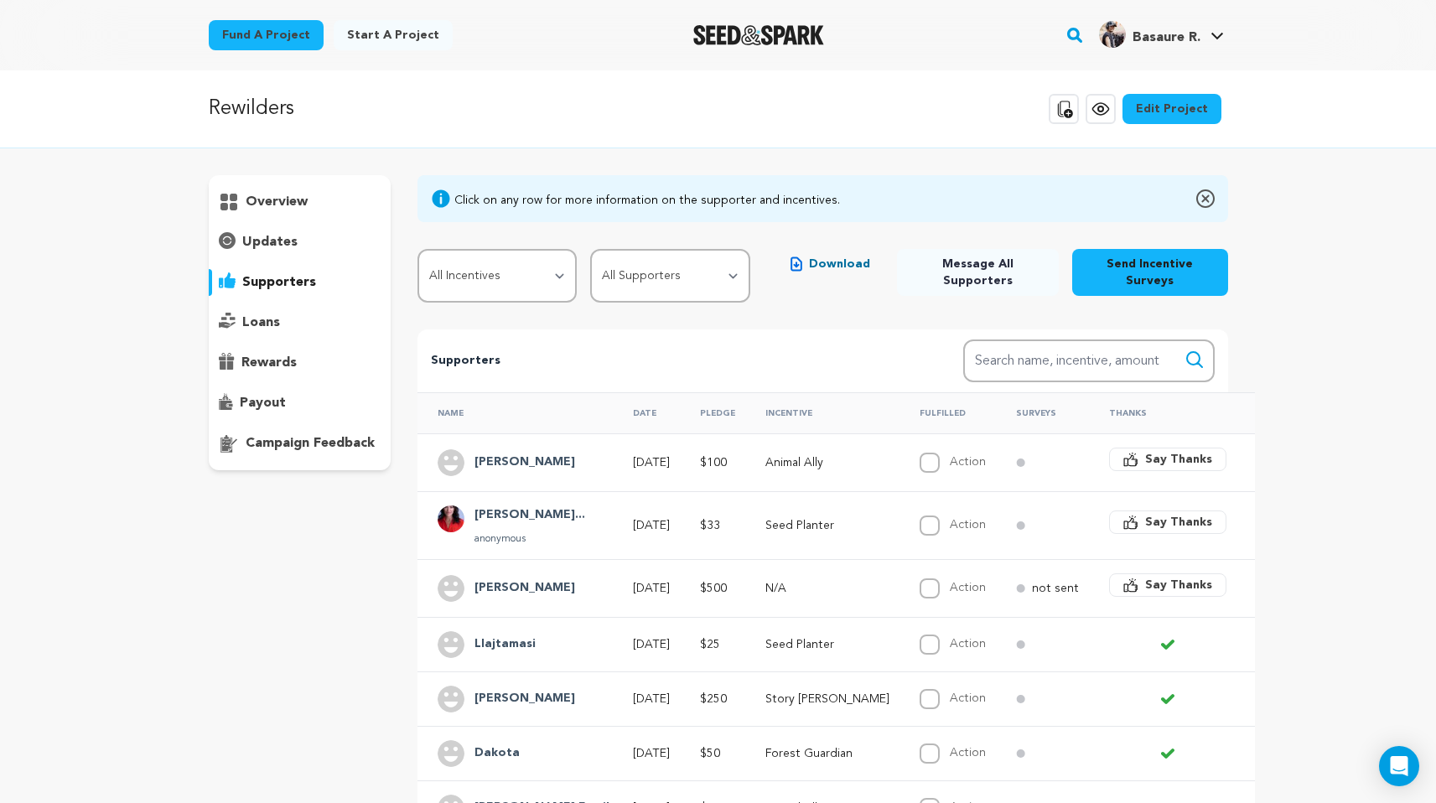
click at [1145, 451] on span "Say Thanks" at bounding box center [1178, 459] width 67 height 17
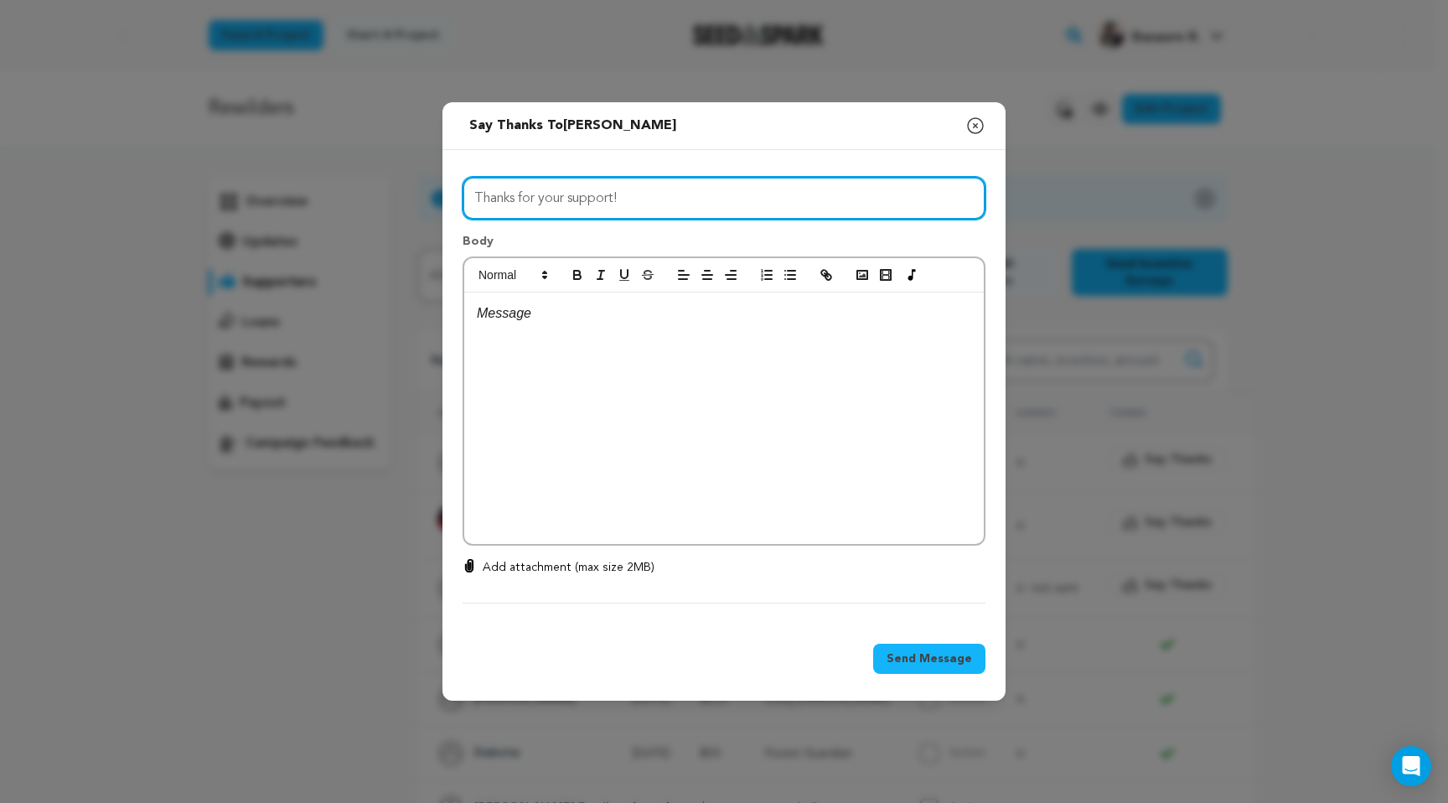
drag, startPoint x: 641, startPoint y: 199, endPoint x: 280, endPoint y: 147, distance: 364.9
click at [280, 147] on div "Send message to [PERSON_NAME] Say thanks to [PERSON_NAME] Compose New Message C…" at bounding box center [724, 401] width 1448 height 803
type input "This wouldn’t have been possible without you!"
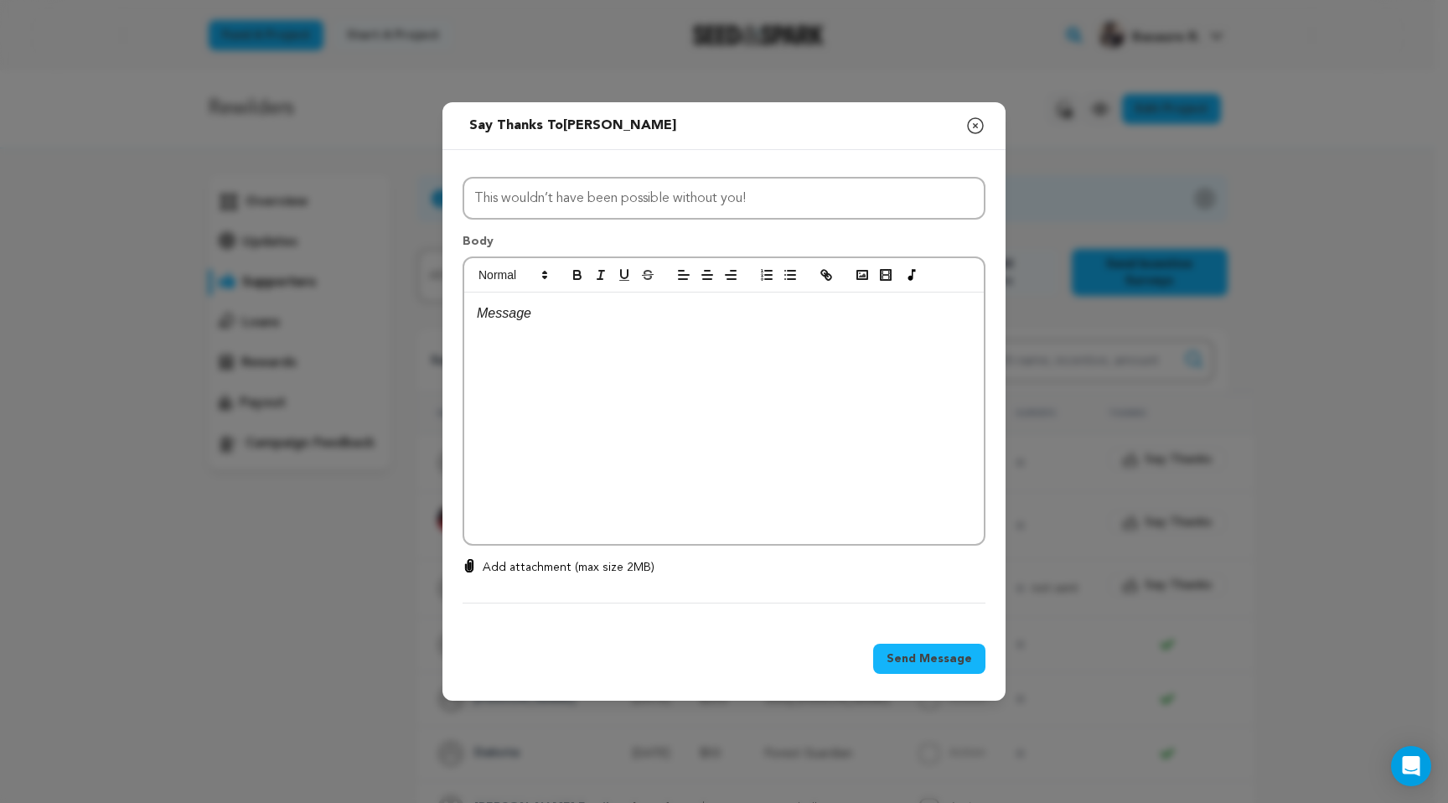
click at [563, 344] on div at bounding box center [724, 417] width 520 height 251
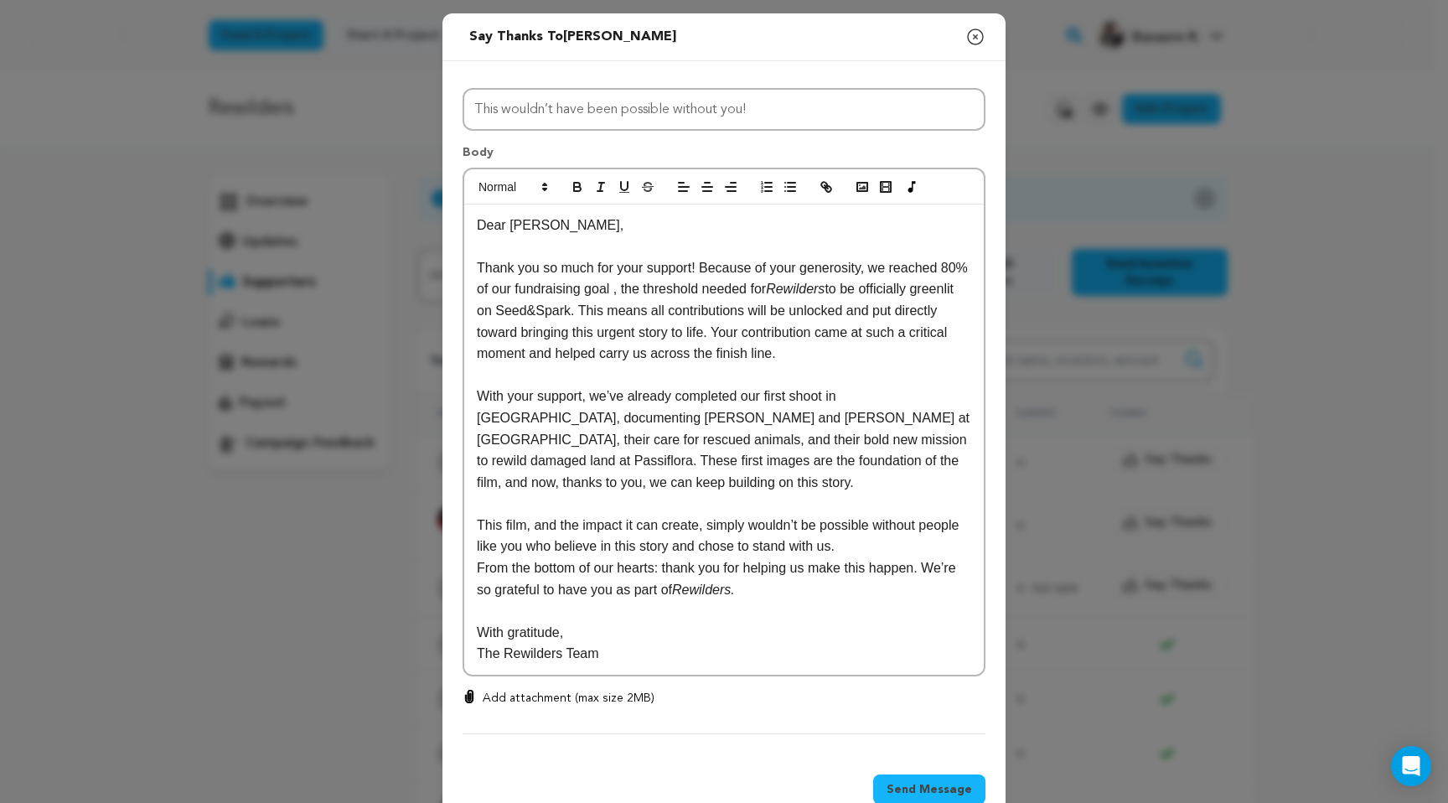
click at [537, 234] on p "Dear [PERSON_NAME]," at bounding box center [724, 226] width 494 height 22
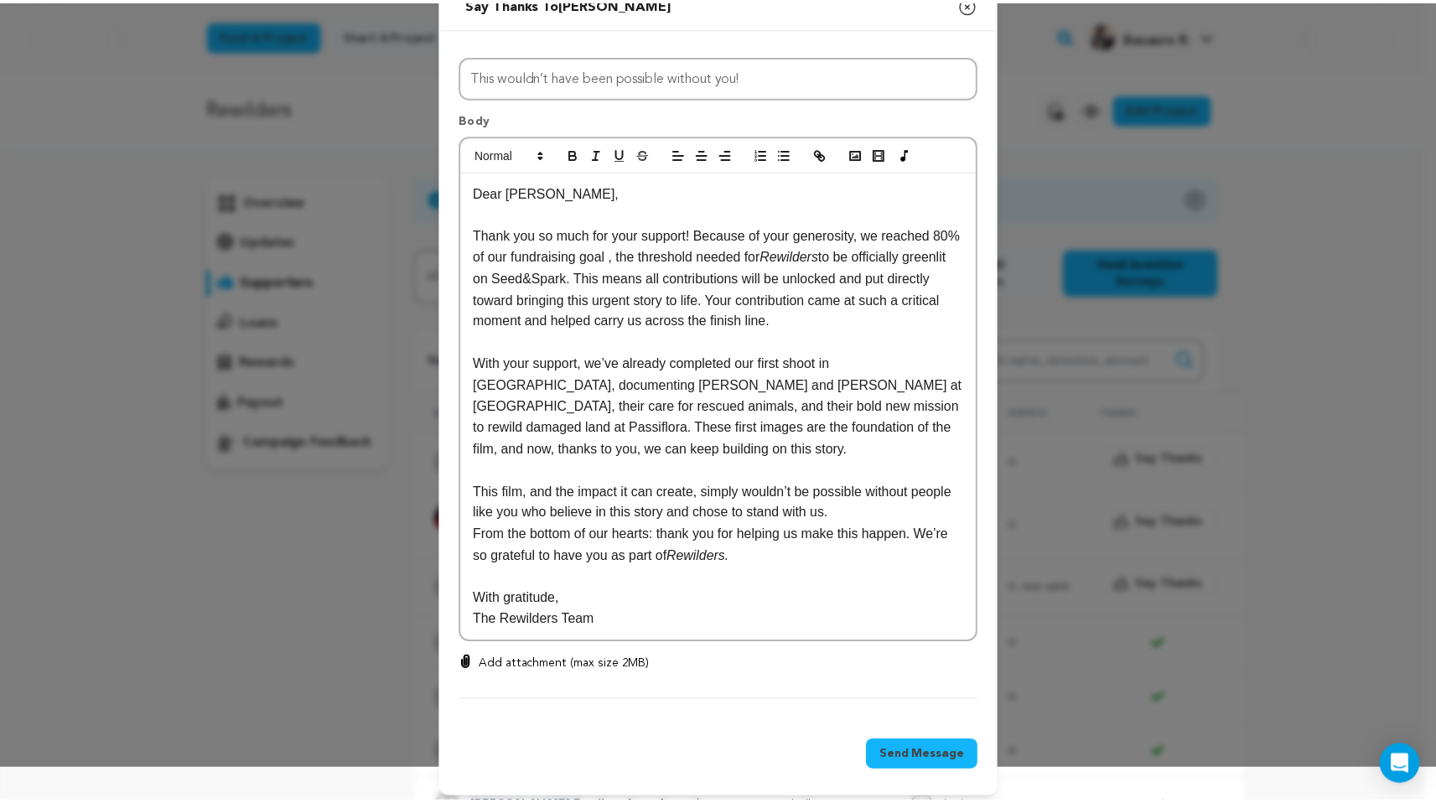
scroll to position [42, 0]
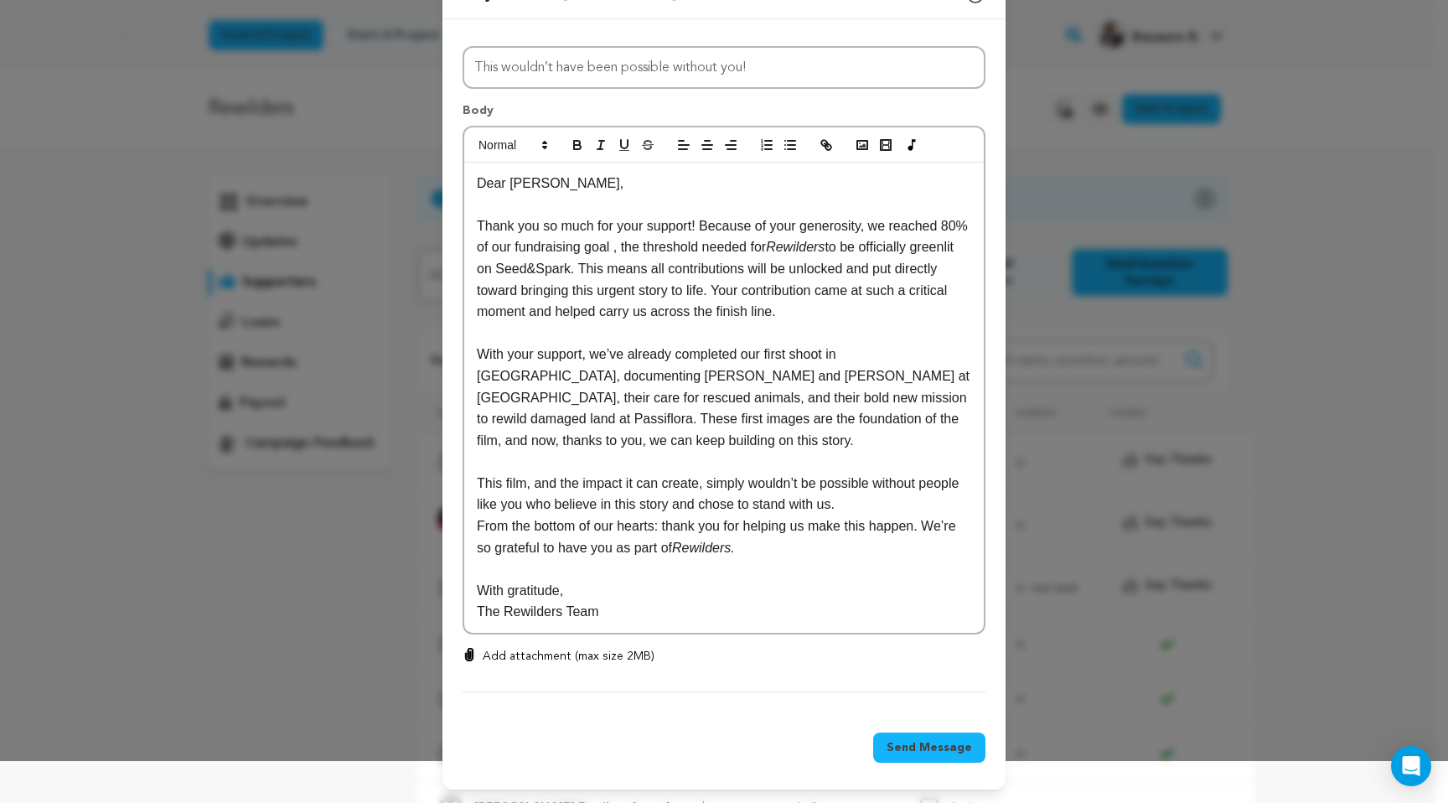
click at [919, 752] on span "Send Message" at bounding box center [929, 747] width 85 height 17
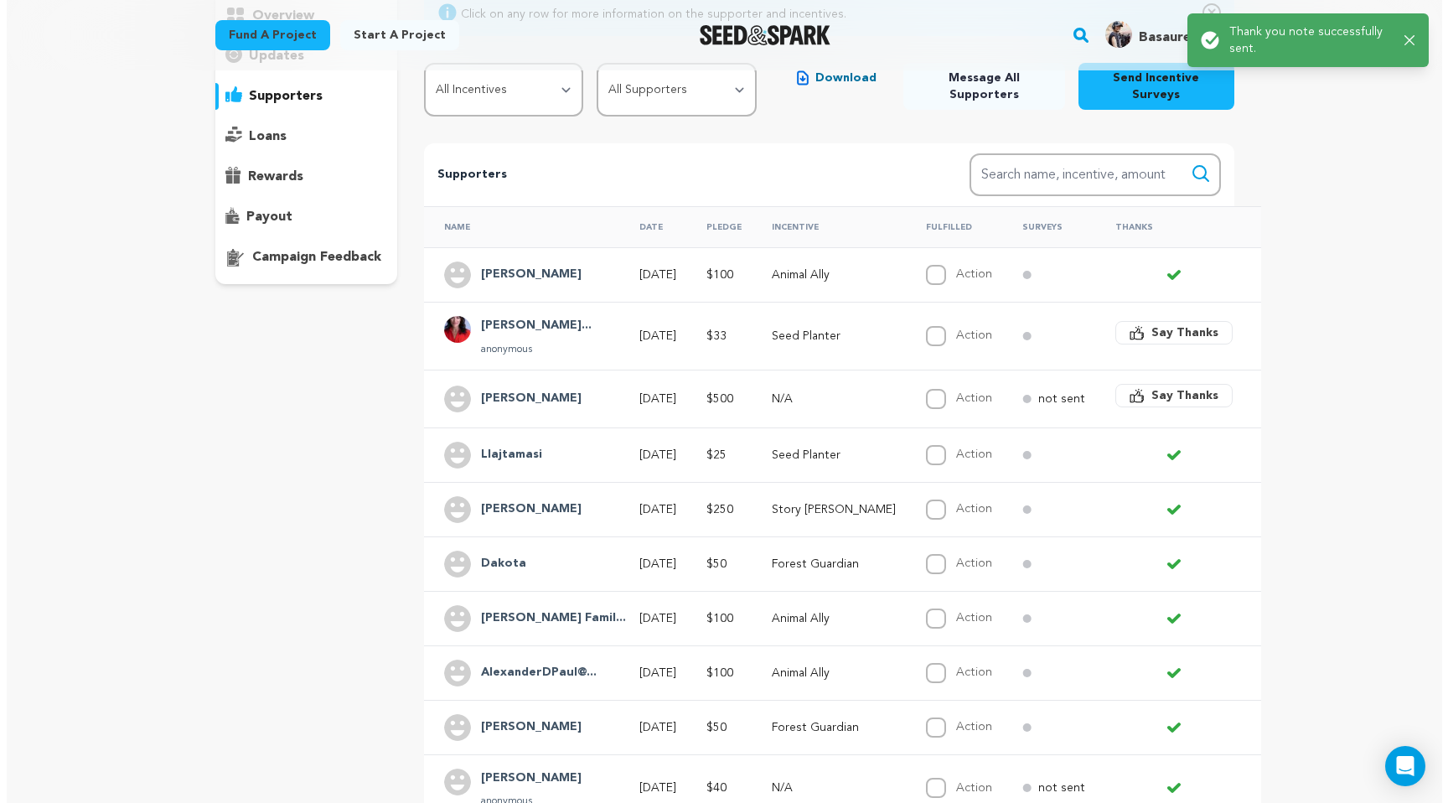
scroll to position [256, 0]
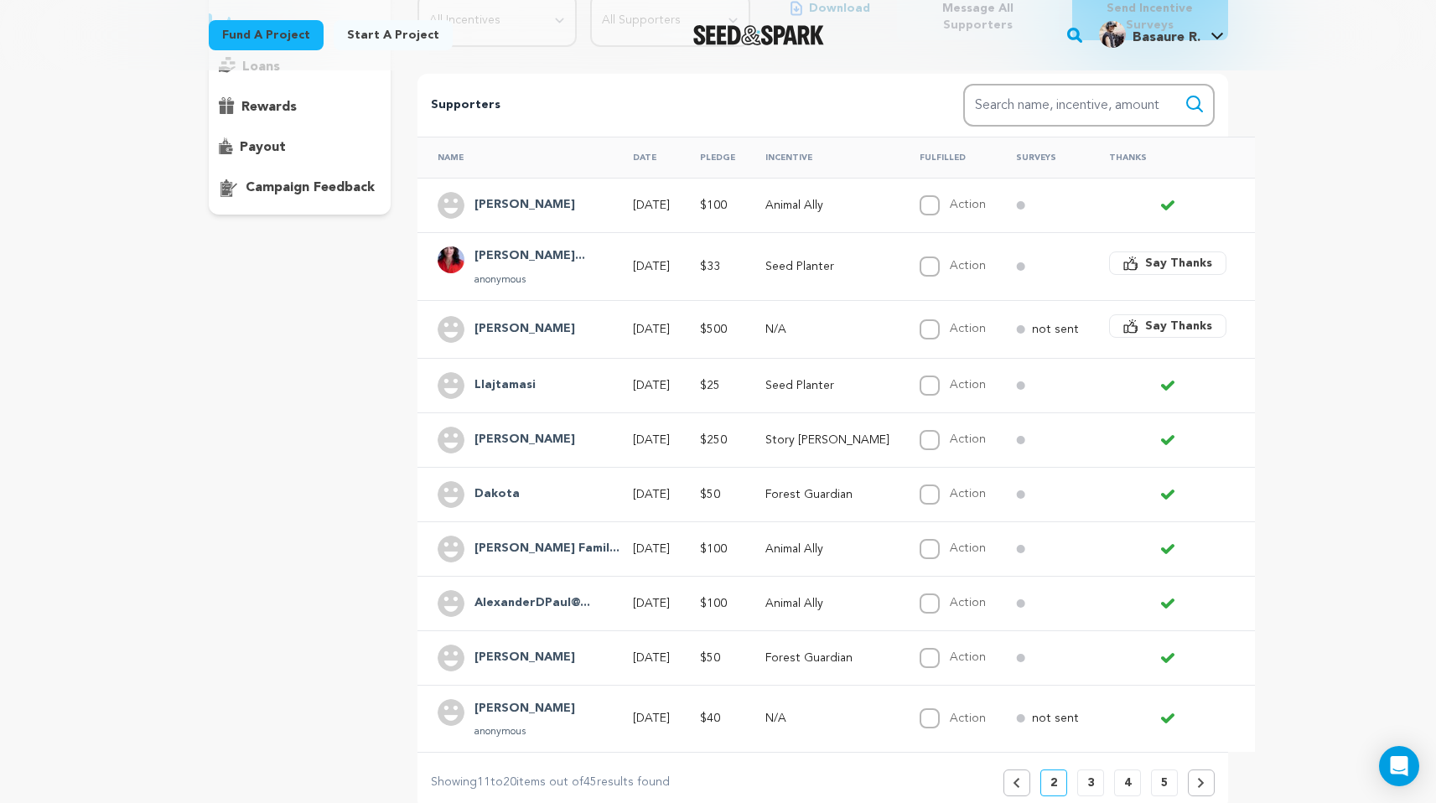
click at [1150, 318] on span "Say Thanks" at bounding box center [1178, 326] width 67 height 17
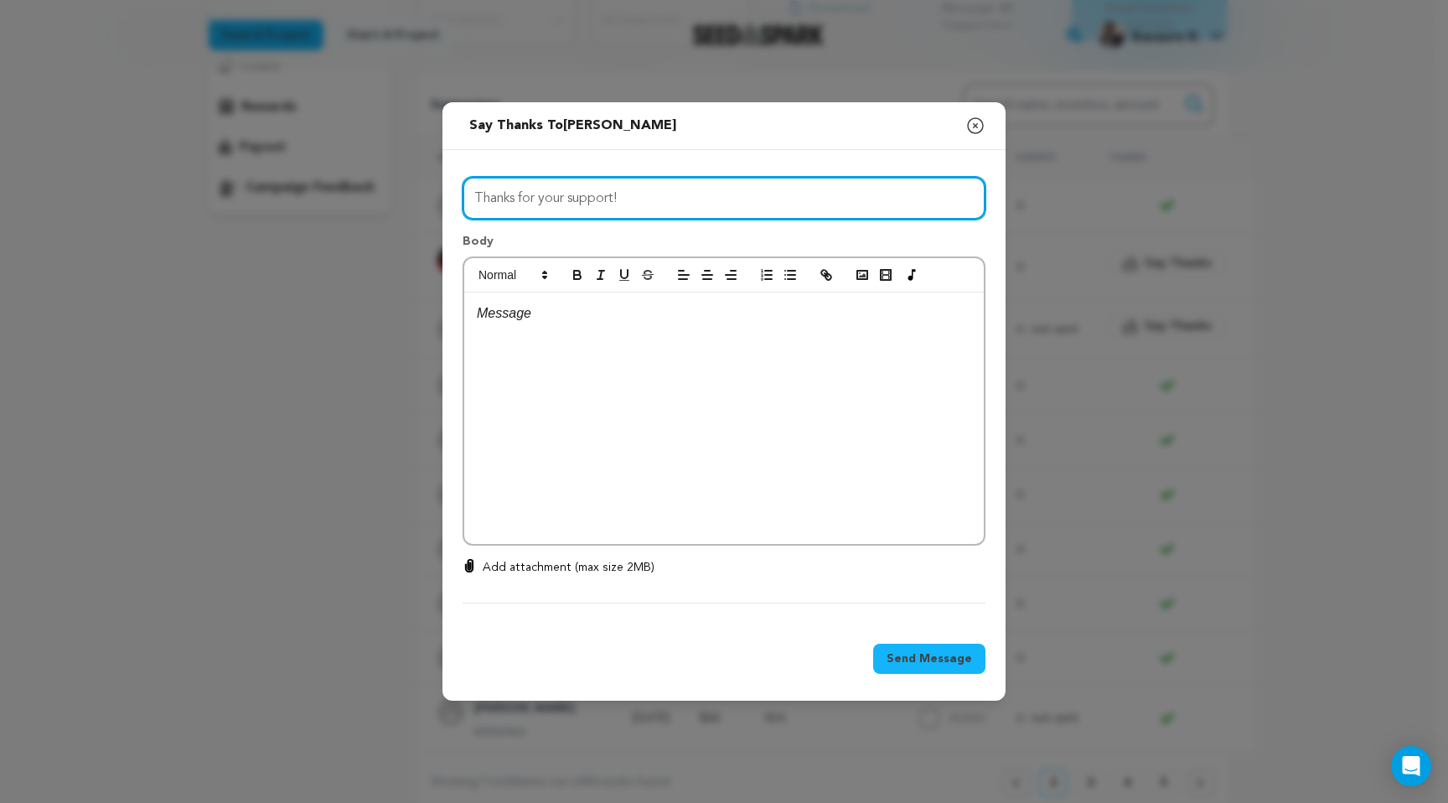
click at [683, 198] on input "Thanks for your support!" at bounding box center [724, 198] width 523 height 43
drag, startPoint x: 682, startPoint y: 197, endPoint x: 254, endPoint y: 189, distance: 428.3
click at [254, 189] on div "Send message to Marty Krasney Say thanks to Marty Krasney Compose New Message C…" at bounding box center [724, 401] width 1448 height 803
type input "This wouldn’t have been possible without you!"
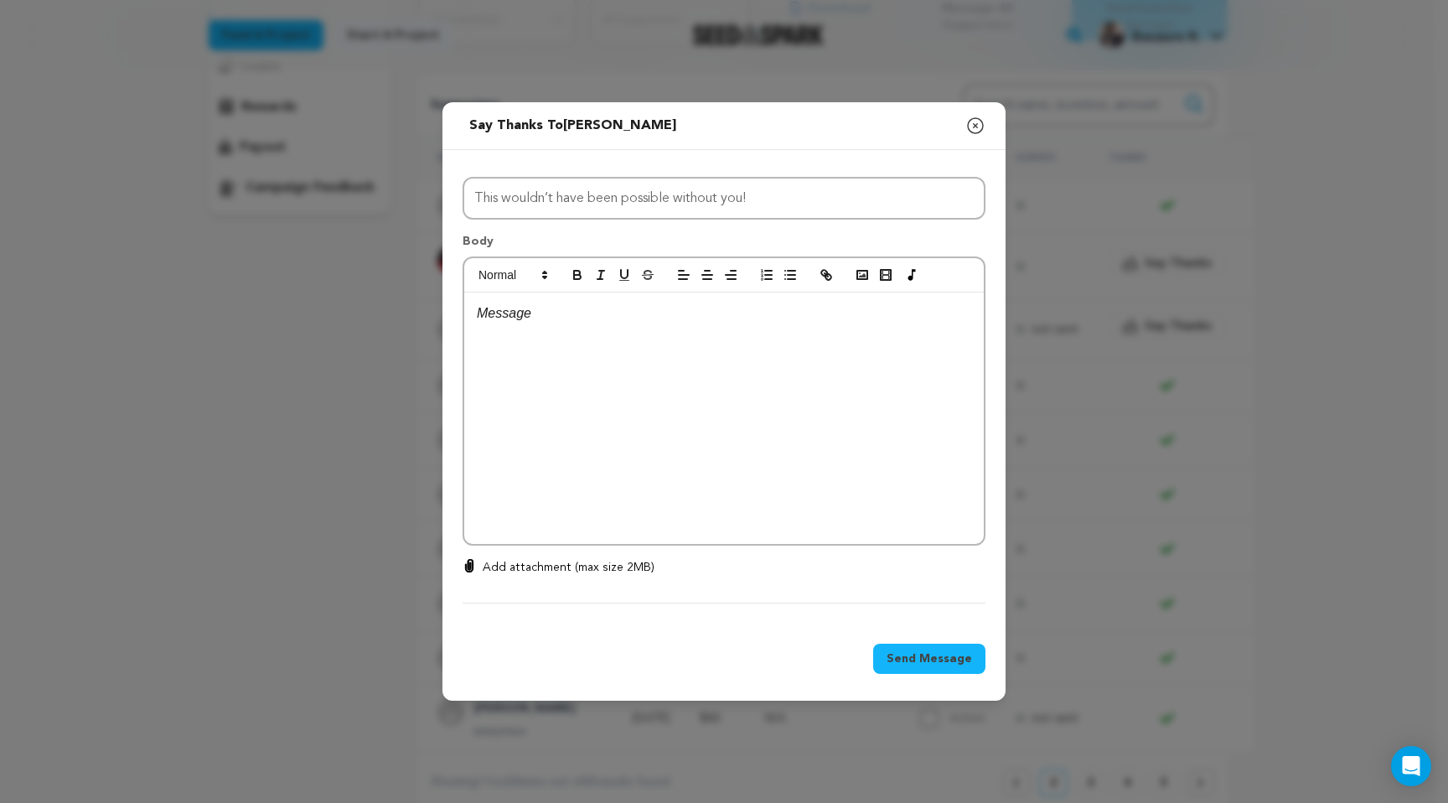
click at [530, 323] on p at bounding box center [724, 314] width 494 height 22
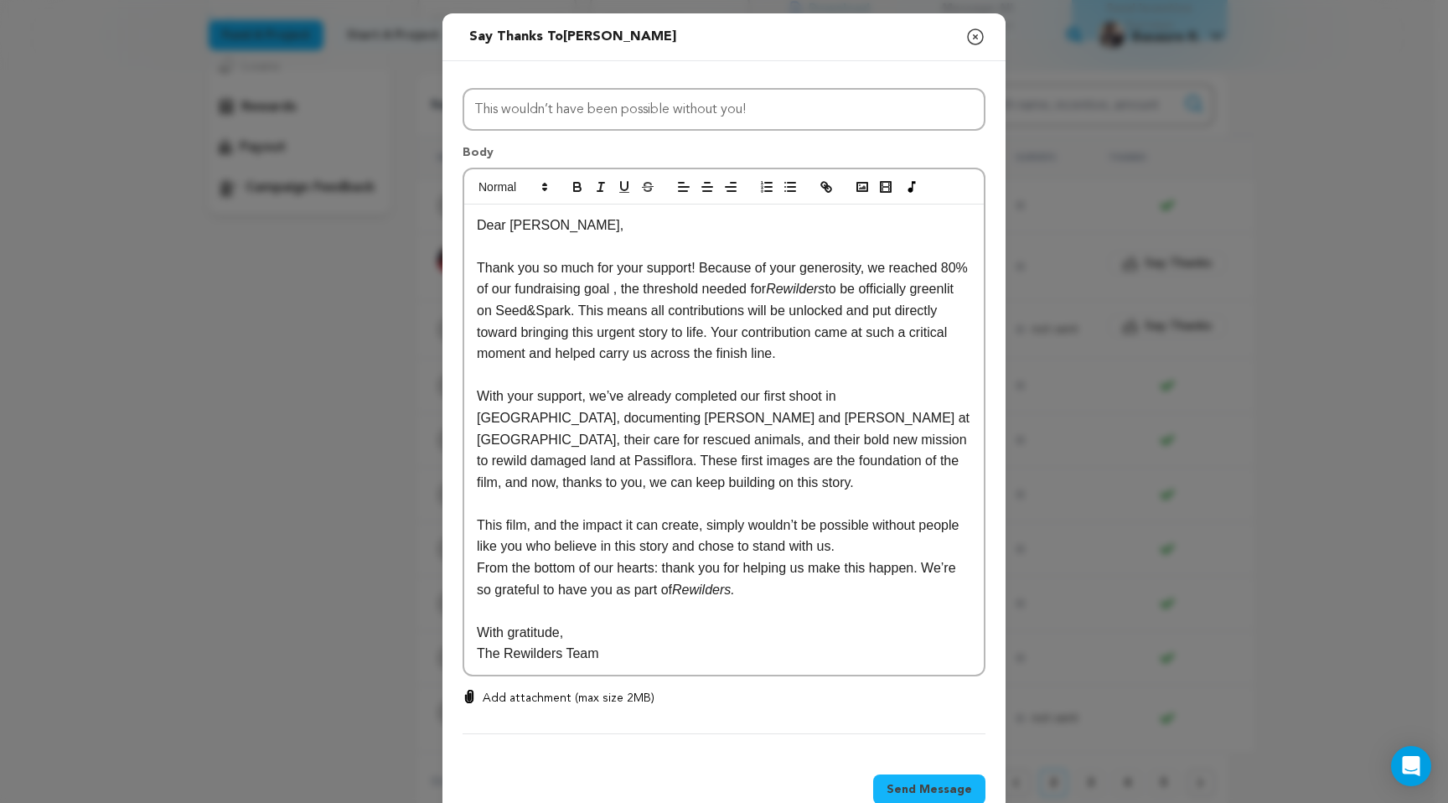
click at [643, 268] on p "Thank you so much for your support! Because of your generosity, we reached 80% …" at bounding box center [724, 310] width 494 height 107
drag, startPoint x: 862, startPoint y: 269, endPoint x: 645, endPoint y: 269, distance: 216.2
click at [645, 269] on p "Thank you so much for your support! Because of your generosity, we reached 80% …" at bounding box center [724, 310] width 494 height 107
click at [696, 292] on p "Thank you so much for your incredibly generous contribution! Thanks to you we r…" at bounding box center [724, 310] width 494 height 107
click at [885, 350] on p "Thank you so much for your incredibly generous contribution! Thanks to you we r…" at bounding box center [724, 310] width 494 height 107
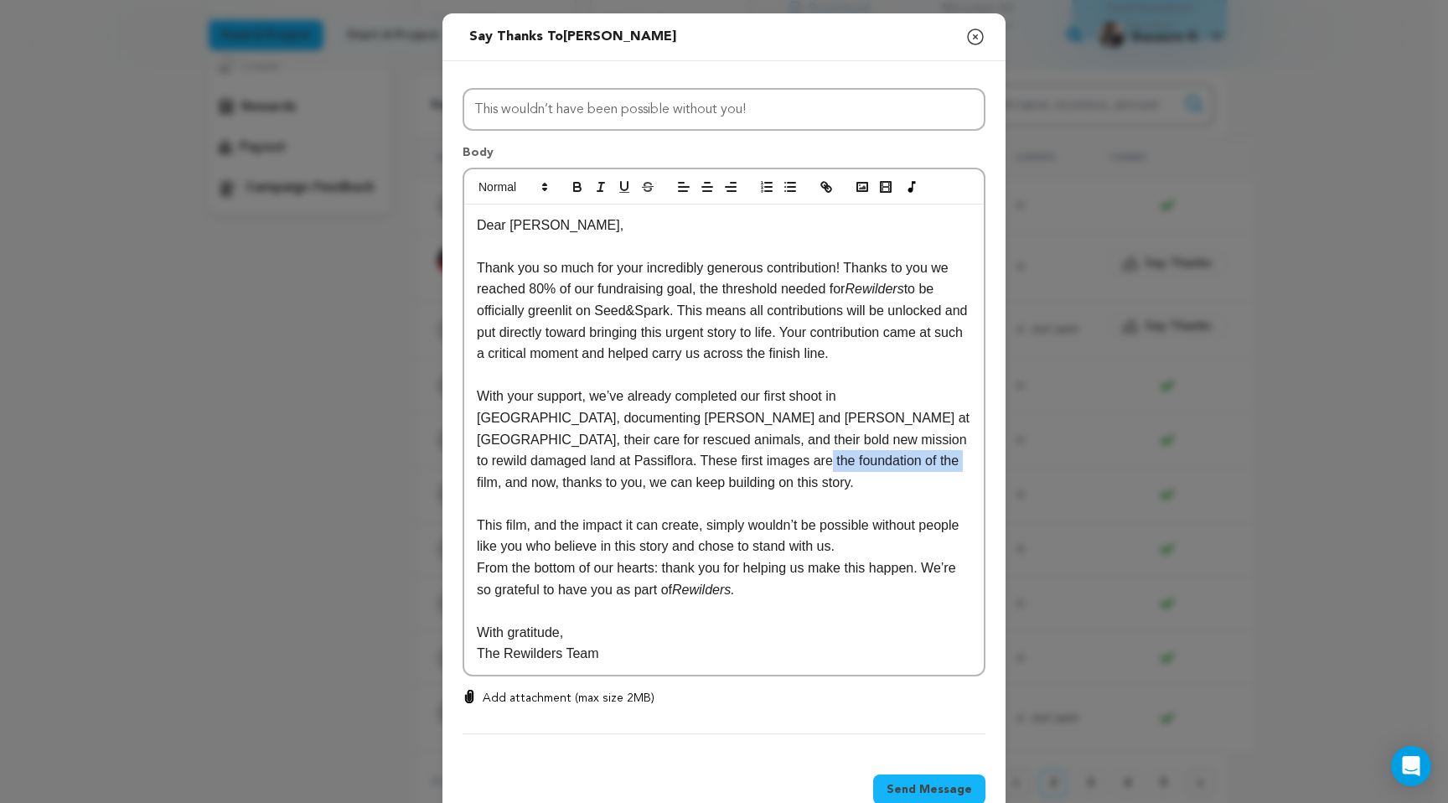
drag, startPoint x: 846, startPoint y: 463, endPoint x: 706, endPoint y: 469, distance: 141.0
click at [706, 469] on p "With your support, we’ve already completed our first shoot in Bolivia, document…" at bounding box center [724, 439] width 494 height 107
click at [822, 484] on p "With your support, we’ve already completed our first shoot in Bolivia, document…" at bounding box center [724, 439] width 494 height 107
click at [836, 465] on p "With your support, we’ve already completed our first shoot in Bolivia, document…" at bounding box center [724, 439] width 494 height 107
click at [840, 463] on p "With your support, we’ve already completed our first shoot in Bolivia, document…" at bounding box center [724, 439] width 494 height 107
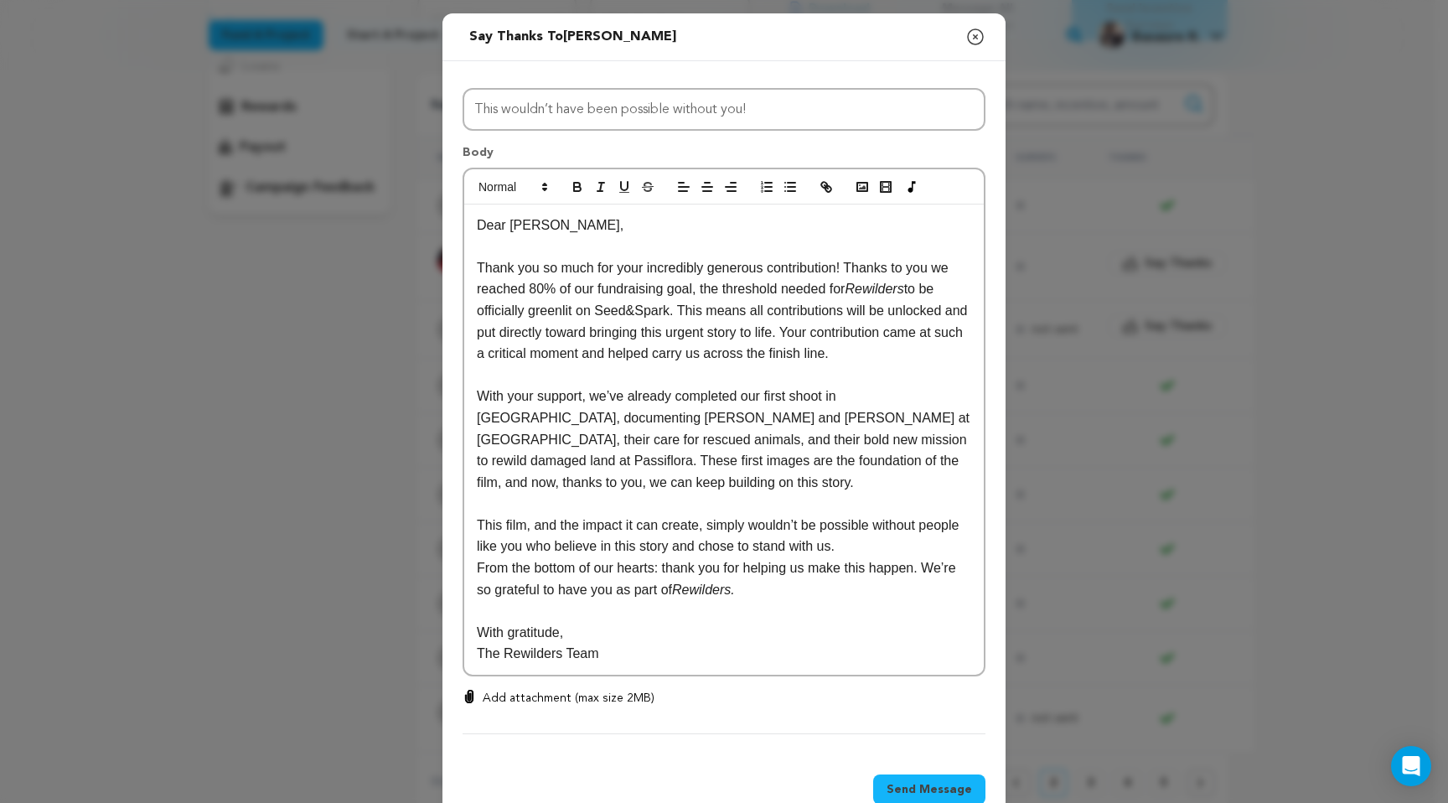
click at [930, 268] on p "Thank you so much for your incredibly generous contribution! Thanks to you we r…" at bounding box center [724, 310] width 494 height 107
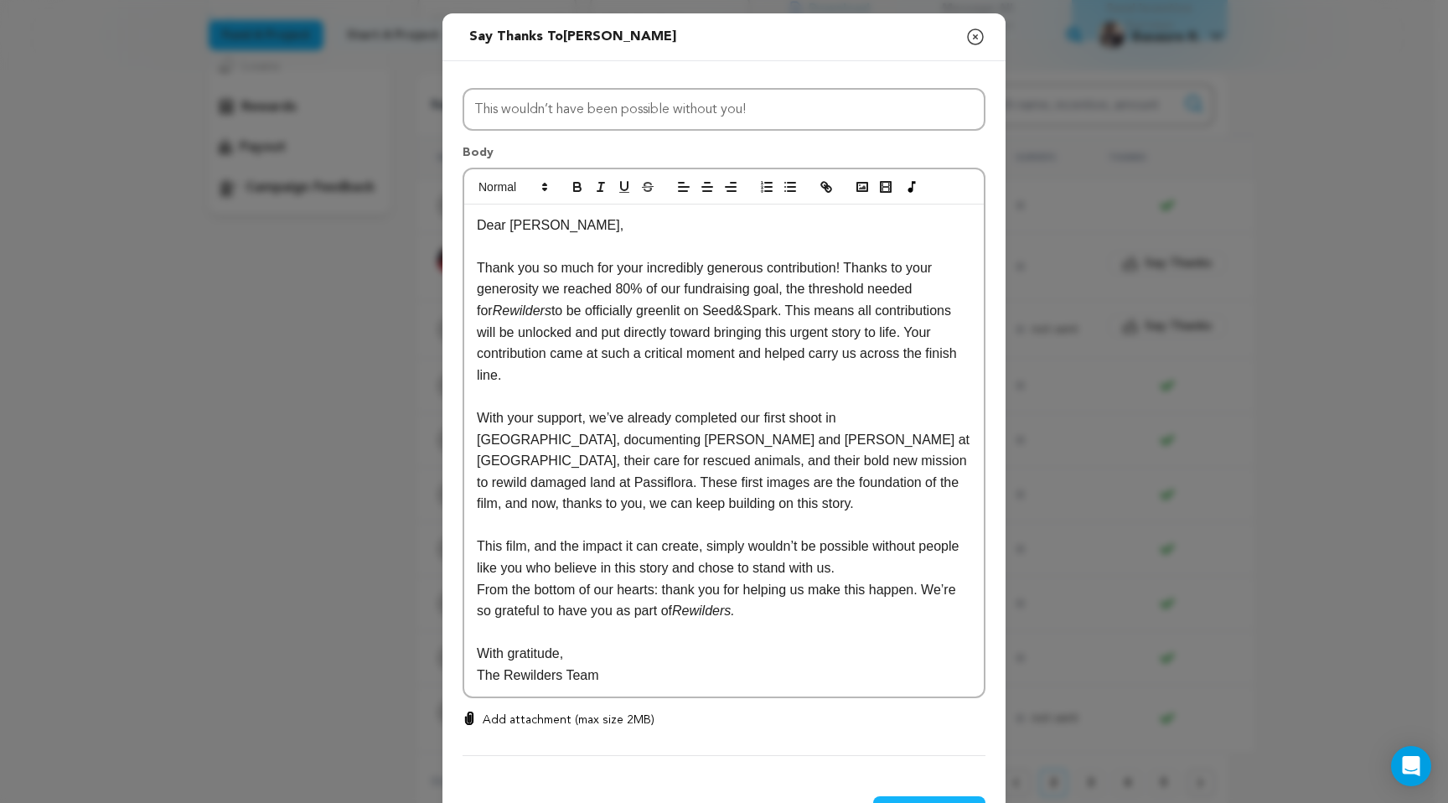
click at [854, 380] on p "Thank you so much for your incredibly generous contribution! Thanks to your gen…" at bounding box center [724, 321] width 494 height 129
click at [536, 228] on p "Dear Owen," at bounding box center [724, 226] width 494 height 22
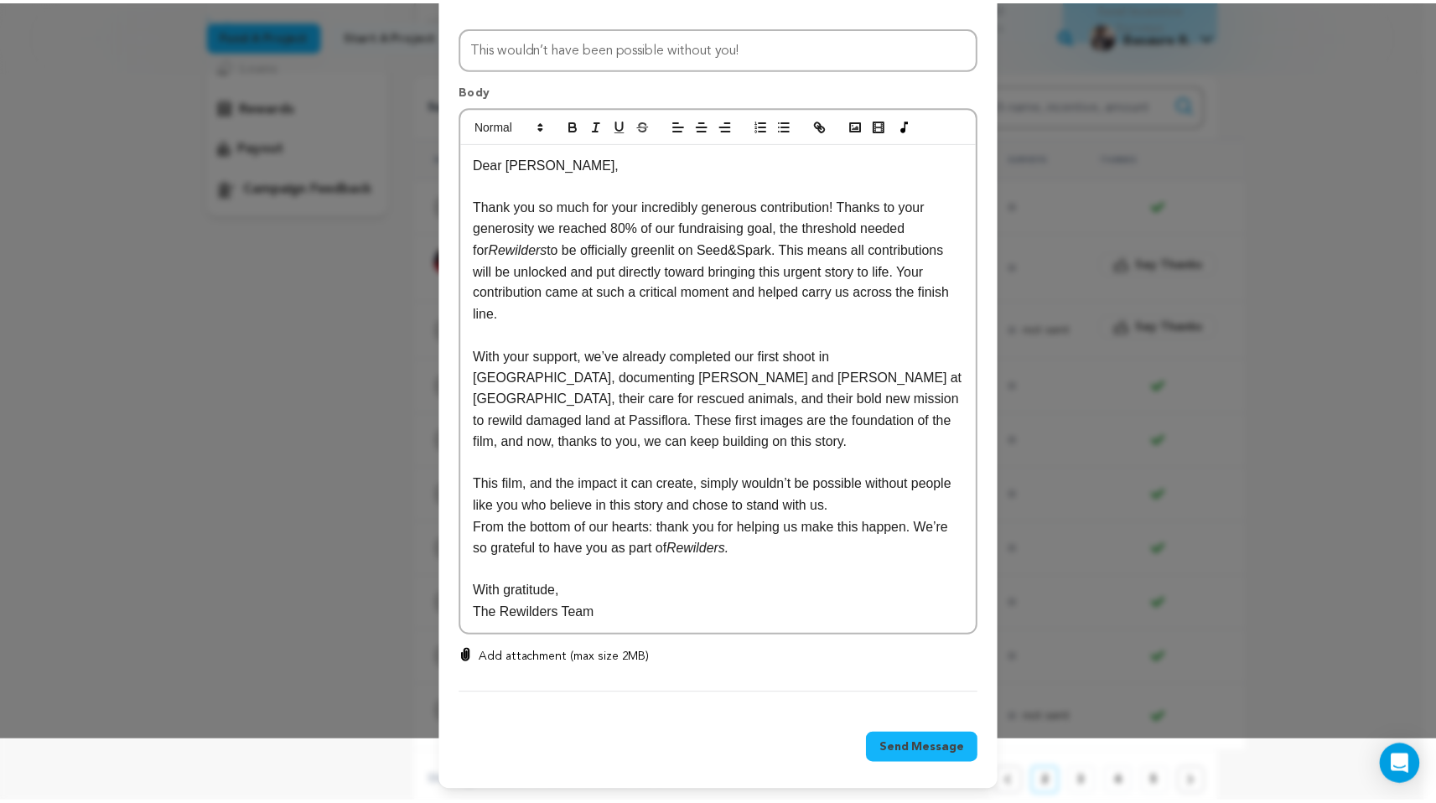
scroll to position [64, 0]
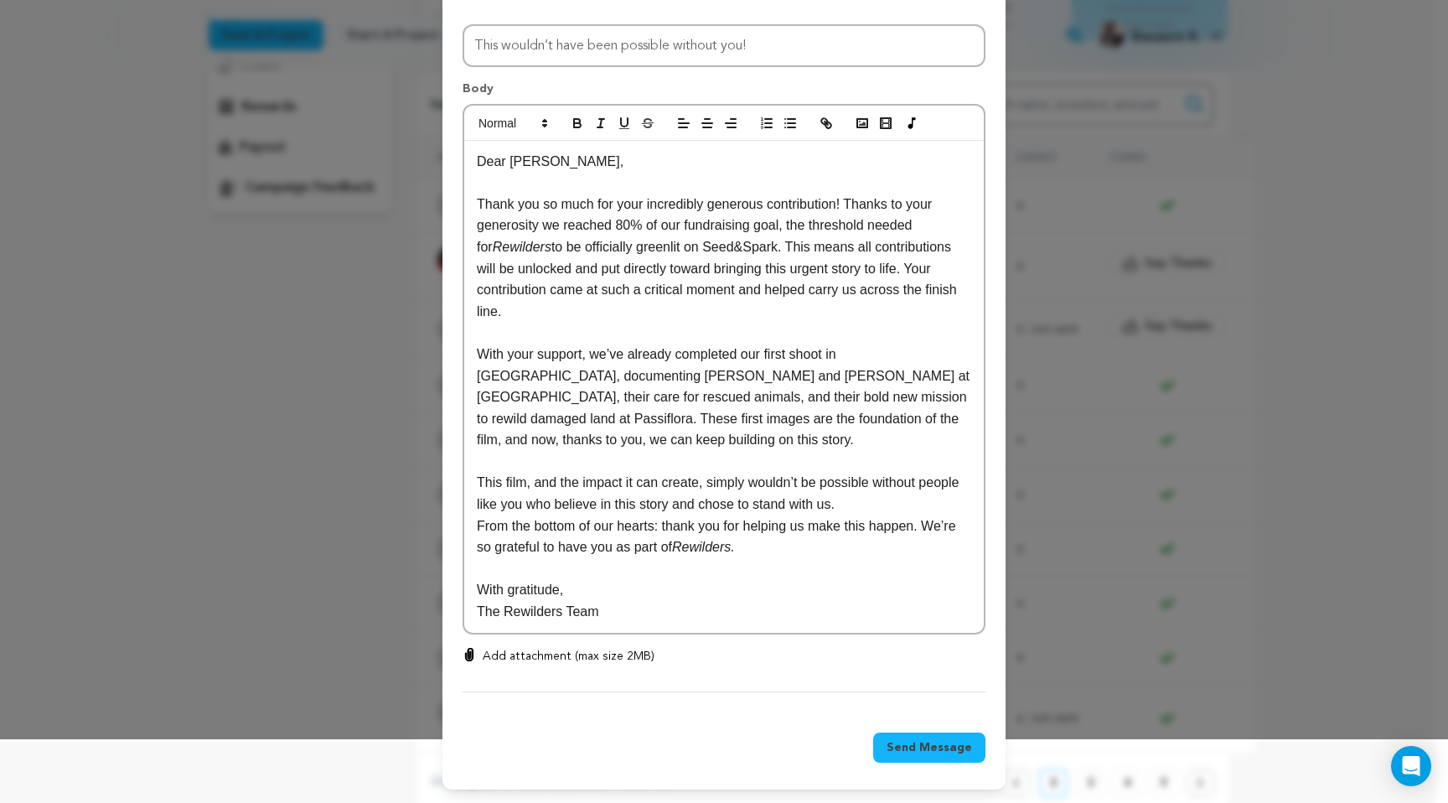
click at [910, 745] on span "Send Message" at bounding box center [929, 747] width 85 height 17
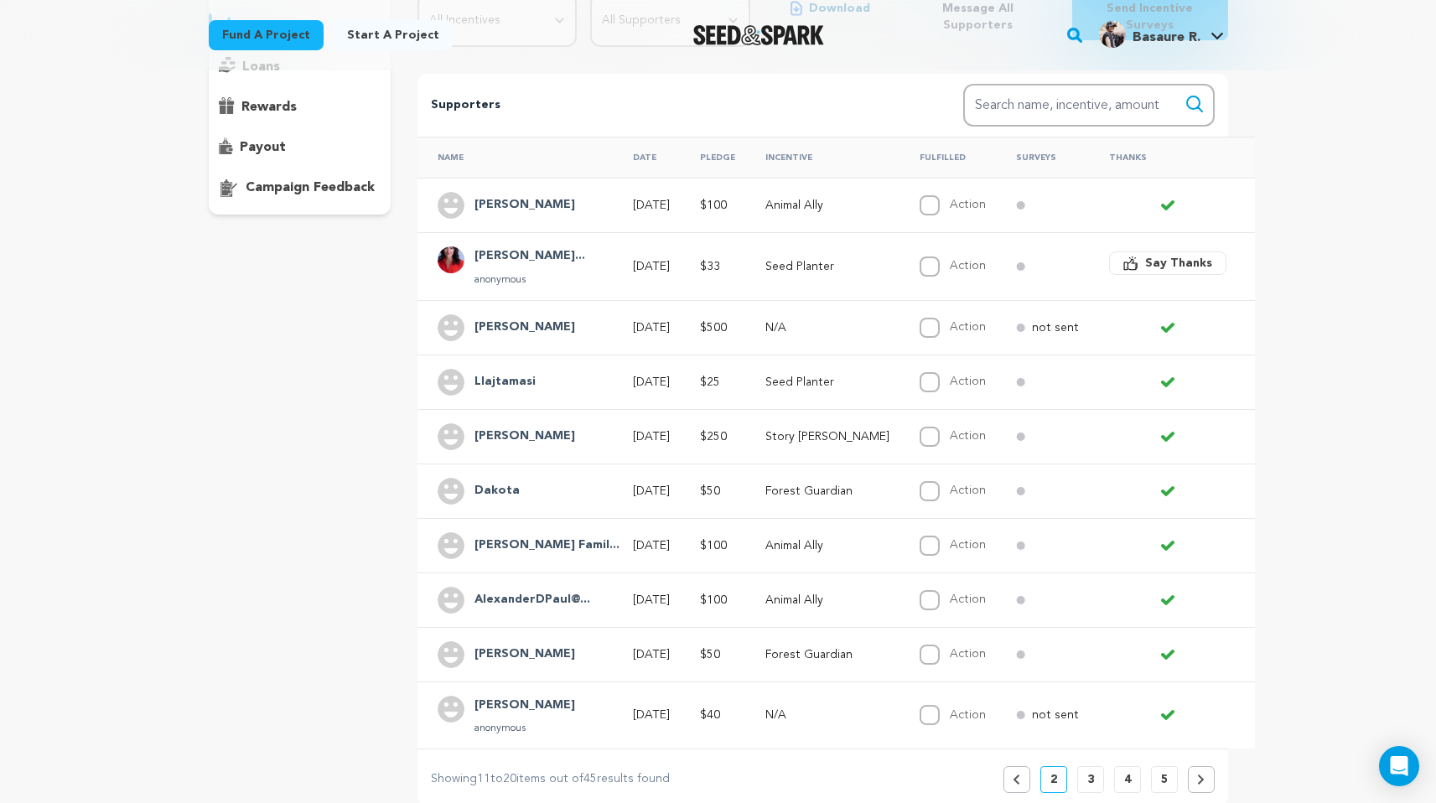
click at [1087, 771] on p "3" at bounding box center [1090, 779] width 7 height 17
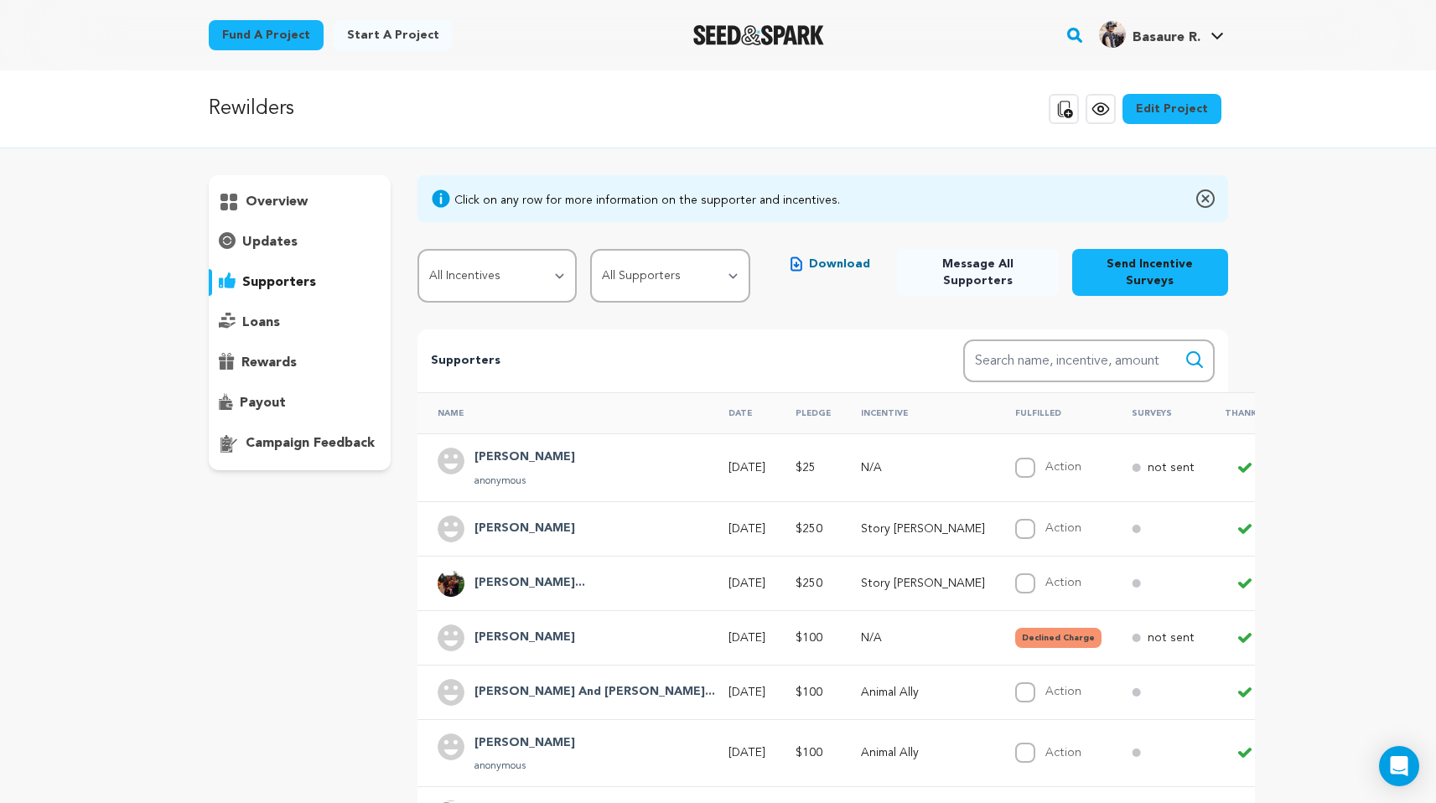
scroll to position [329, 0]
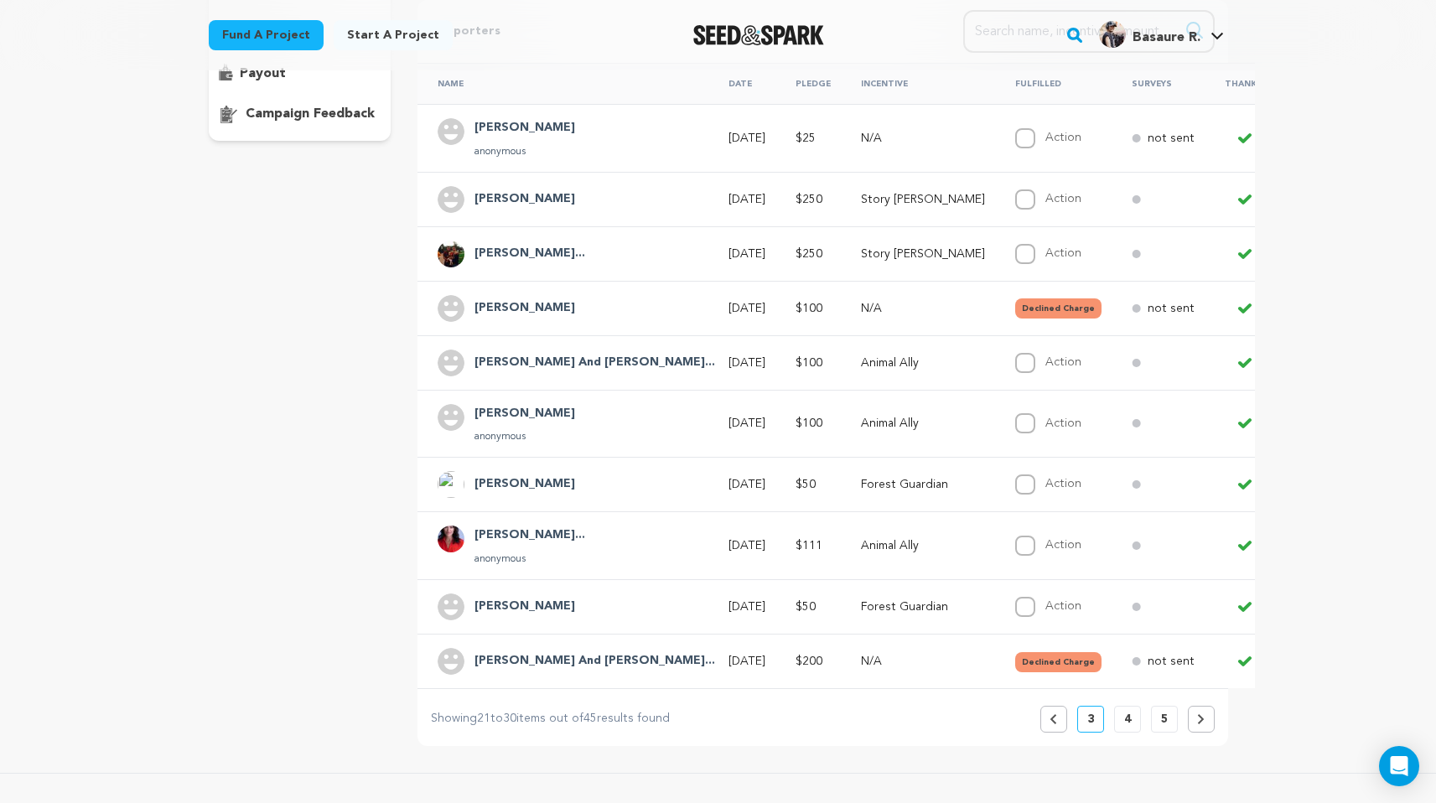
click at [1130, 706] on button "4" at bounding box center [1127, 719] width 27 height 27
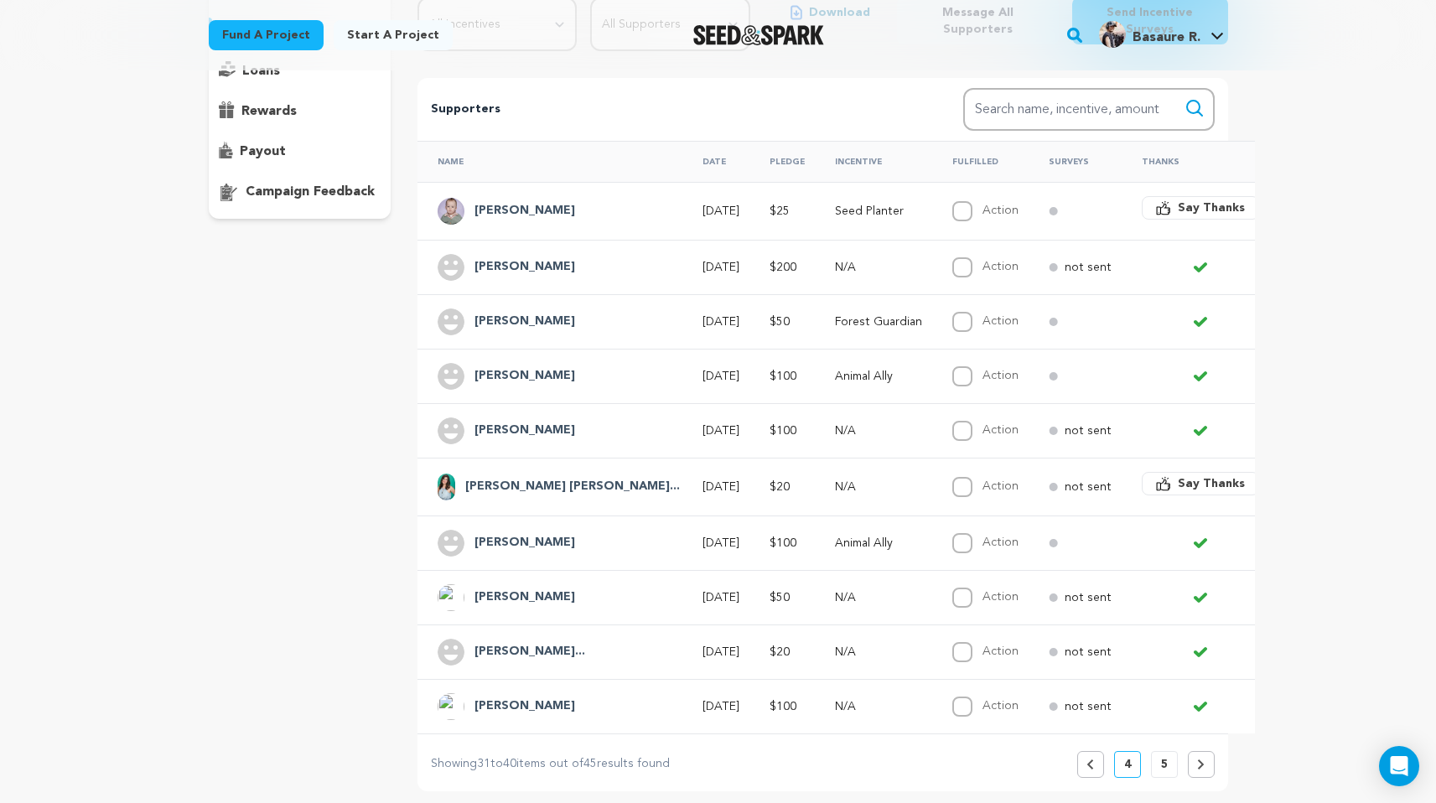
scroll to position [308, 0]
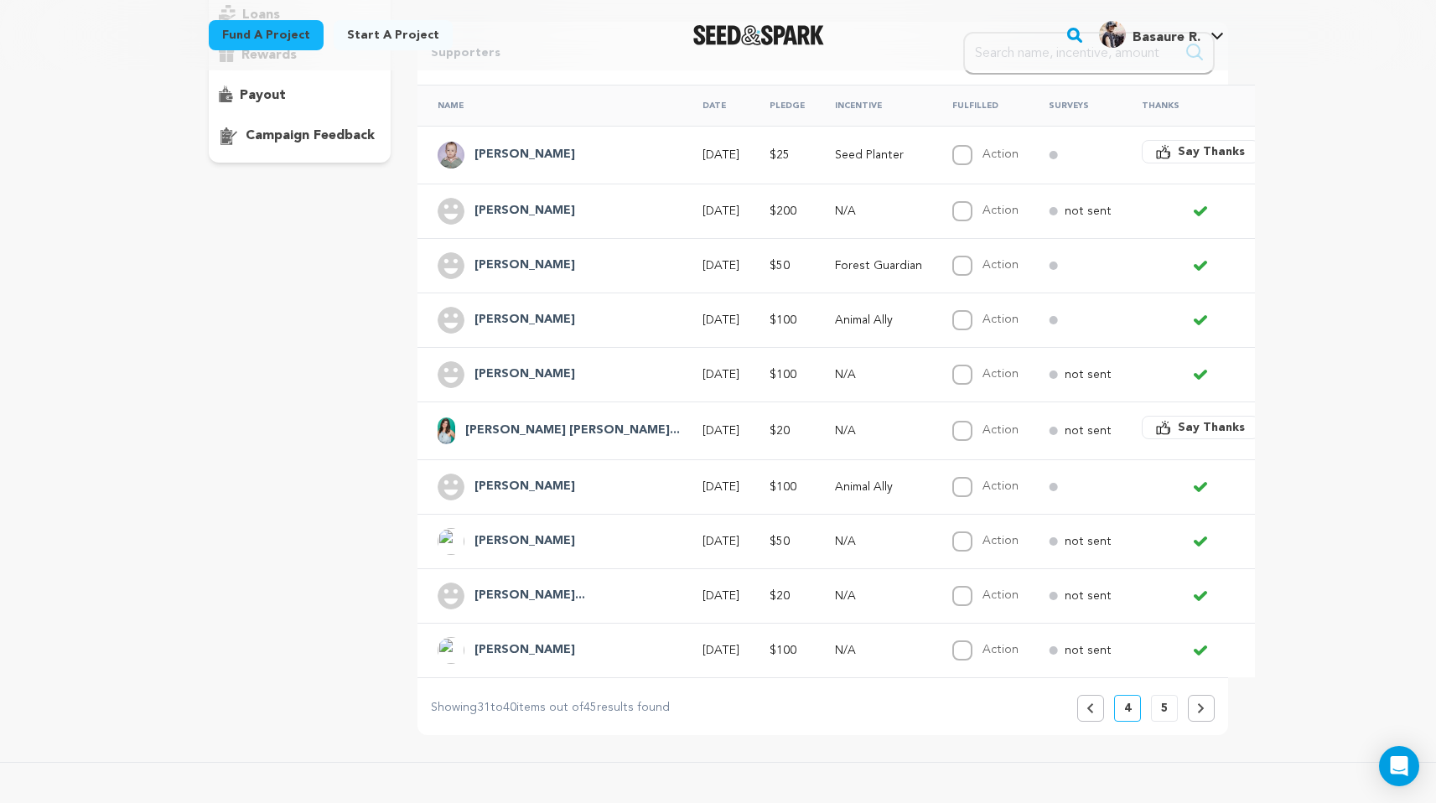
click at [1157, 696] on button "5" at bounding box center [1164, 708] width 27 height 27
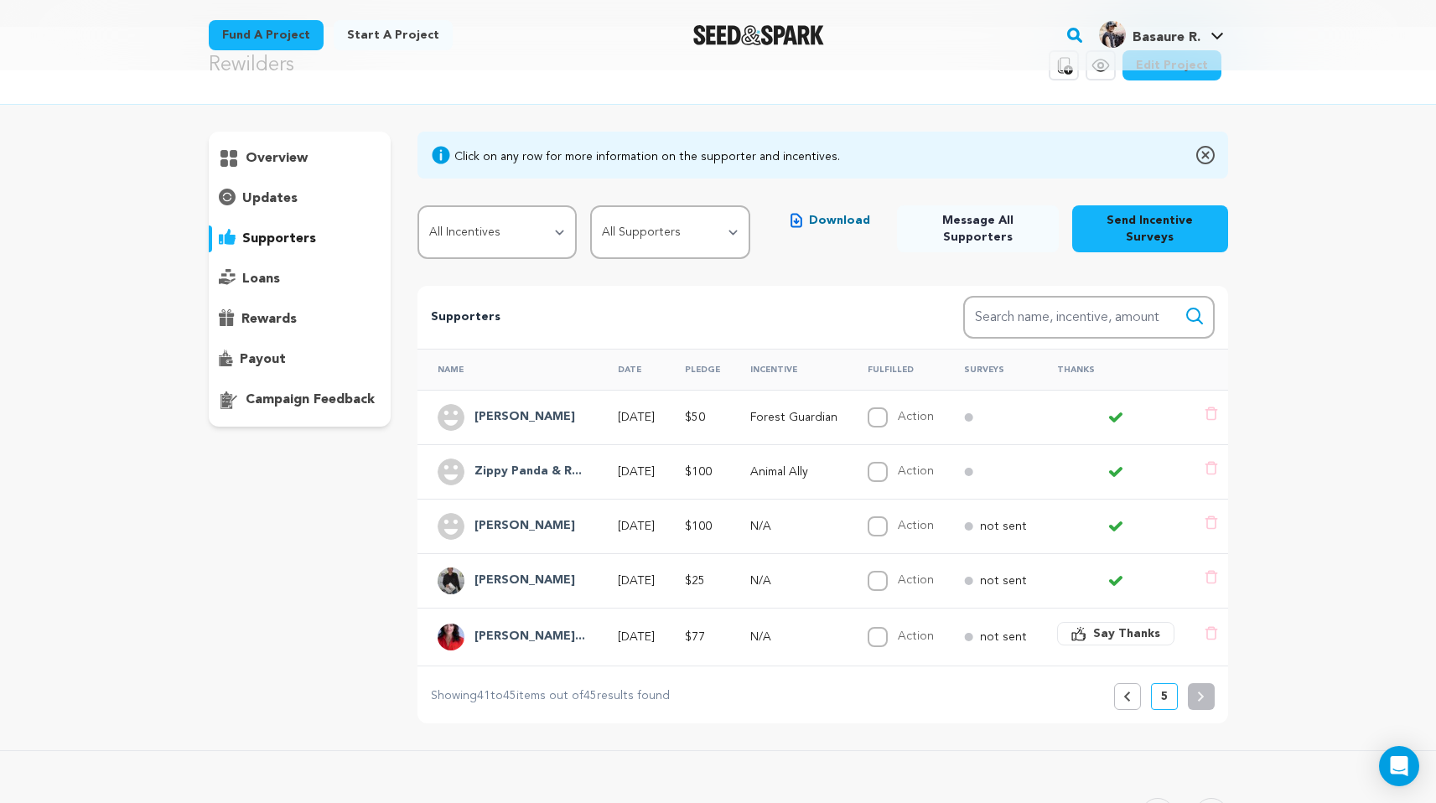
scroll to position [0, 0]
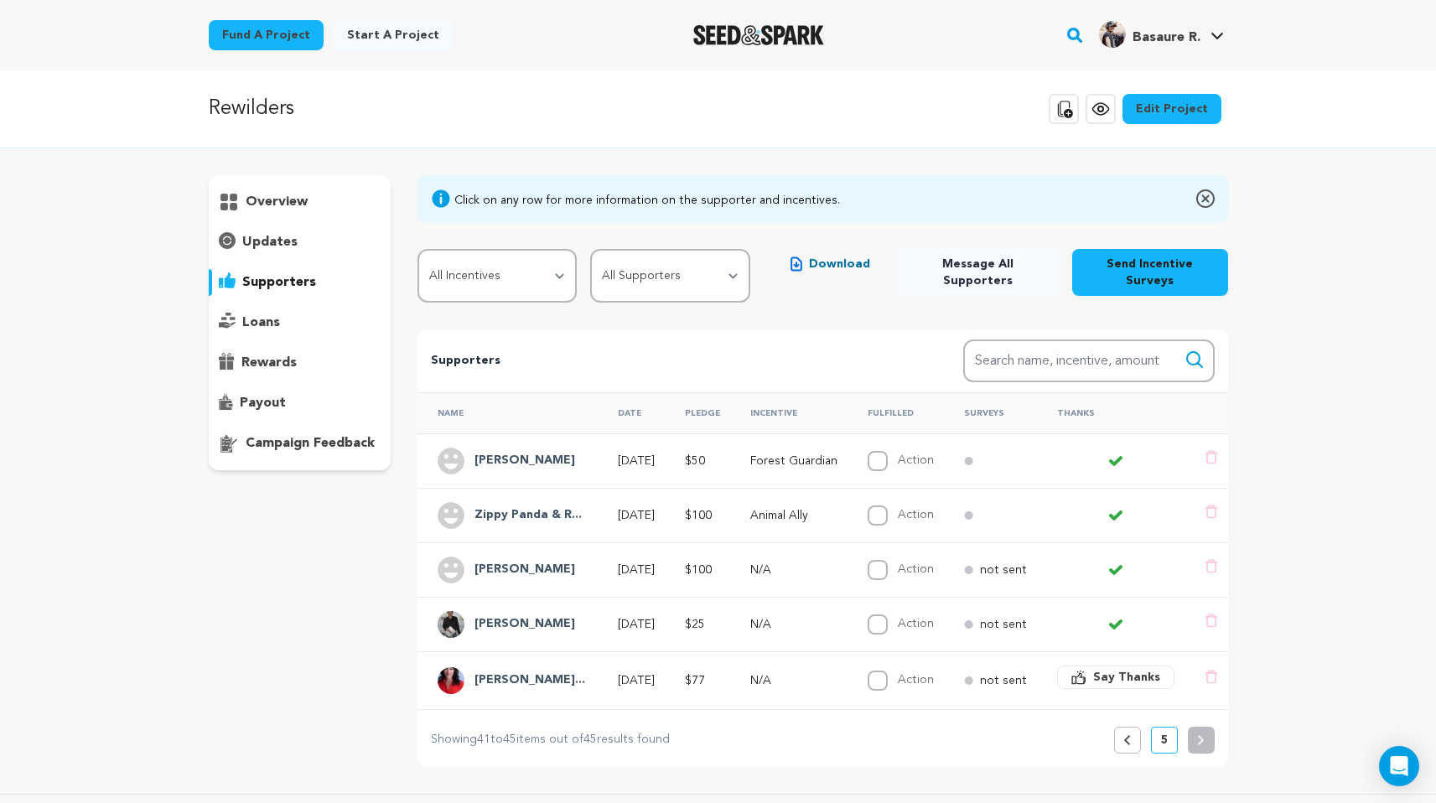
click at [1131, 727] on button "Previous" at bounding box center [1127, 740] width 27 height 27
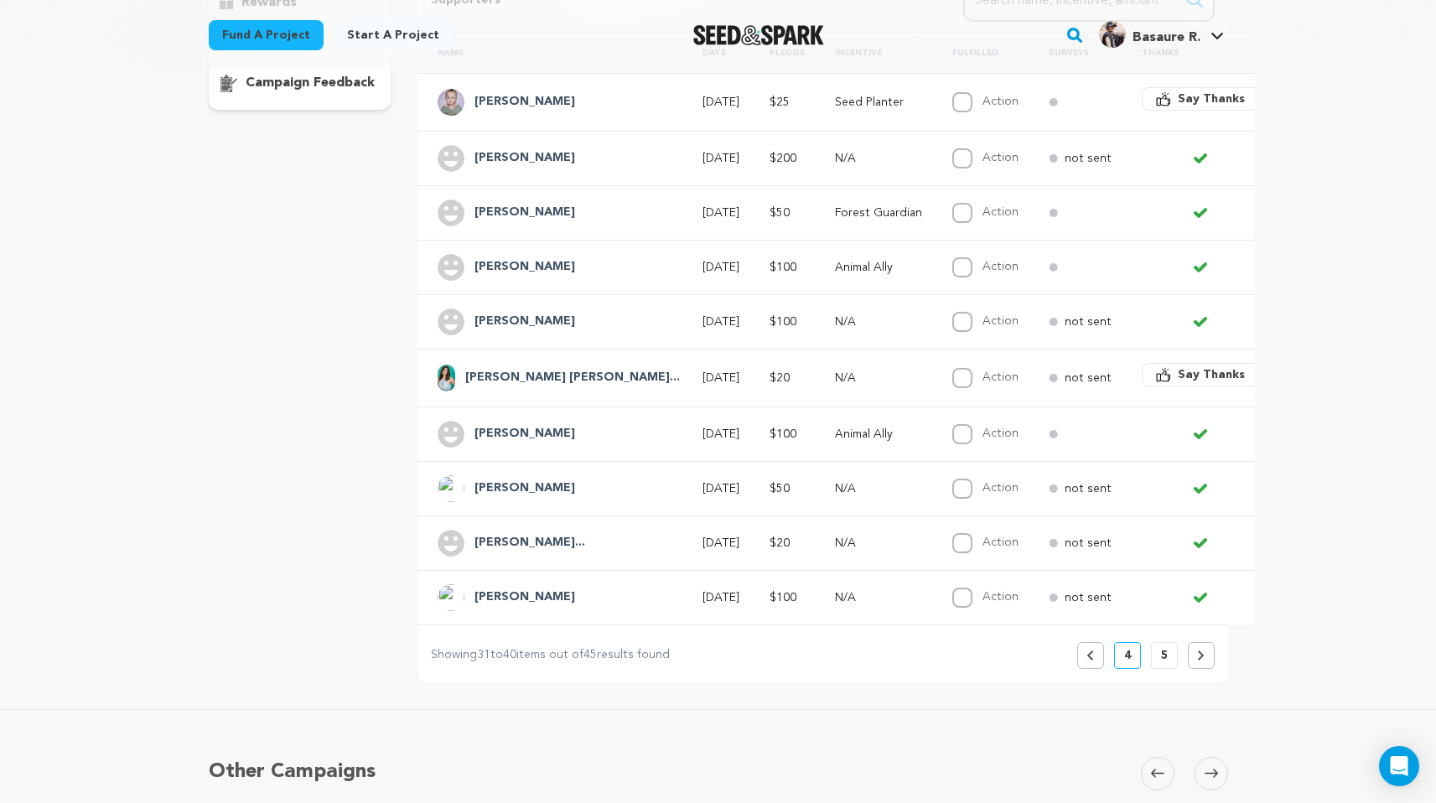
scroll to position [395, 0]
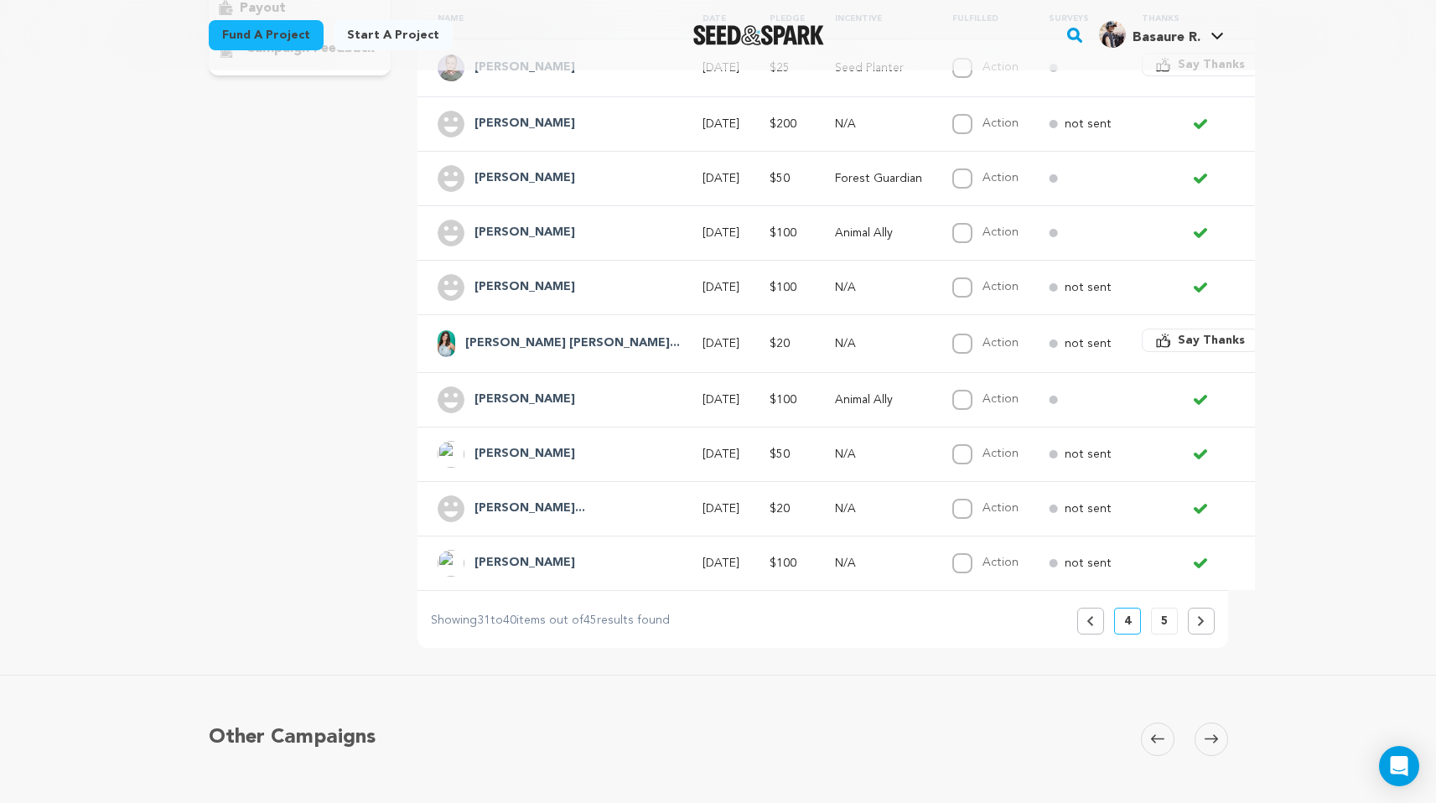
click at [1089, 616] on button "Previous" at bounding box center [1090, 621] width 27 height 27
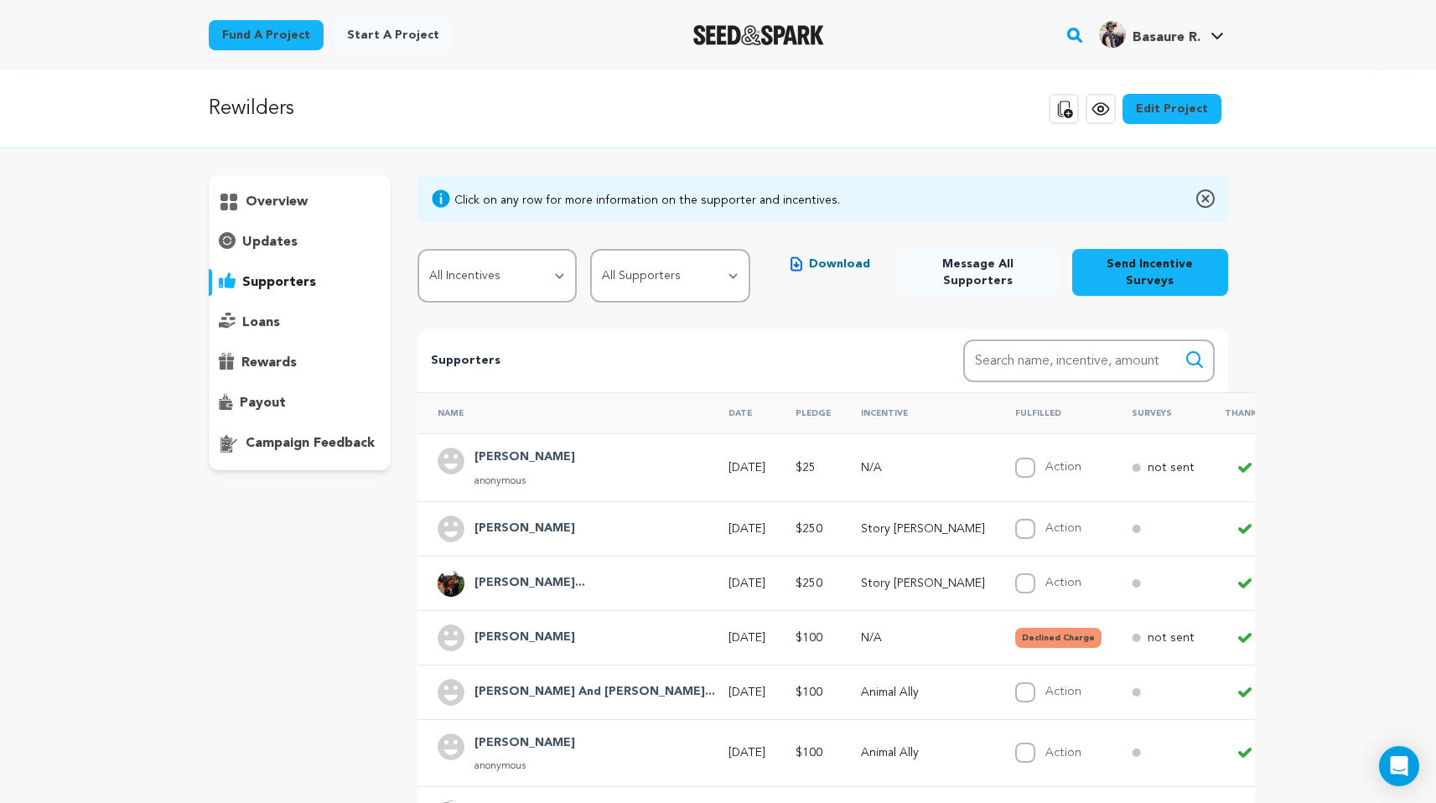
scroll to position [743, 0]
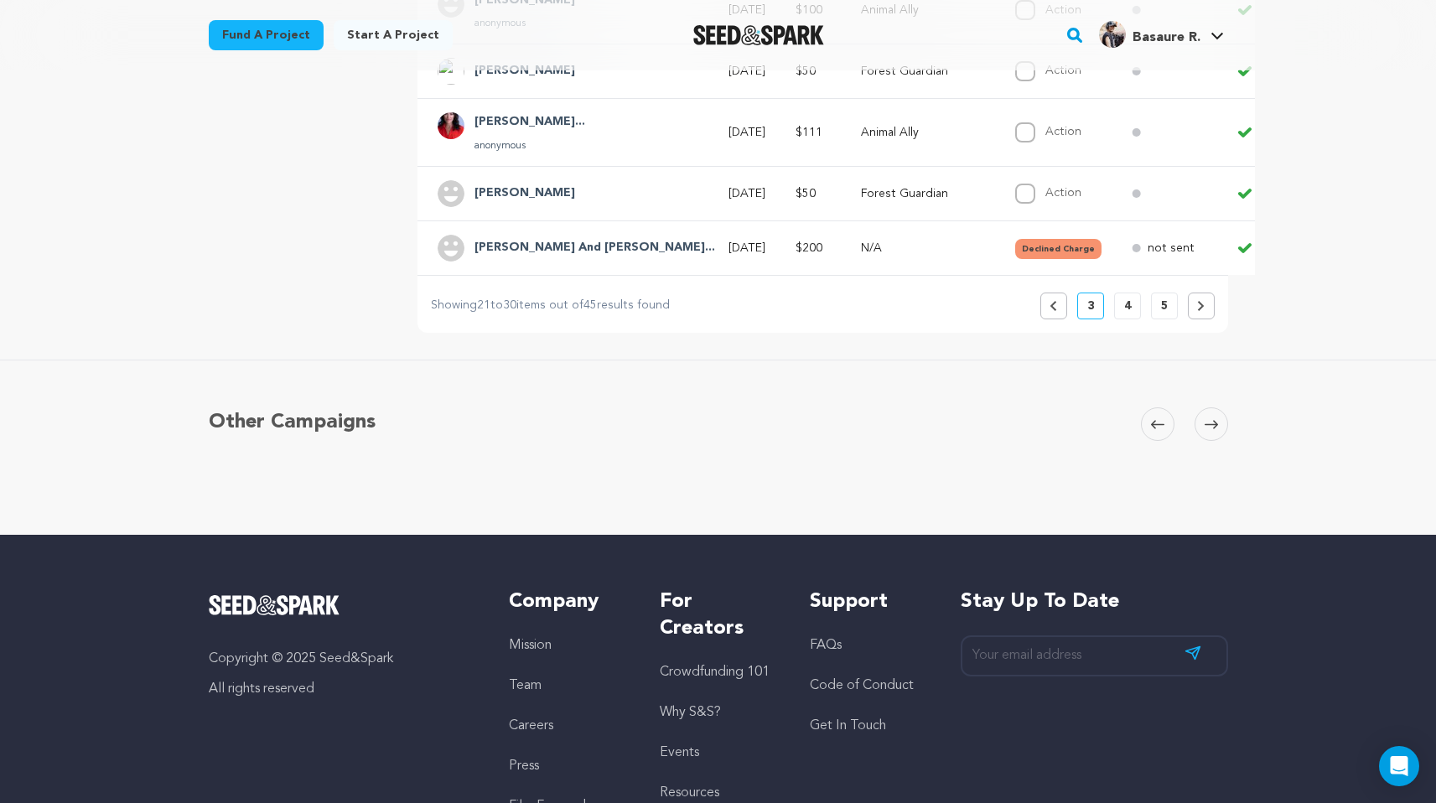
click at [1053, 301] on icon at bounding box center [1053, 306] width 8 height 10
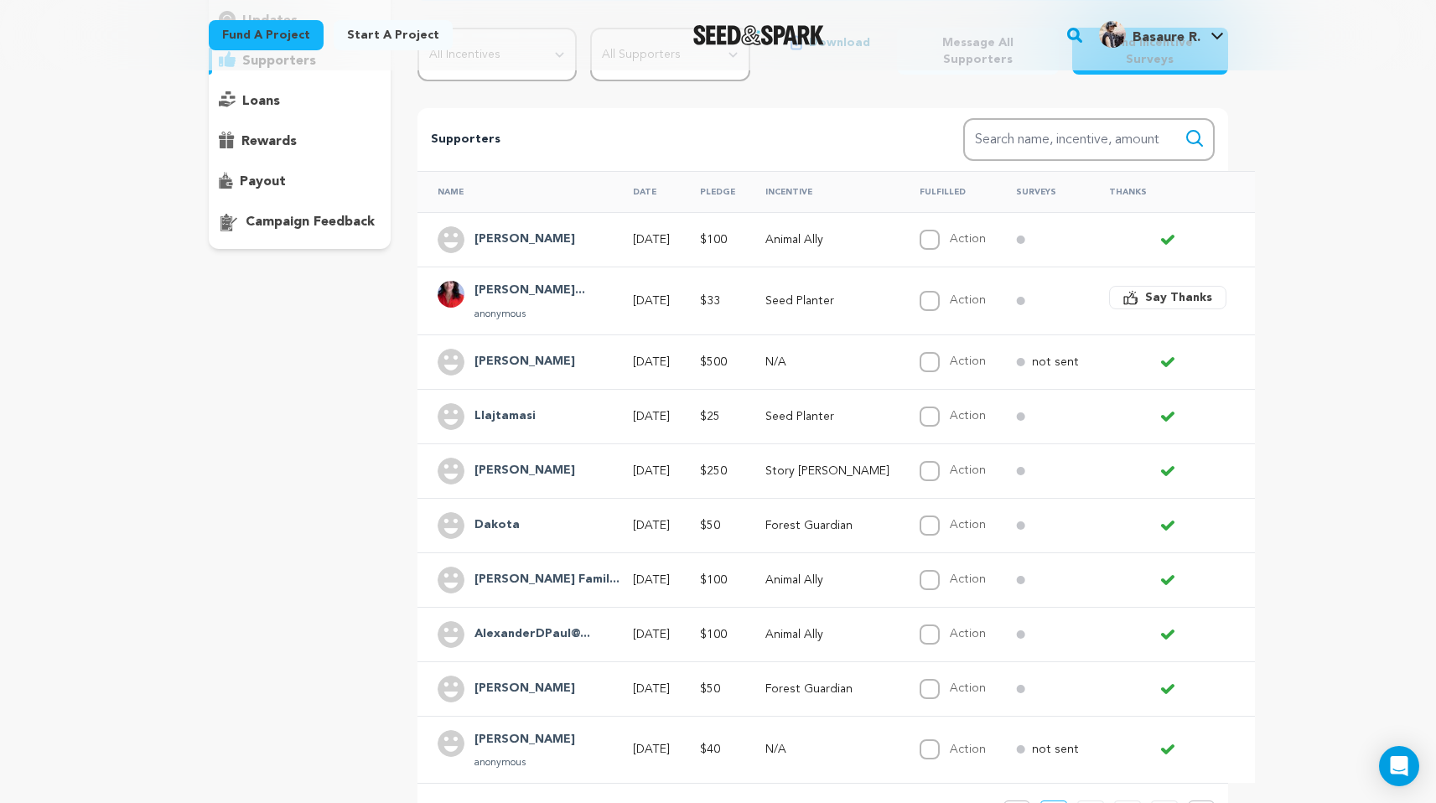
scroll to position [572, 0]
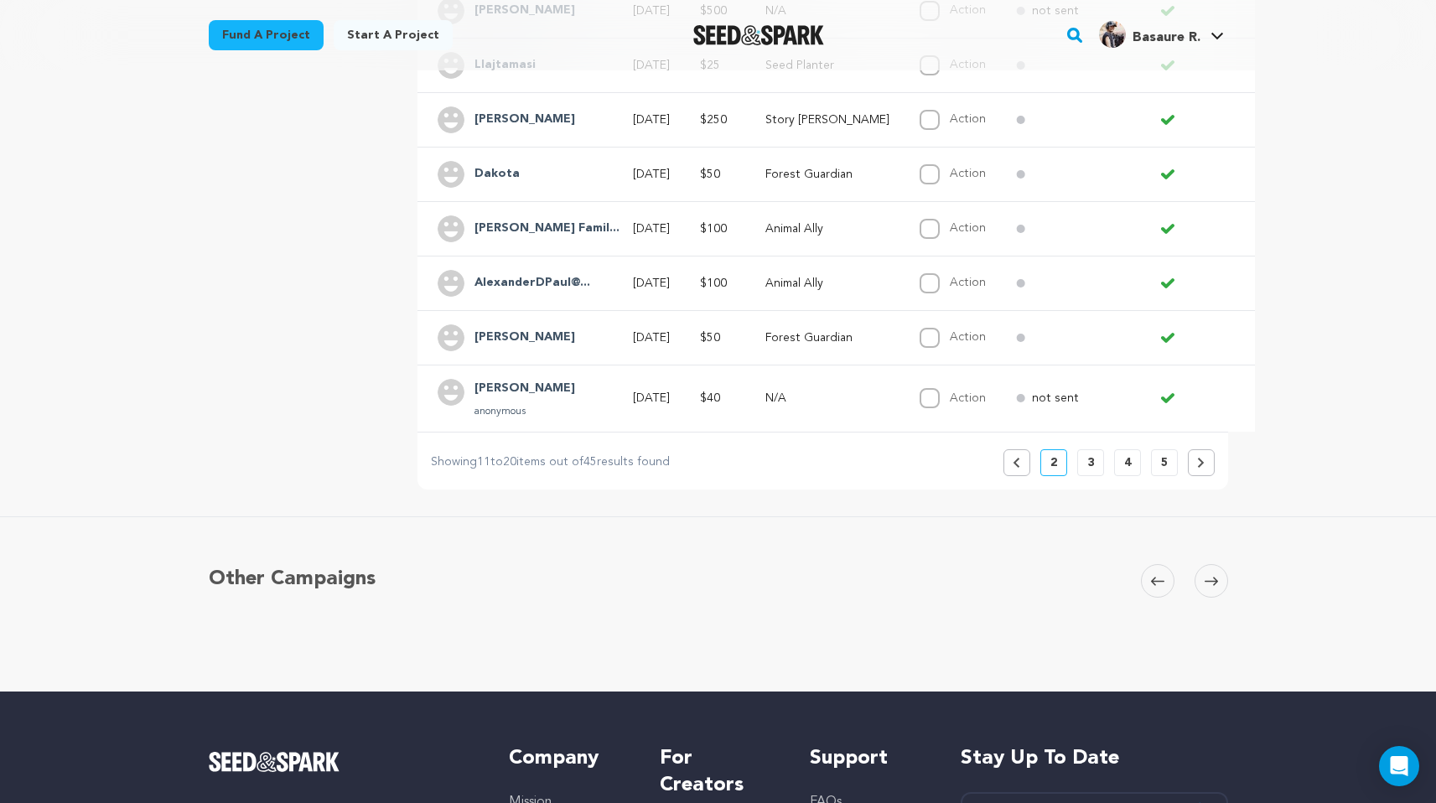
click at [1012, 449] on button "Previous" at bounding box center [1016, 462] width 27 height 27
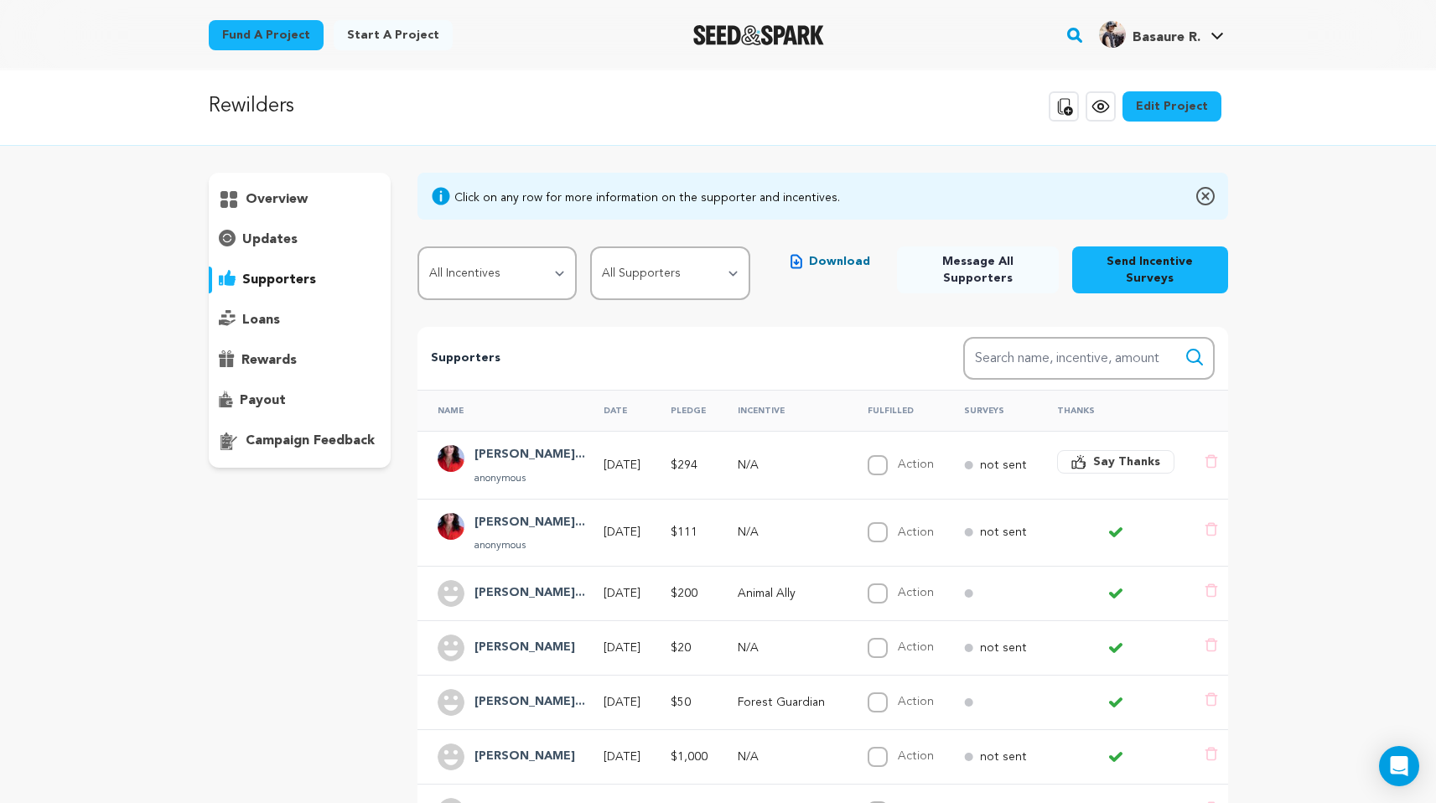
scroll to position [0, 0]
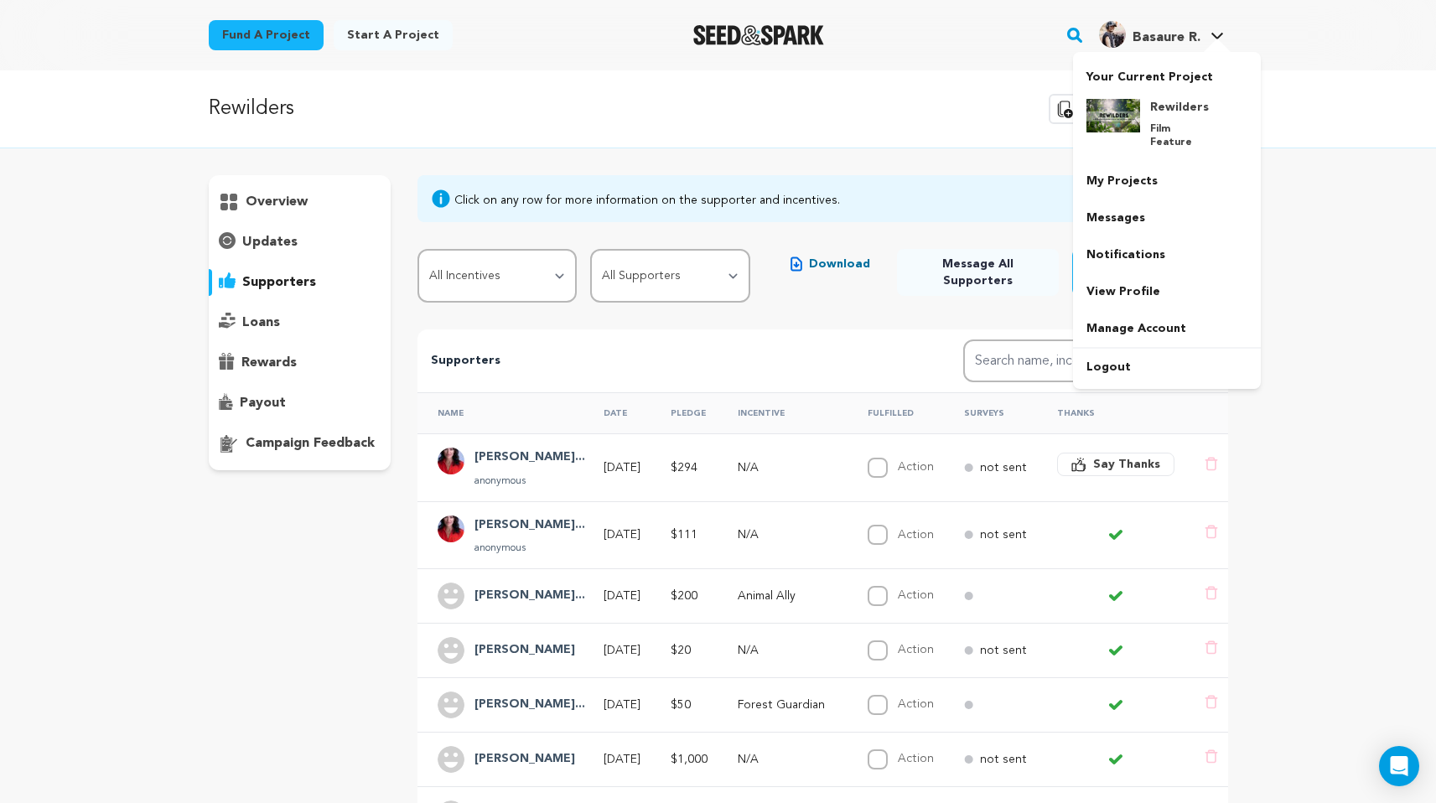
click at [1219, 39] on div at bounding box center [1217, 47] width 34 height 17
click at [1110, 355] on link "Logout" at bounding box center [1167, 367] width 188 height 37
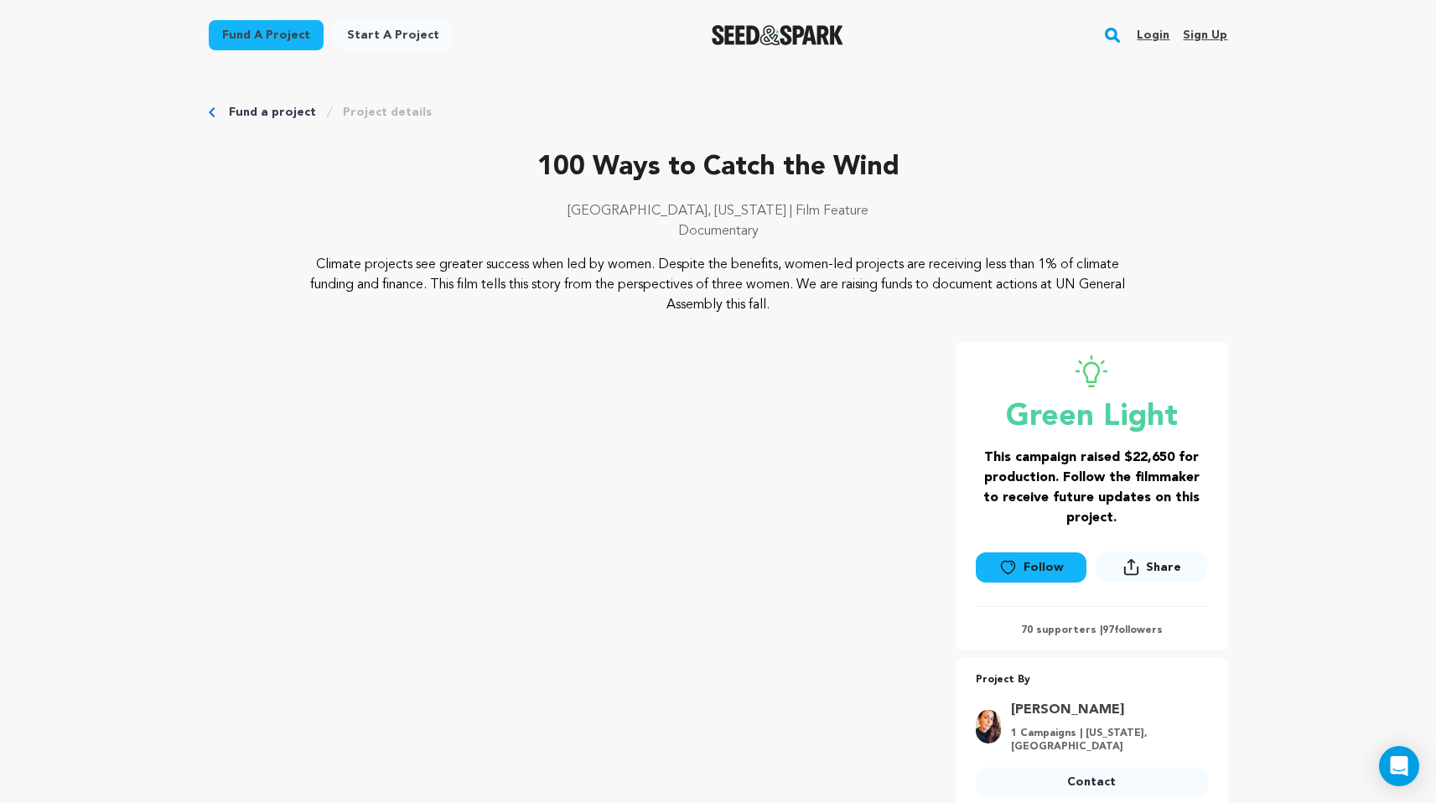
click at [1155, 32] on link "Login" at bounding box center [1152, 35] width 33 height 27
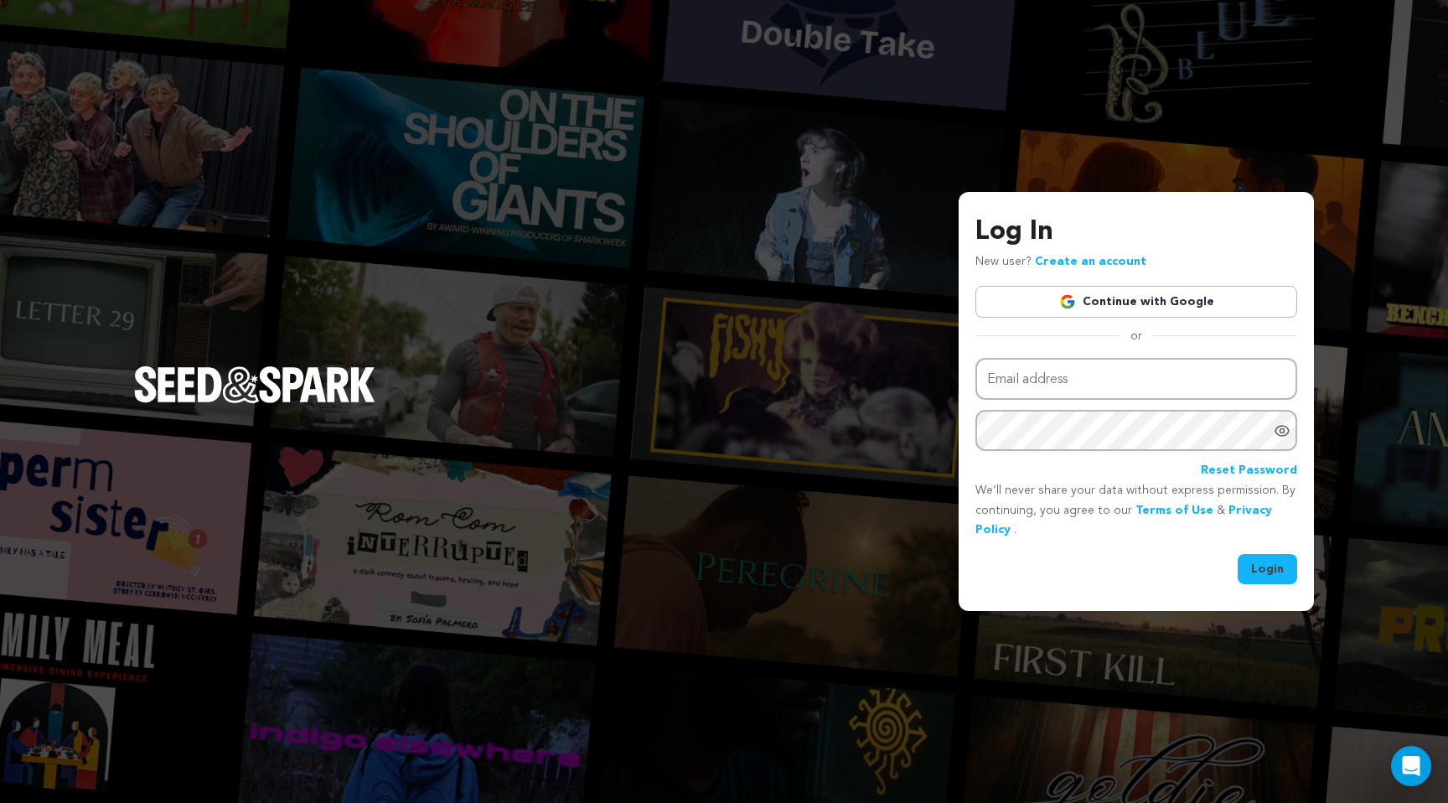
click at [1153, 303] on link "Continue with Google" at bounding box center [1137, 302] width 322 height 32
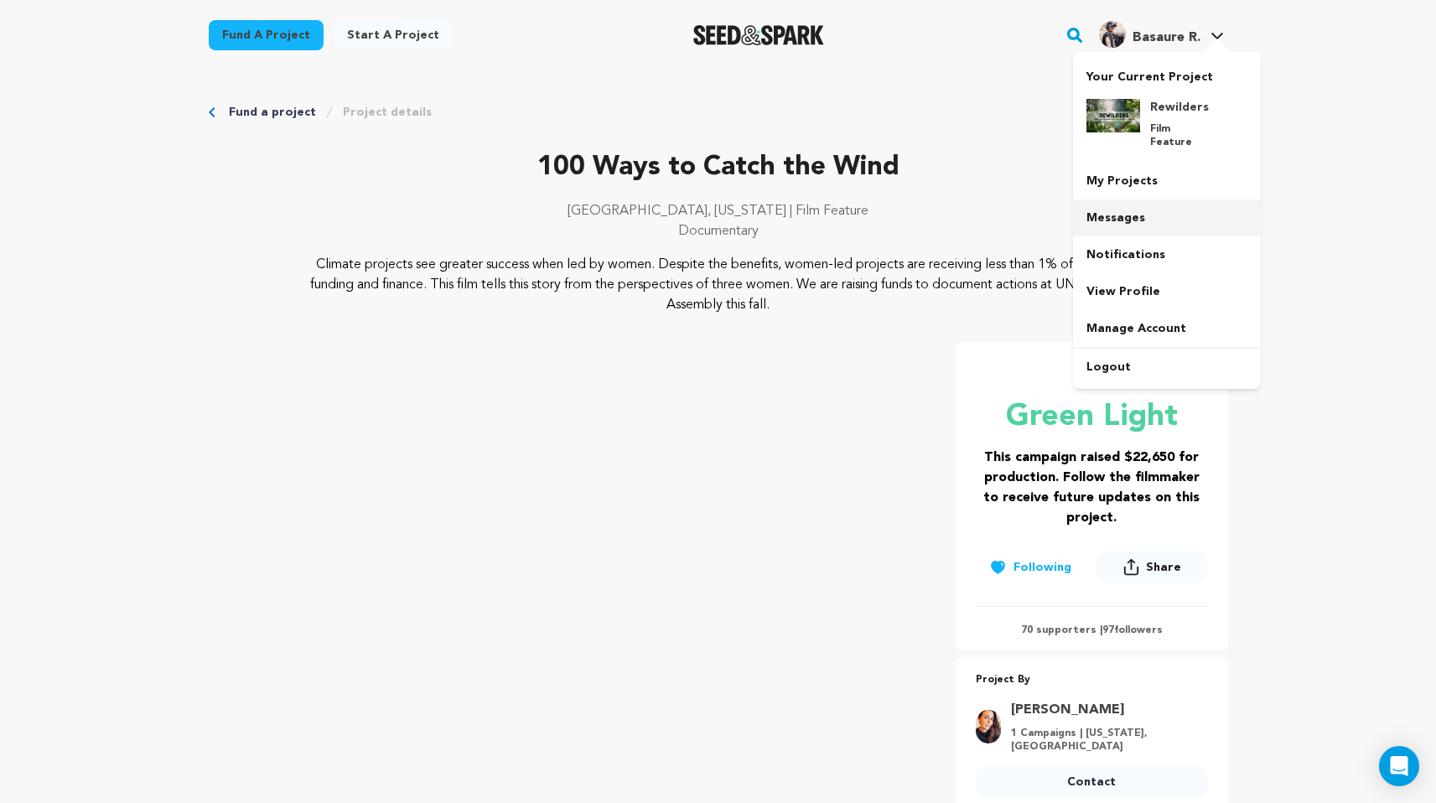
click at [1128, 199] on link "Messages" at bounding box center [1167, 217] width 188 height 37
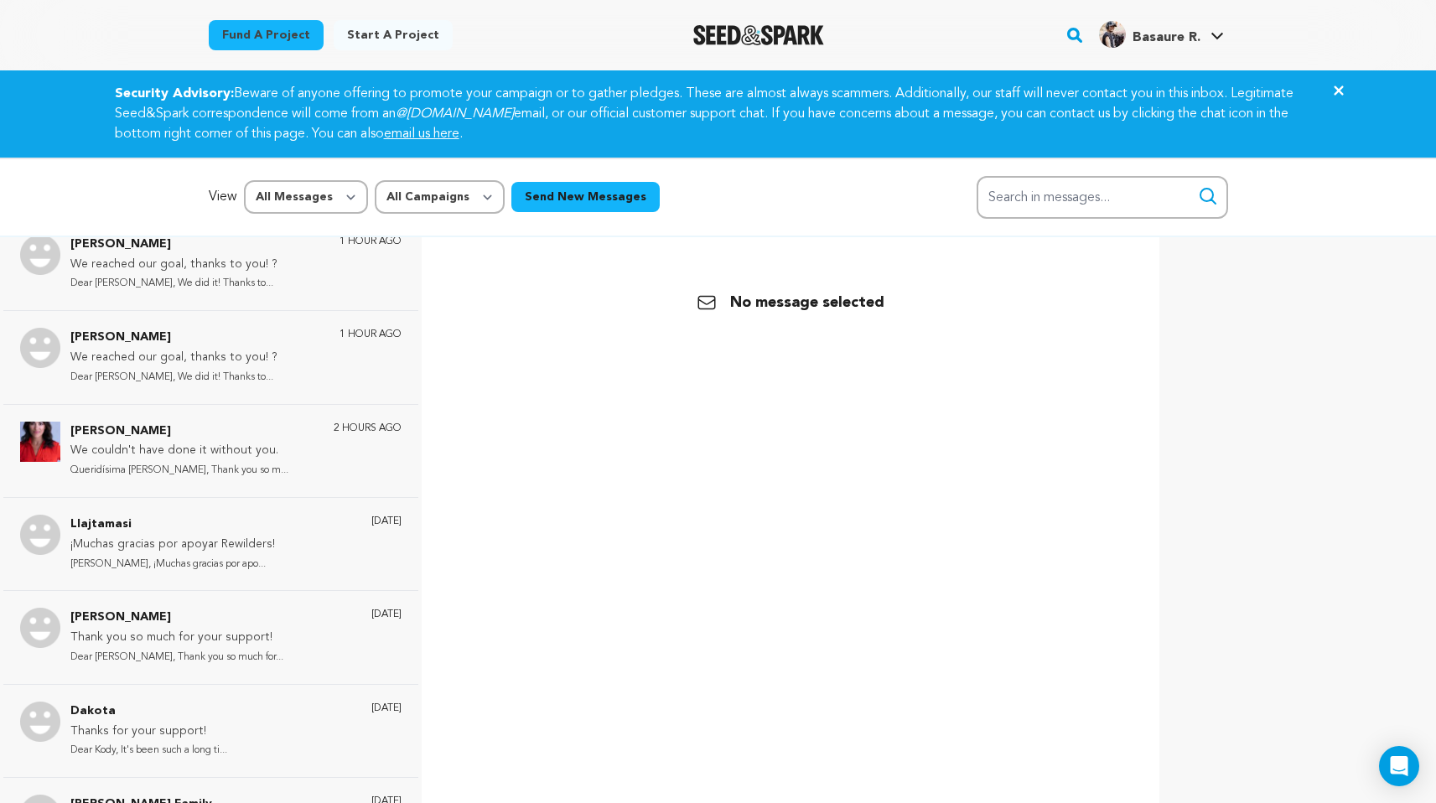
scroll to position [475, 0]
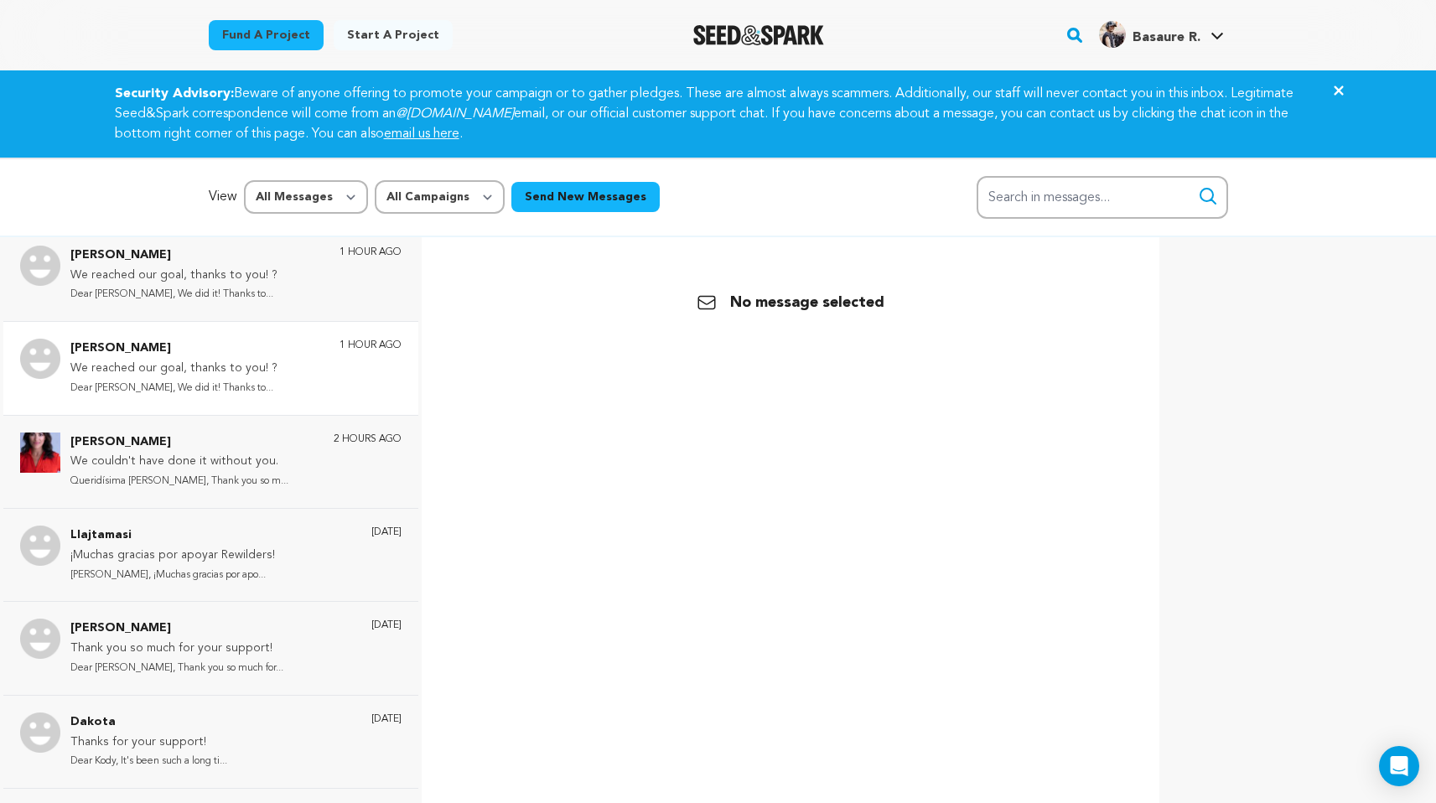
click at [306, 393] on div "[PERSON_NAME] We reached our goal, thanks to you! ? Dear [PERSON_NAME], We did …" at bounding box center [235, 368] width 331 height 59
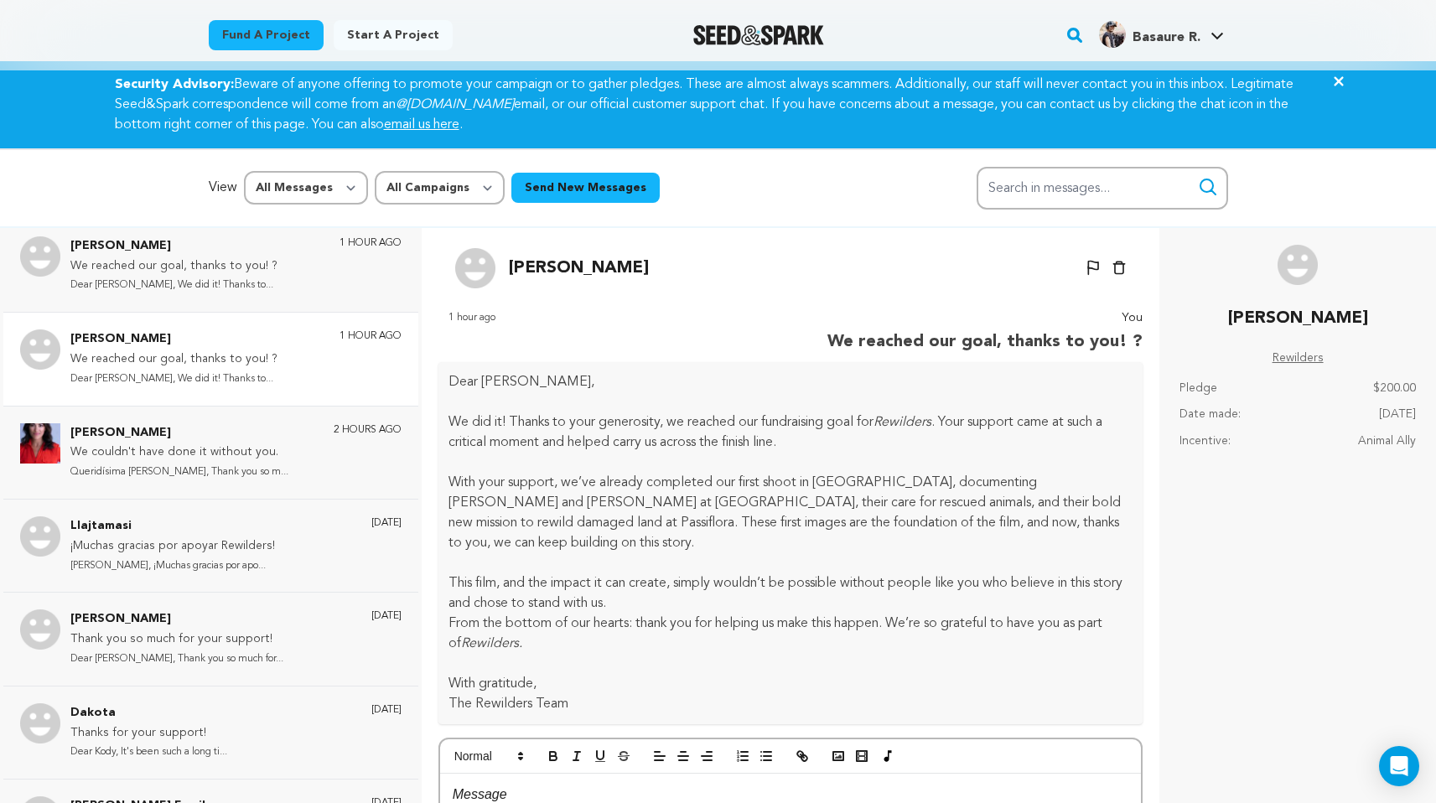
scroll to position [0, 0]
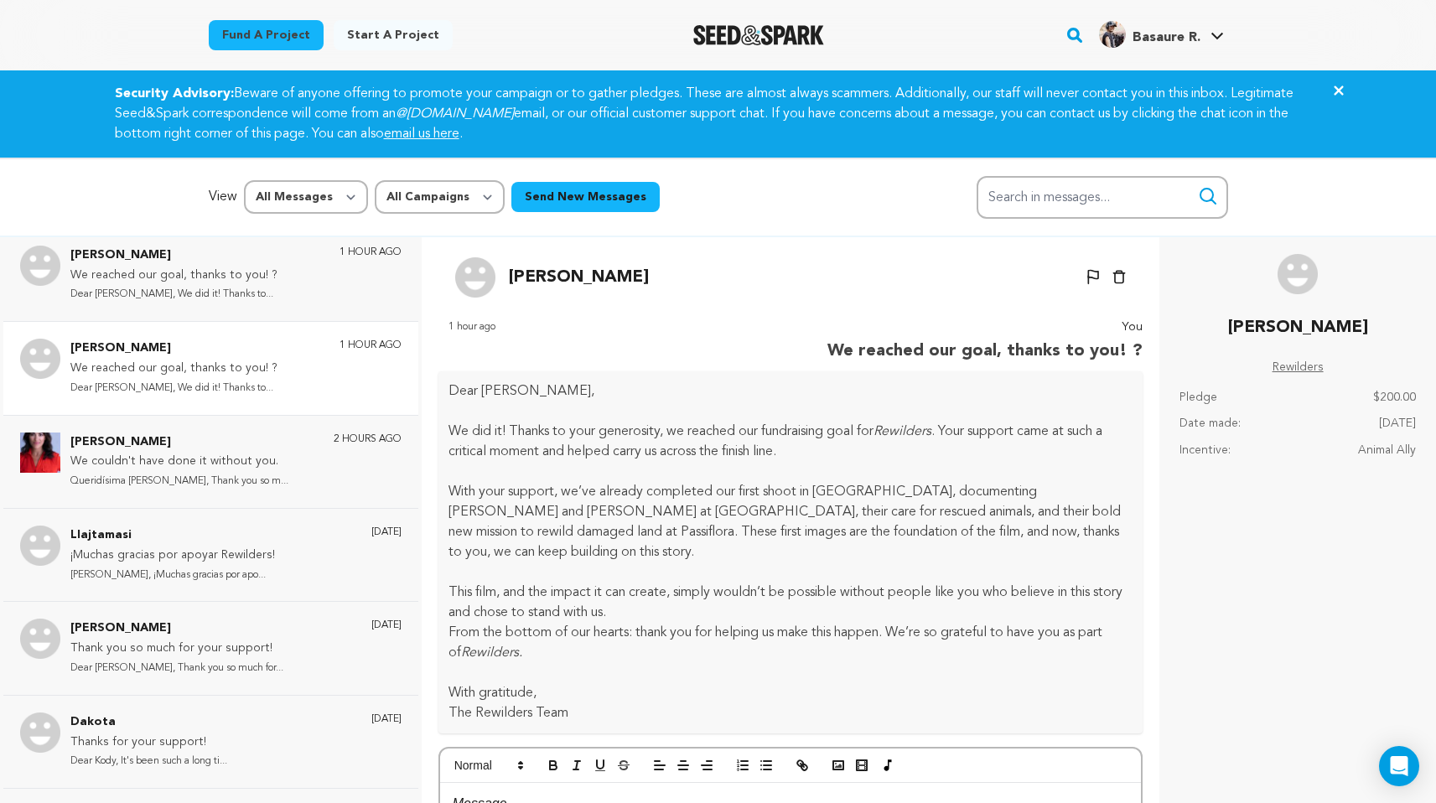
click at [1113, 281] on icon "button" at bounding box center [1119, 277] width 13 height 13
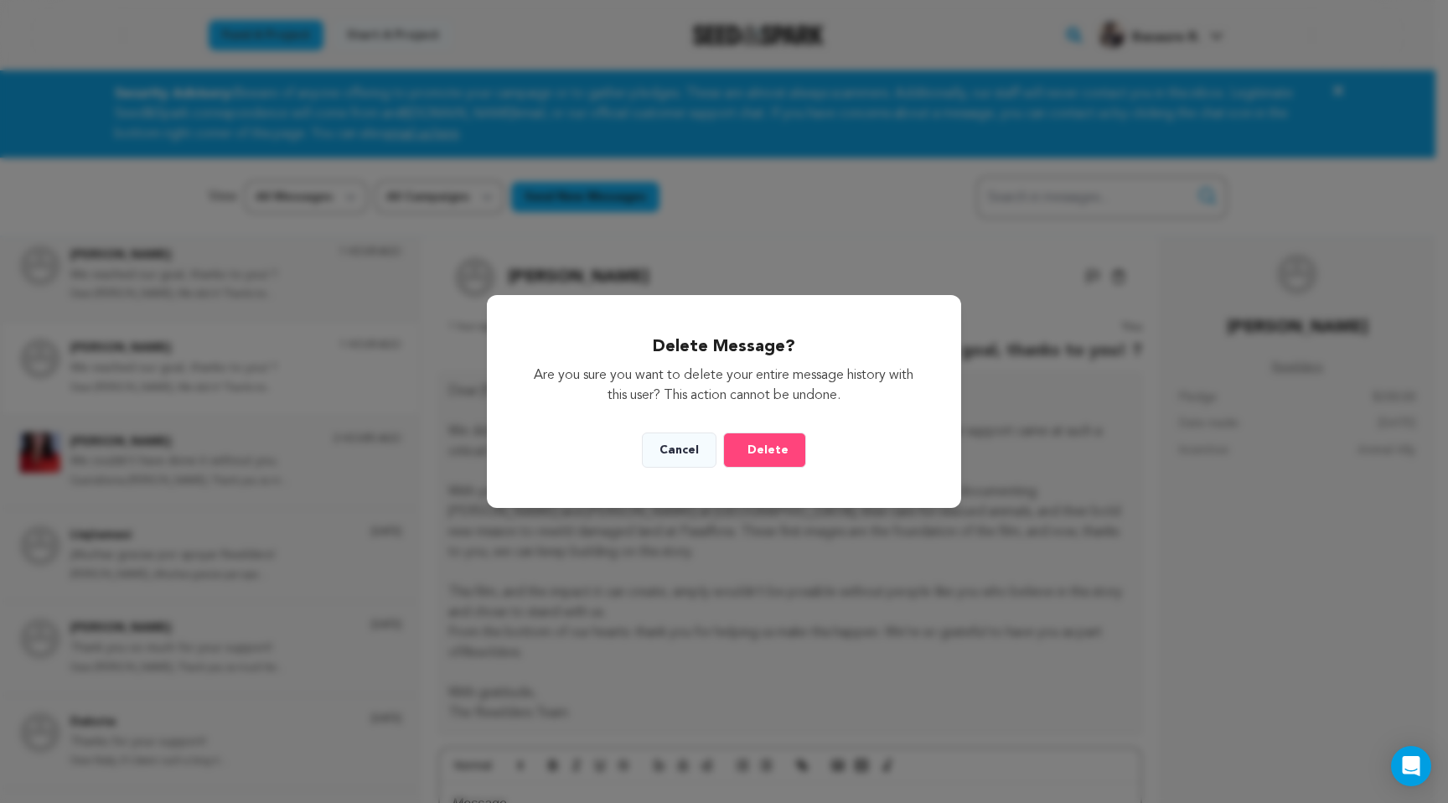
click at [681, 449] on button "Cancel" at bounding box center [679, 449] width 75 height 35
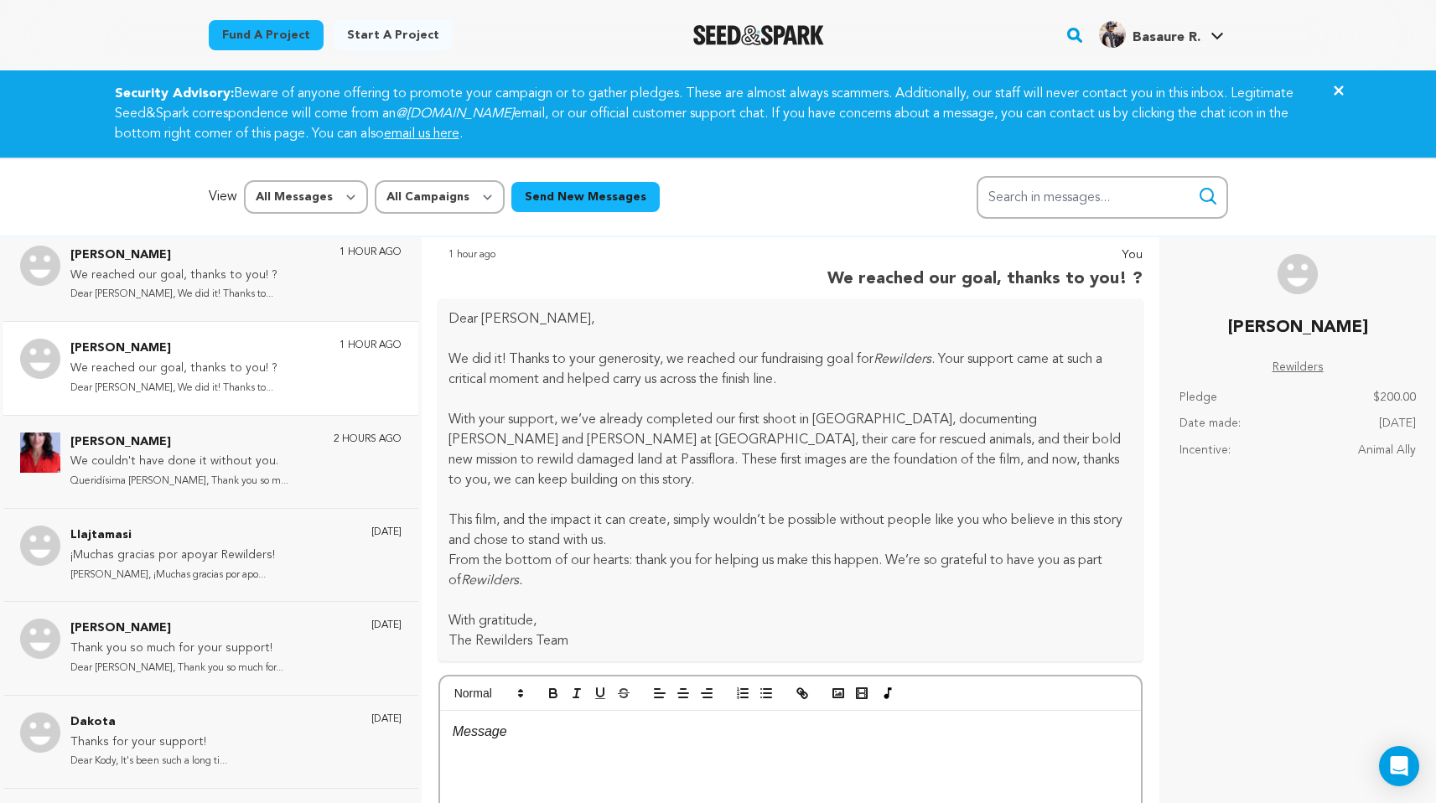
scroll to position [74, 0]
click at [247, 285] on p "Dear Emilien, We did it! Thanks to..." at bounding box center [173, 294] width 207 height 19
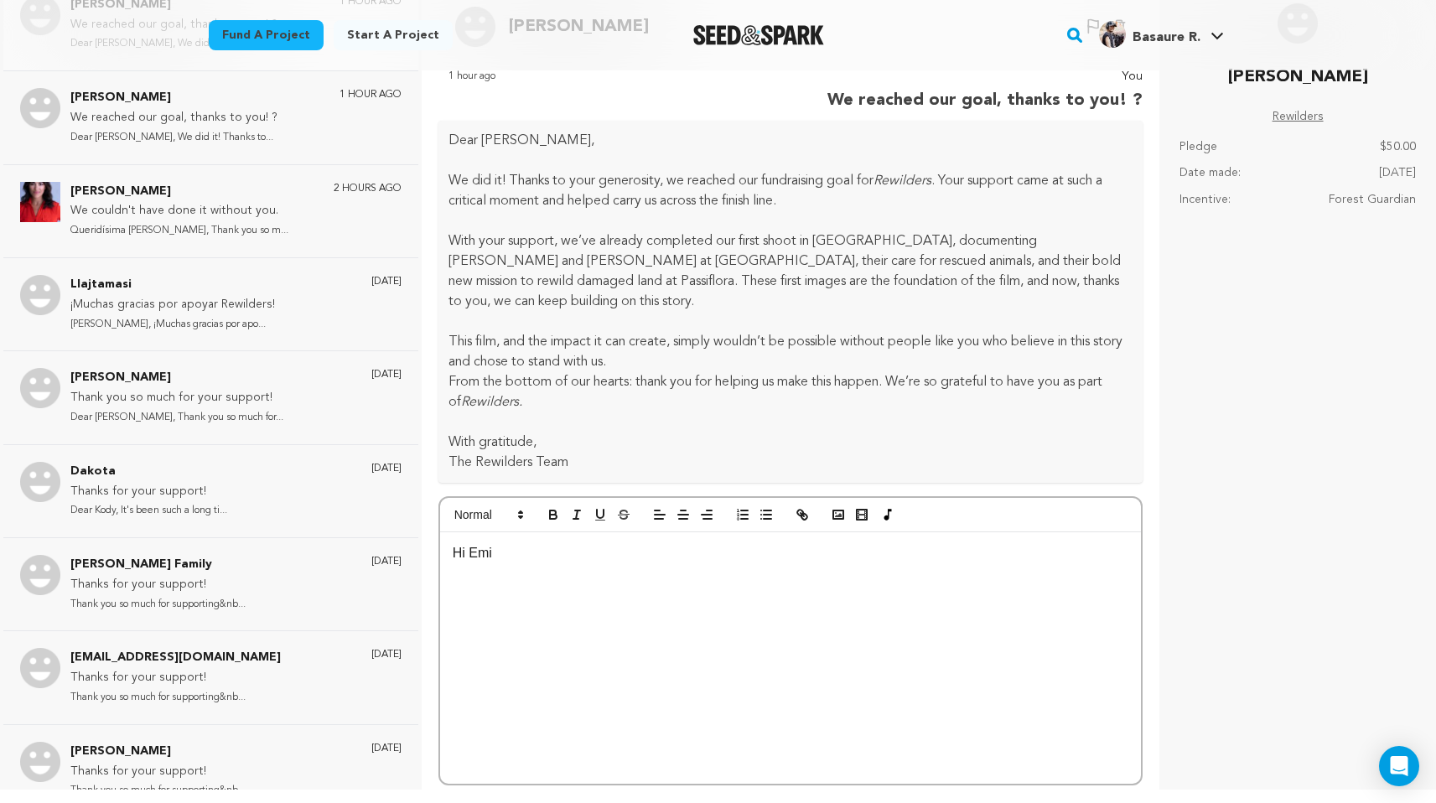
scroll to position [247, 0]
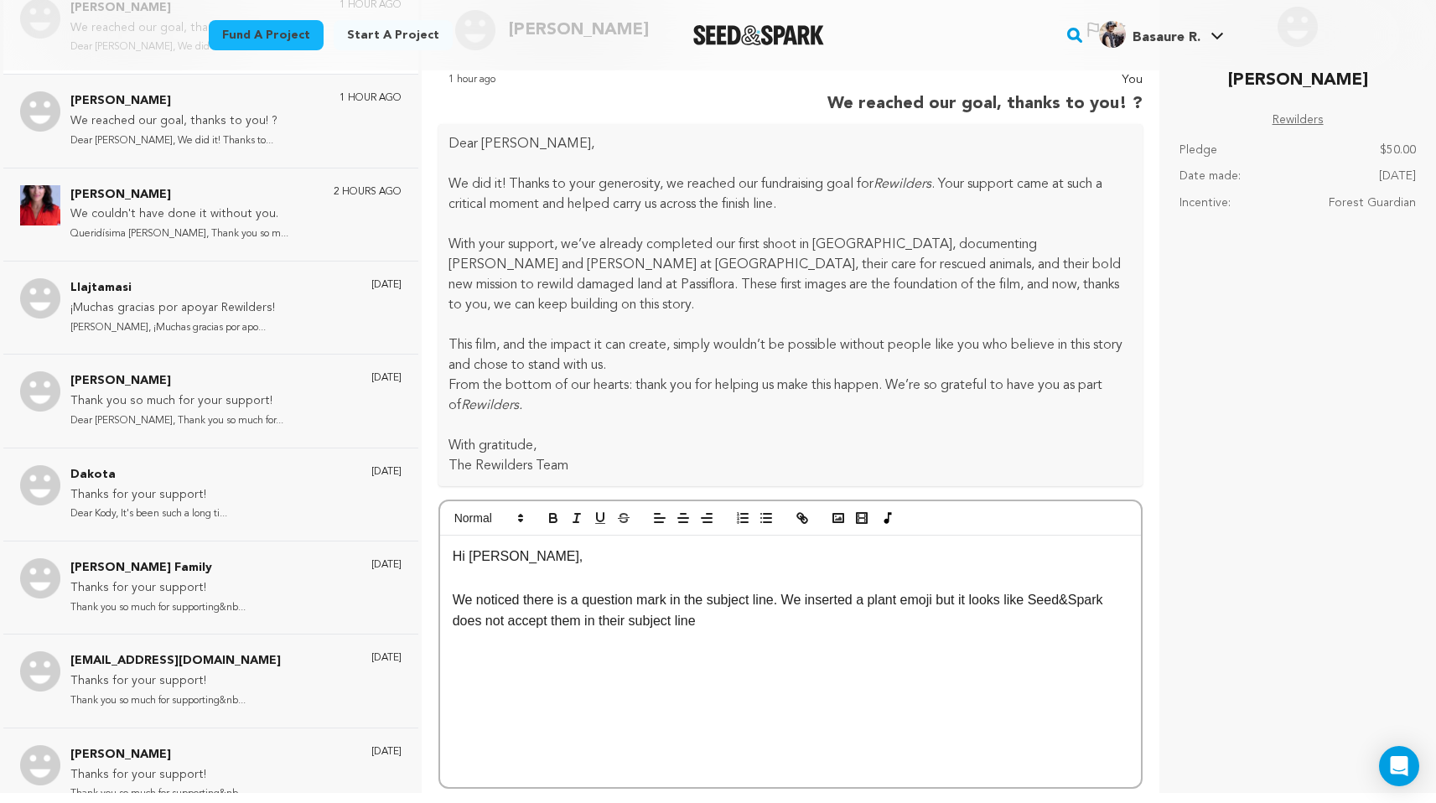
click at [779, 589] on p "We noticed there is a question mark in the subject line. We inserted a plant em…" at bounding box center [791, 610] width 676 height 43
click at [956, 596] on p "We noticed there is a question mark in the subject line of our previous thank y…" at bounding box center [791, 610] width 676 height 43
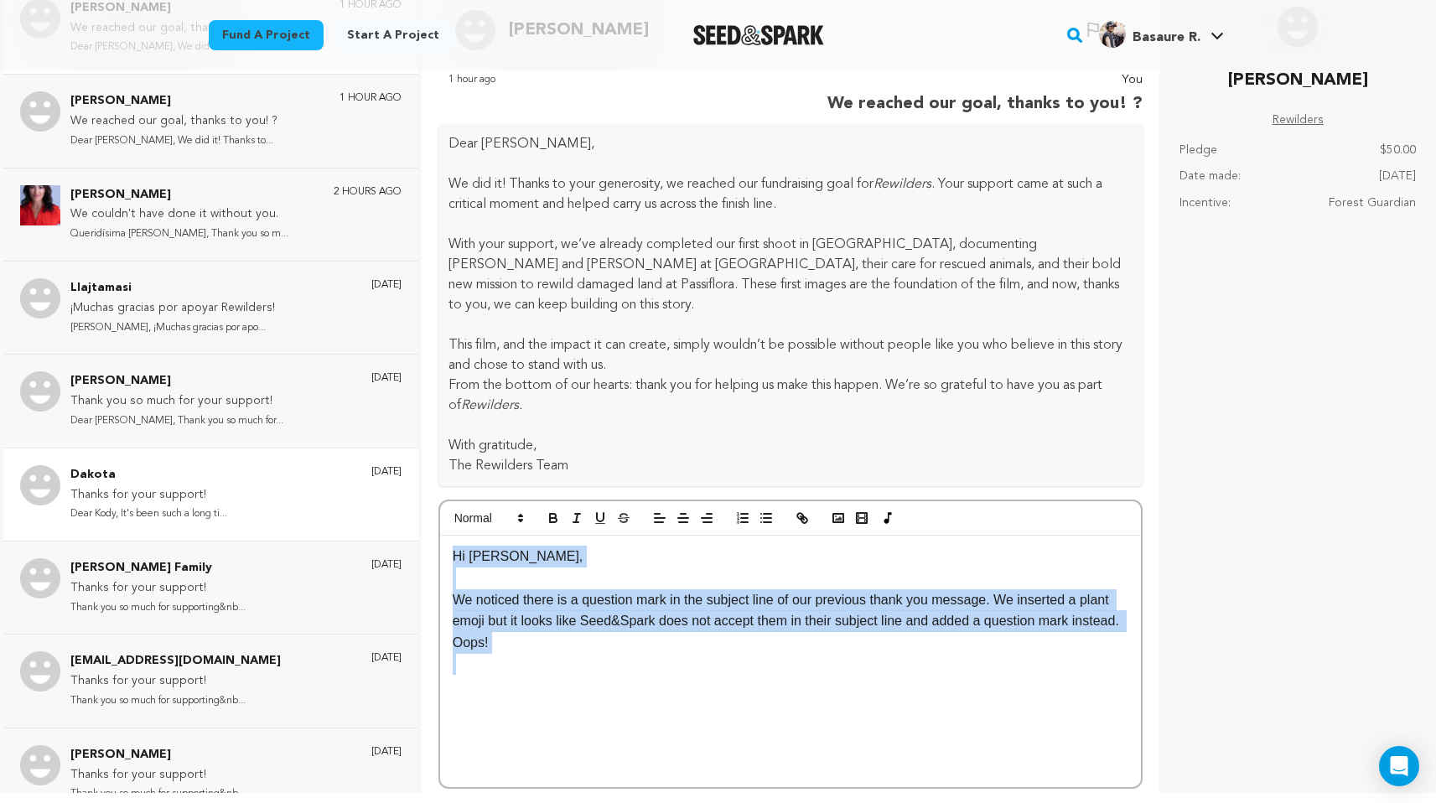
drag, startPoint x: 623, startPoint y: 634, endPoint x: 396, endPoint y: 539, distance: 245.3
click at [396, 539] on div "Marty Krasney This wouldn’t have been possible without you! Dear Marty,Thank yo…" at bounding box center [718, 398] width 1436 height 816
copy div "Hi Emilien, We noticed there is a question mark in the subject line of our prev…"
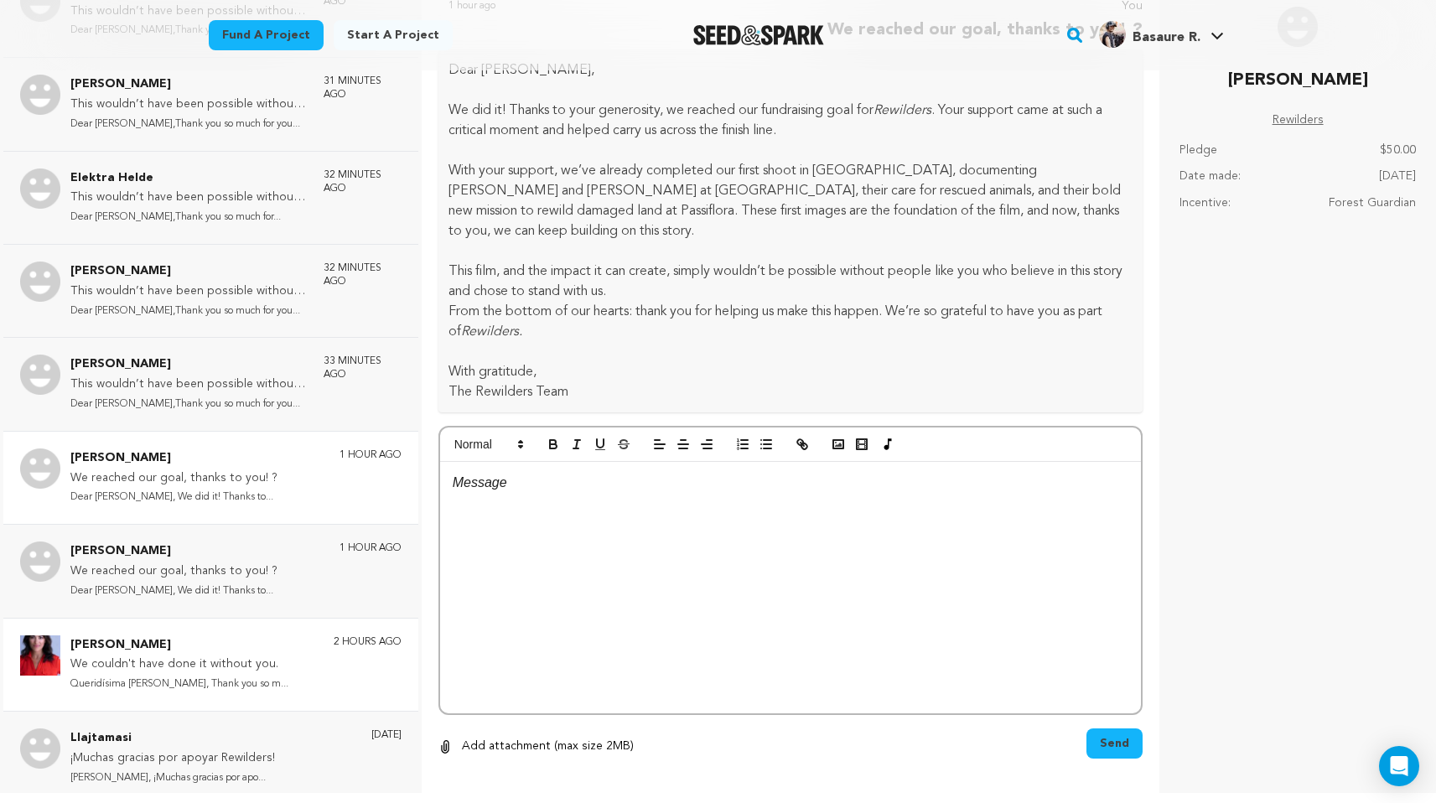
scroll to position [0, 0]
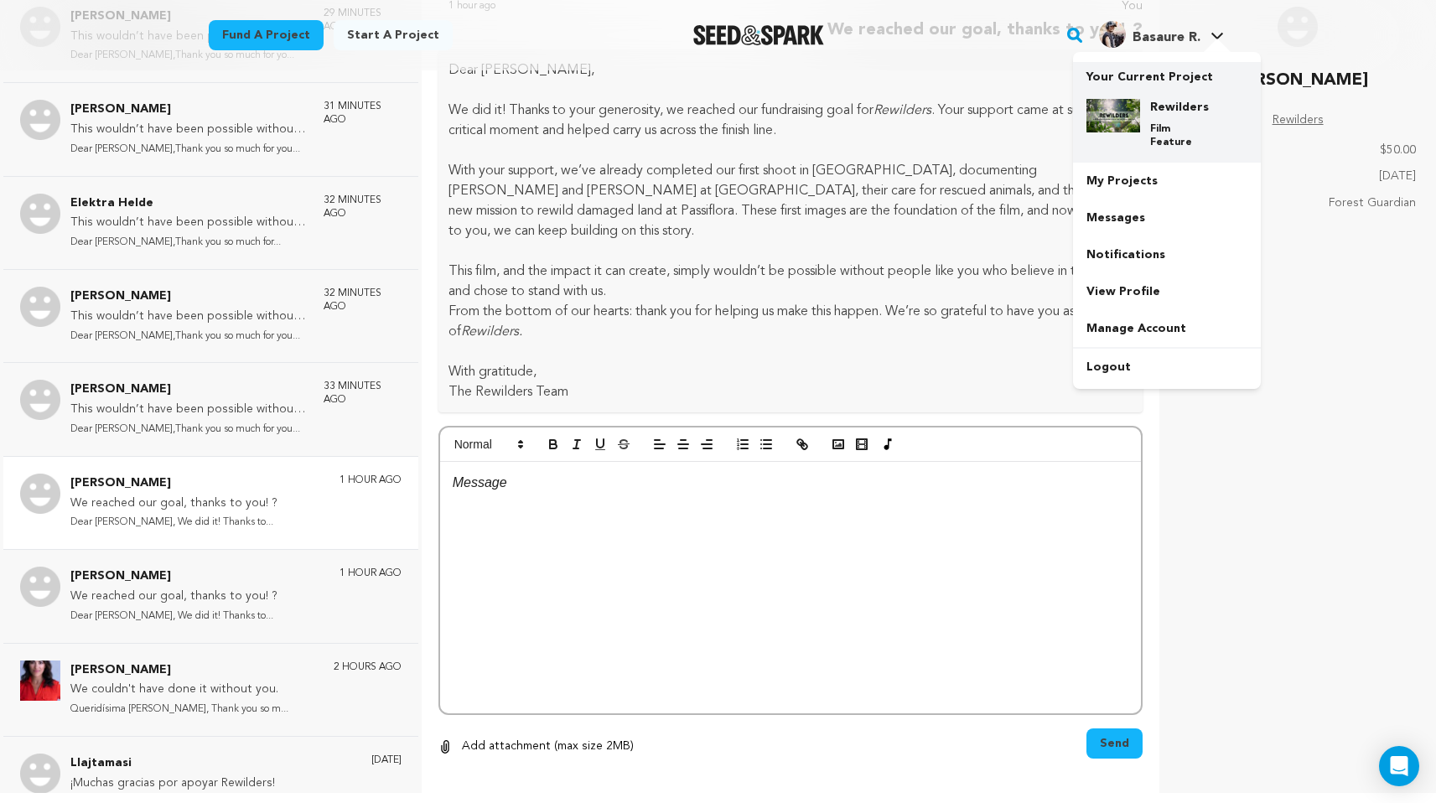
click at [1159, 132] on p "Film Feature" at bounding box center [1180, 135] width 60 height 27
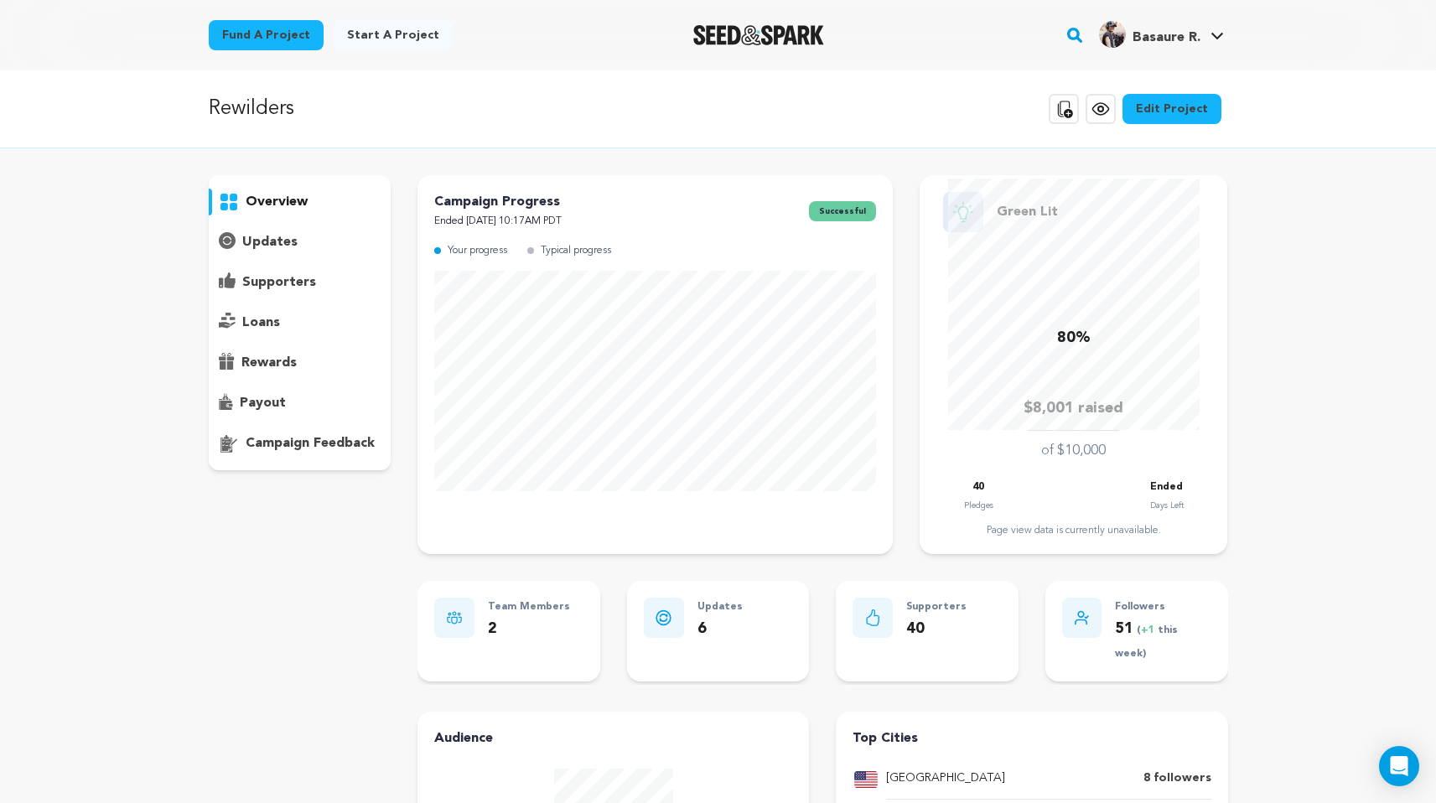
click at [293, 277] on p "supporters" at bounding box center [279, 282] width 74 height 20
